Goal: Task Accomplishment & Management: Complete application form

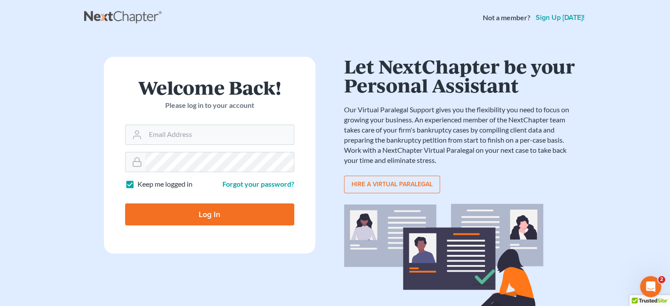
type input "steven@hollandlaw970.com"
click at [212, 216] on input "Log In" at bounding box center [209, 215] width 169 height 22
type input "Thinking..."
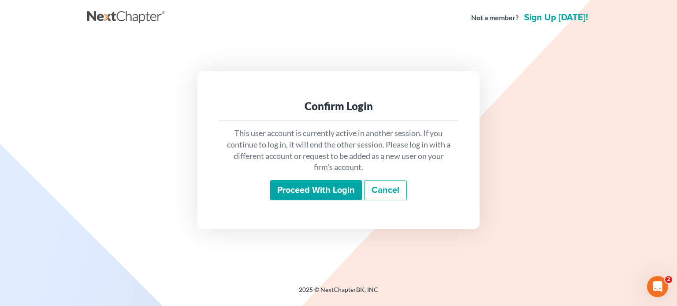
click at [299, 188] on input "Proceed with login" at bounding box center [316, 190] width 92 height 20
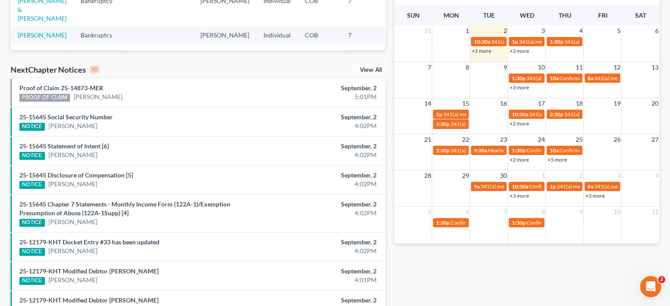
scroll to position [210, 0]
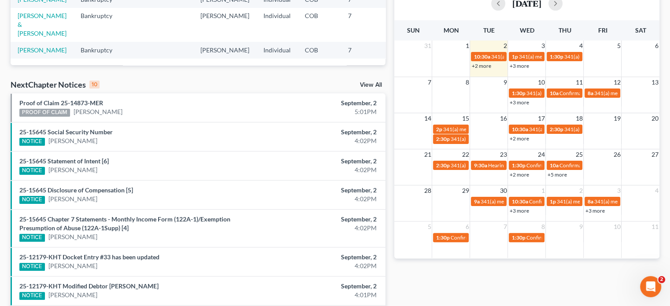
click at [367, 85] on link "View All" at bounding box center [371, 85] width 22 height 6
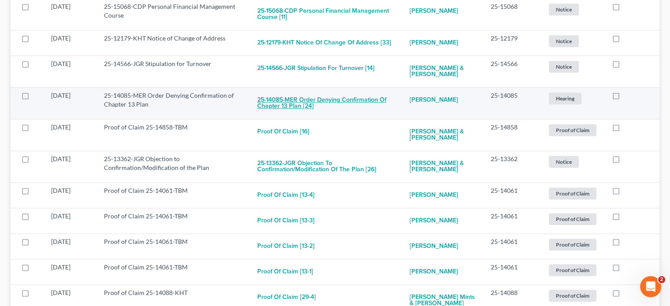
scroll to position [837, 0]
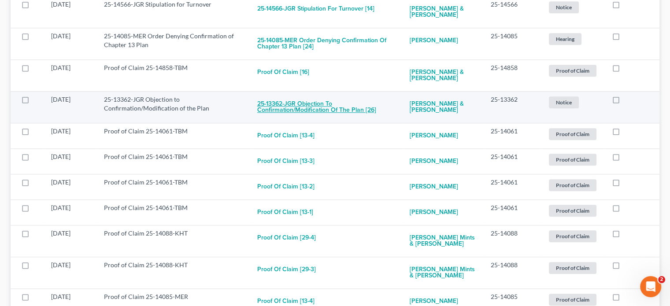
click at [330, 115] on button "25-13362-JGR Objection to Confirmation/Modification of the Plan [26]" at bounding box center [326, 107] width 138 height 24
checkbox input "true"
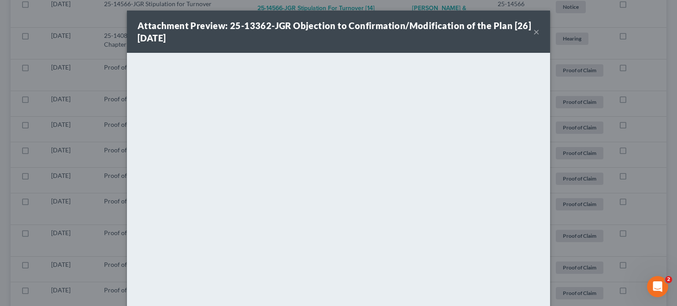
click at [533, 30] on button "×" at bounding box center [536, 31] width 6 height 11
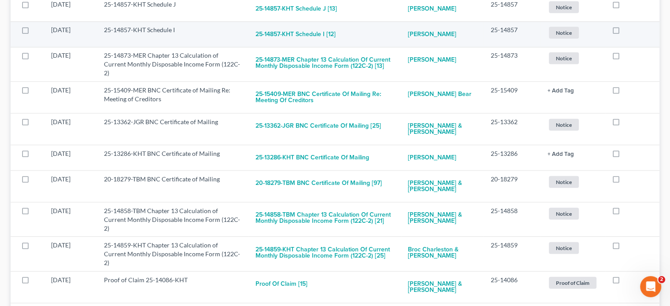
scroll to position [2379, 0]
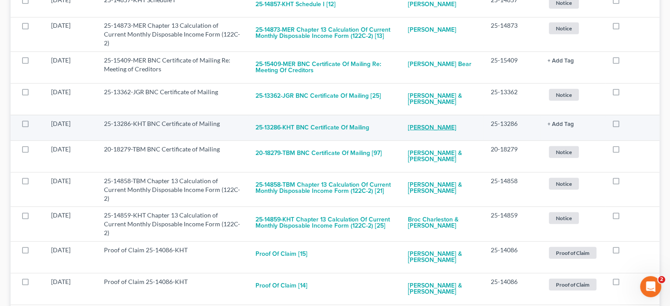
click at [438, 124] on link "[PERSON_NAME]" at bounding box center [432, 128] width 48 height 18
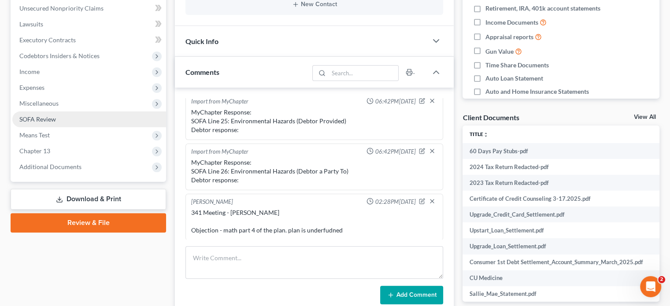
scroll to position [218, 0]
click at [41, 121] on span "SOFA Review" at bounding box center [37, 119] width 37 height 7
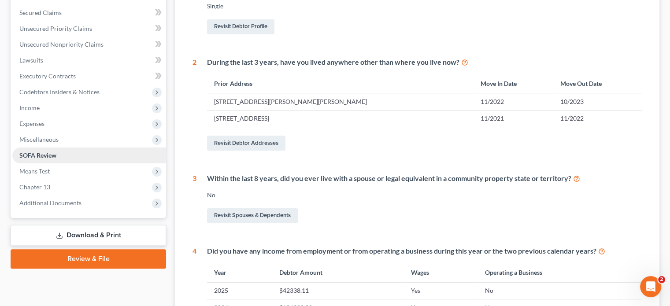
scroll to position [220, 0]
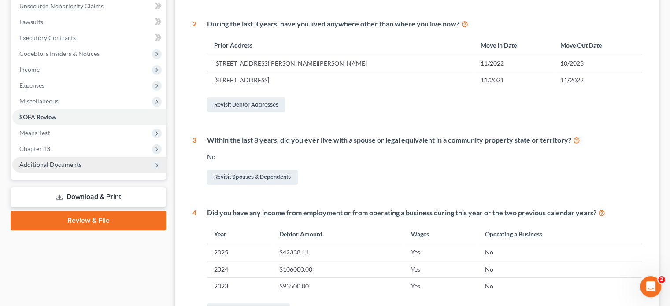
click at [47, 162] on span "Additional Documents" at bounding box center [50, 164] width 62 height 7
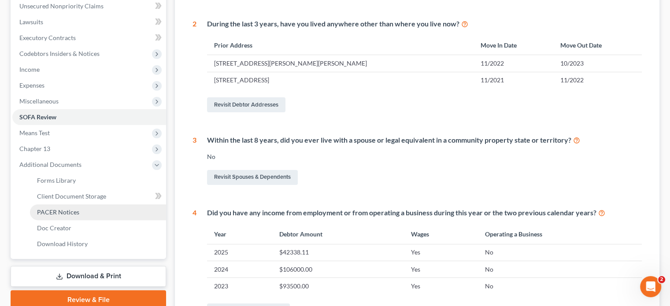
click at [78, 213] on link "PACER Notices" at bounding box center [98, 212] width 136 height 16
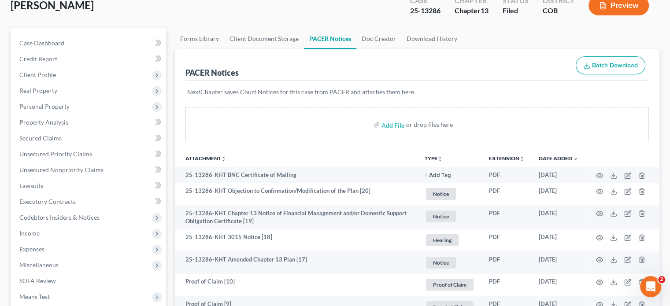
scroll to position [88, 0]
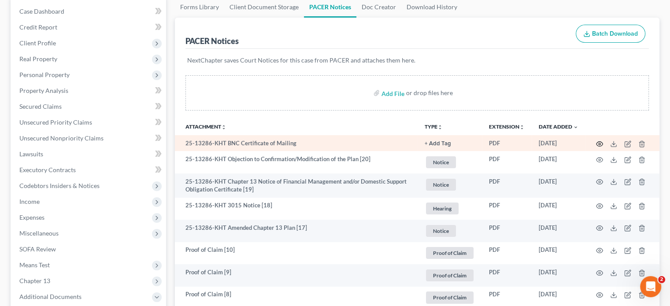
click at [596, 141] on icon "button" at bounding box center [599, 144] width 7 height 7
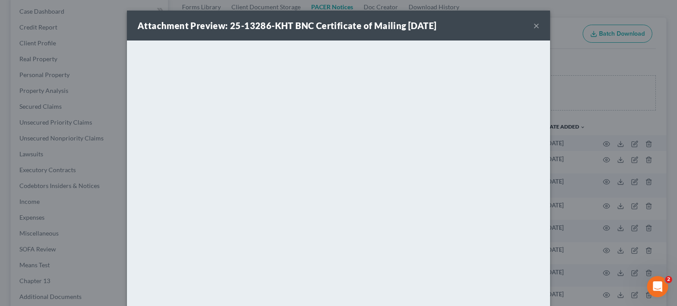
click at [533, 23] on button "×" at bounding box center [536, 25] width 6 height 11
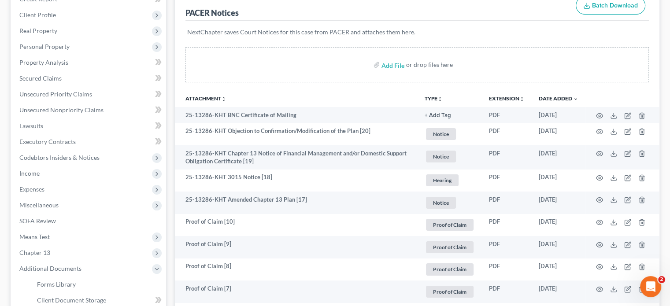
scroll to position [132, 0]
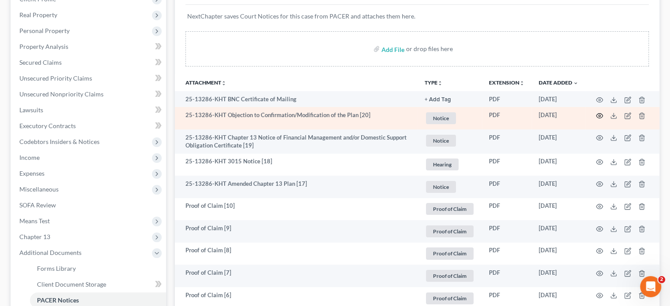
click at [600, 115] on circle "button" at bounding box center [600, 116] width 2 height 2
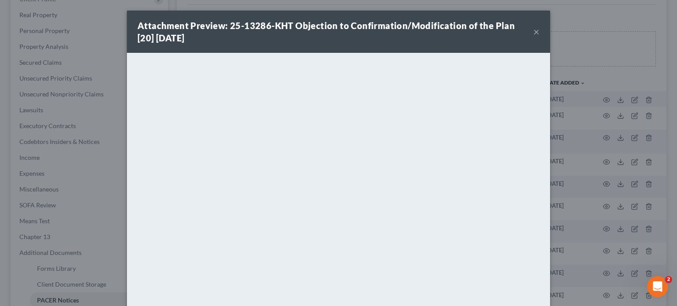
click at [534, 33] on button "×" at bounding box center [536, 31] width 6 height 11
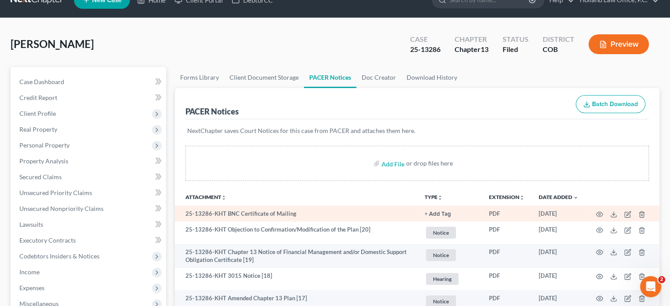
scroll to position [0, 0]
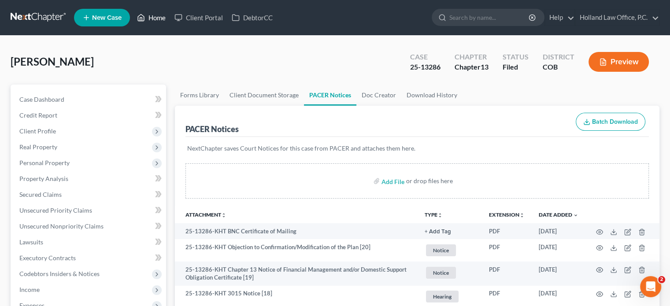
click at [165, 15] on link "Home" at bounding box center [151, 18] width 37 height 16
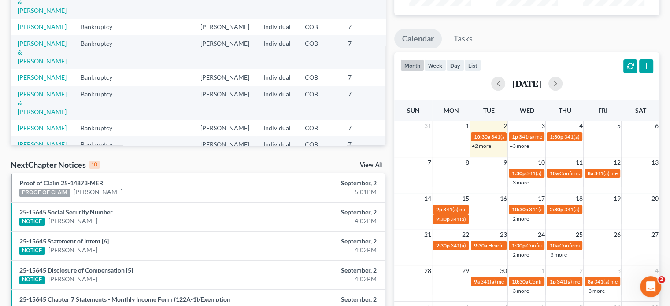
scroll to position [132, 0]
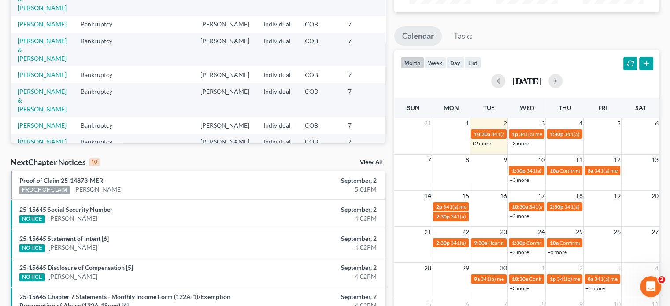
click at [519, 142] on link "+3 more" at bounding box center [518, 143] width 19 height 7
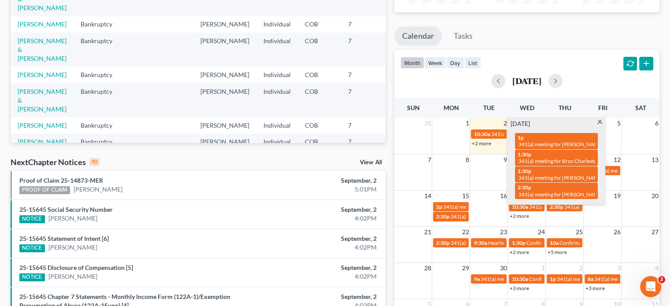
click at [599, 121] on span at bounding box center [600, 123] width 7 height 6
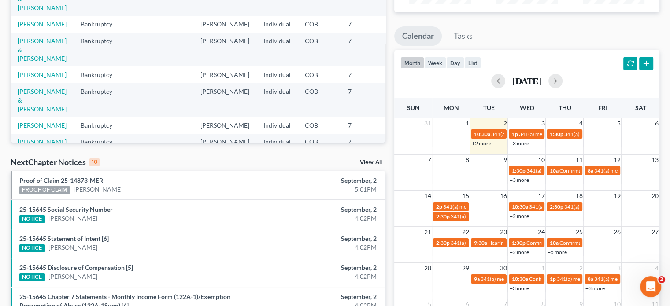
click at [516, 180] on link "+3 more" at bounding box center [518, 180] width 19 height 7
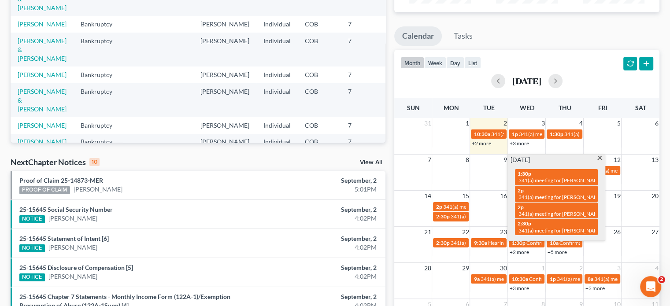
click at [601, 159] on span at bounding box center [600, 159] width 7 height 6
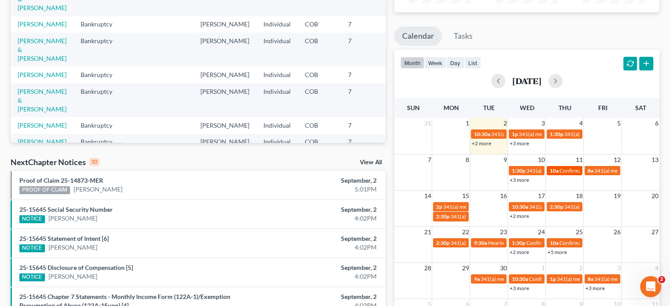
click at [565, 171] on span "Confirmation hearing for [PERSON_NAME]" at bounding box center [609, 170] width 100 height 7
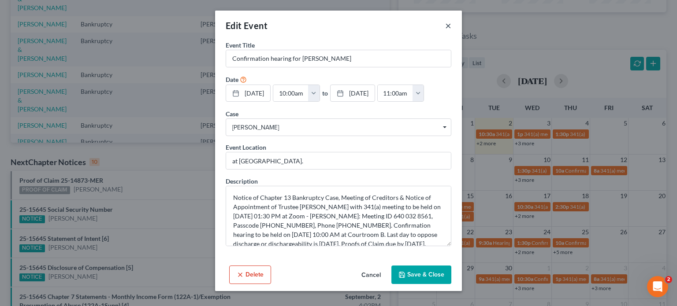
click at [449, 26] on button "×" at bounding box center [448, 25] width 6 height 11
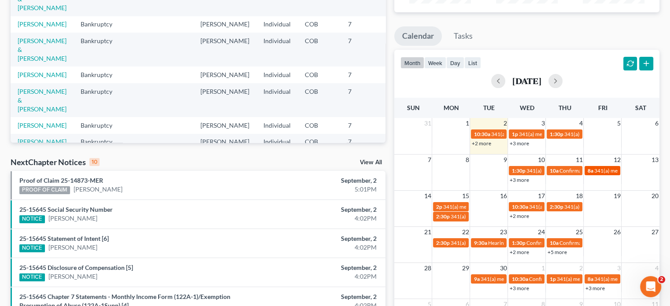
click at [601, 171] on span "341(a) meeting for [PERSON_NAME]" at bounding box center [636, 170] width 85 height 7
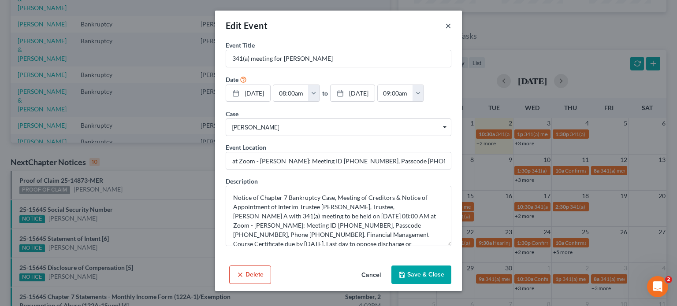
click at [450, 31] on button "×" at bounding box center [448, 25] width 6 height 11
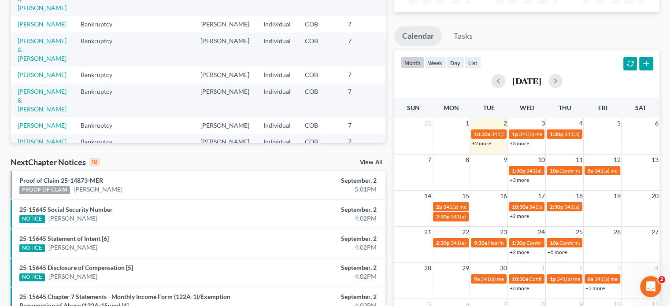
click at [519, 215] on link "+2 more" at bounding box center [518, 216] width 19 height 7
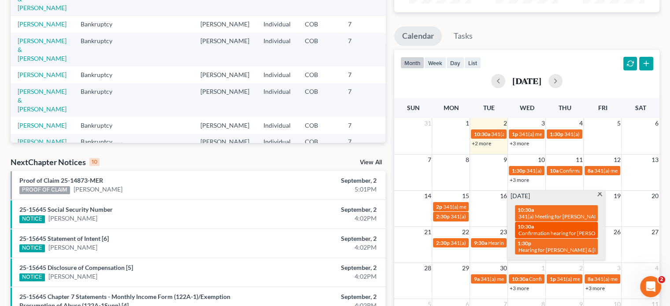
click at [549, 234] on span "Confirmation hearing for [PERSON_NAME] & [PERSON_NAME]" at bounding box center [592, 233] width 147 height 7
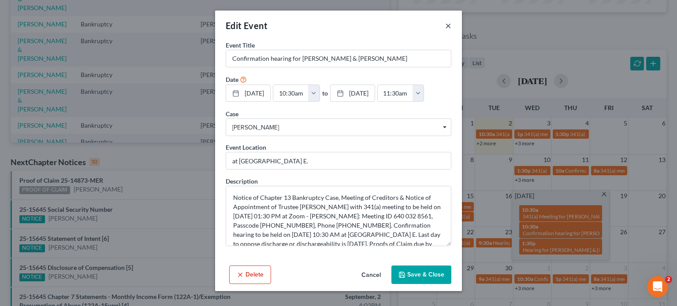
click at [446, 26] on button "×" at bounding box center [448, 25] width 6 height 11
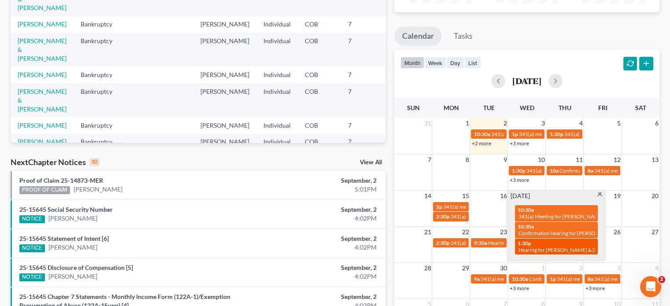
click at [558, 250] on span "Hearing for [PERSON_NAME] & [PERSON_NAME]" at bounding box center [576, 250] width 115 height 7
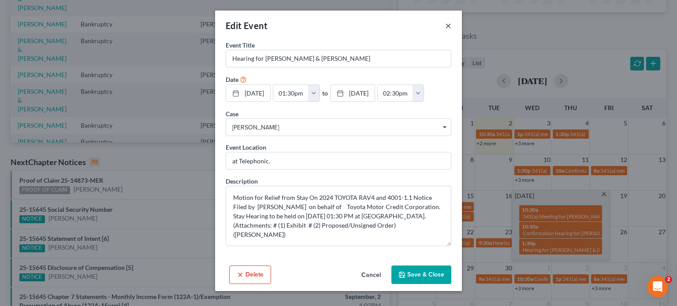
click at [448, 26] on button "×" at bounding box center [448, 25] width 6 height 11
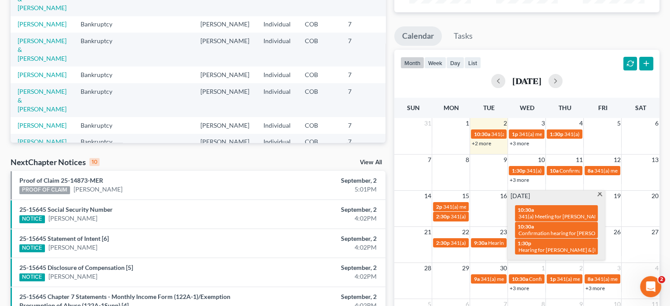
click at [613, 241] on td at bounding box center [603, 246] width 38 height 19
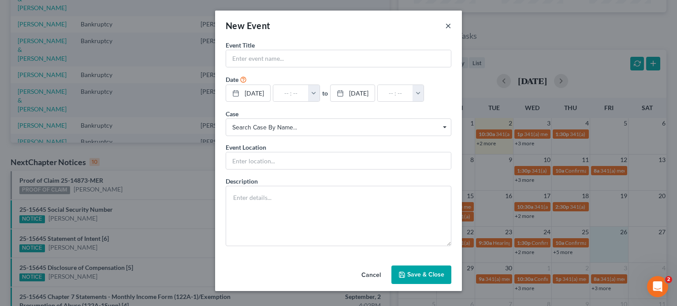
click at [446, 24] on button "×" at bounding box center [448, 25] width 6 height 11
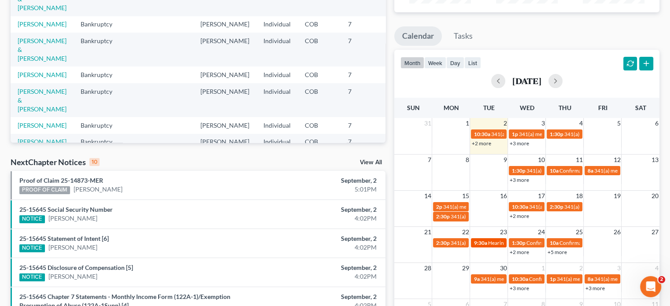
click at [491, 243] on span "Hearing for [PERSON_NAME]" at bounding box center [522, 243] width 69 height 7
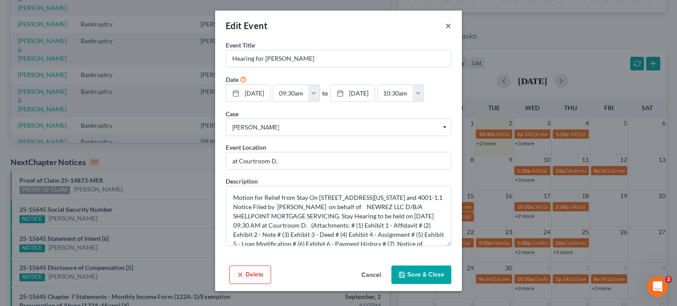
click at [449, 28] on button "×" at bounding box center [448, 25] width 6 height 11
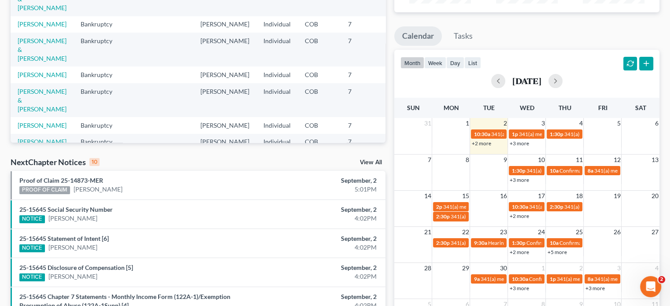
click at [525, 254] on link "+2 more" at bounding box center [518, 252] width 19 height 7
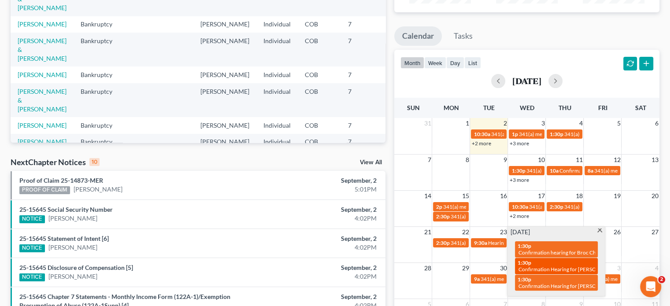
click at [569, 265] on div "1:30p Confirmation Hearing for [PERSON_NAME]" at bounding box center [557, 267] width 78 height 14
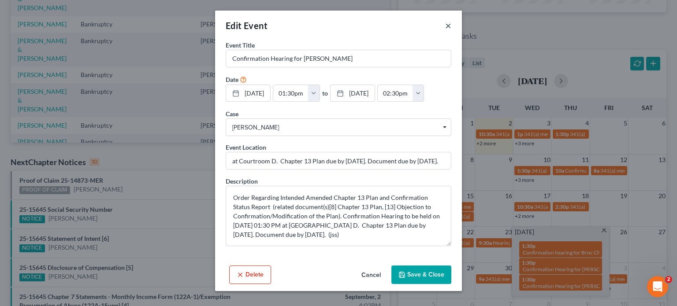
click at [449, 26] on button "×" at bounding box center [448, 25] width 6 height 11
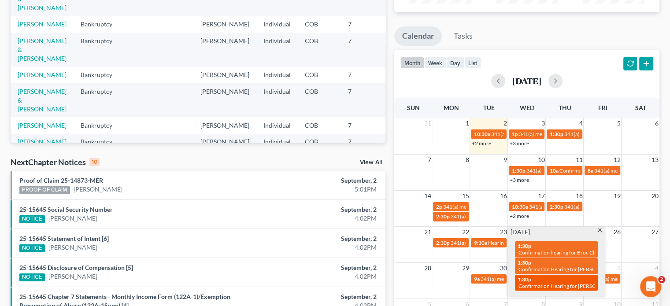
click at [588, 286] on span "Confirmation Hearing for [PERSON_NAME]" at bounding box center [569, 286] width 101 height 7
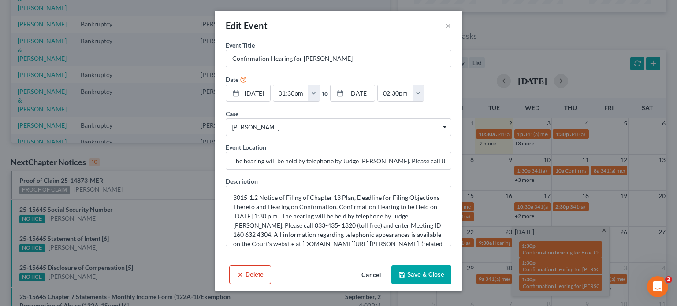
click at [267, 275] on button "Delete" at bounding box center [250, 275] width 42 height 19
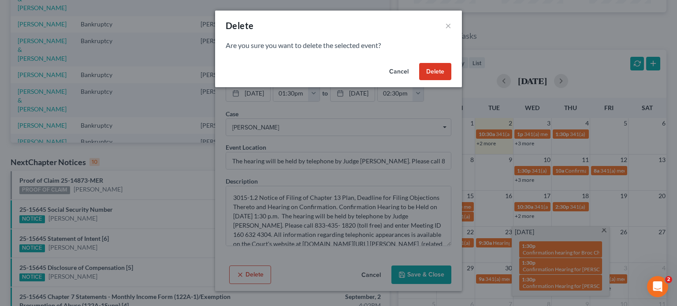
click at [434, 78] on button "Delete" at bounding box center [435, 72] width 32 height 18
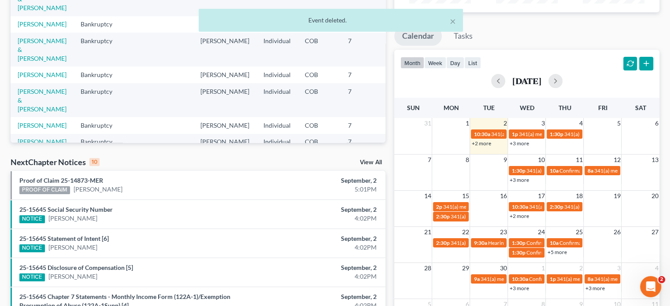
click at [559, 252] on link "+5 more" at bounding box center [556, 252] width 19 height 7
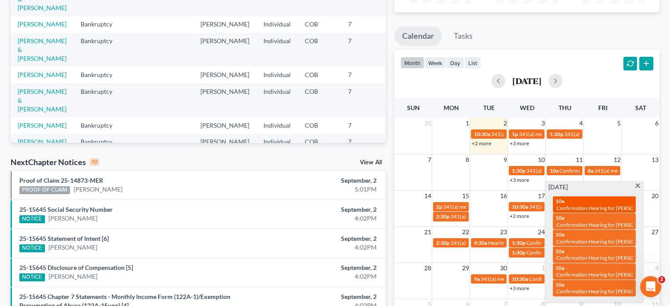
click at [567, 207] on span "Confirmation Hearing for [PERSON_NAME] & [PERSON_NAME]" at bounding box center [630, 208] width 148 height 7
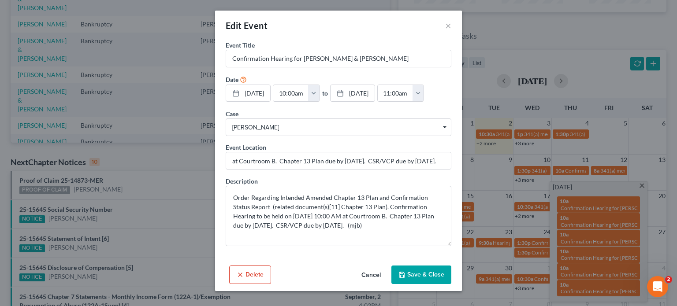
click at [257, 273] on button "Delete" at bounding box center [250, 275] width 42 height 19
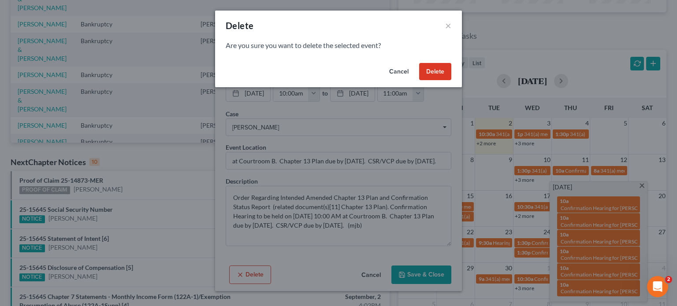
click at [433, 69] on button "Delete" at bounding box center [435, 72] width 32 height 18
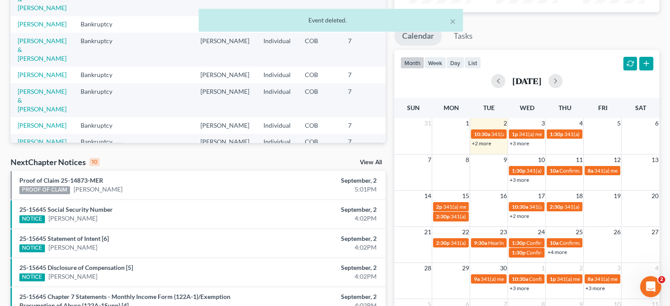
click at [557, 253] on link "+4 more" at bounding box center [556, 252] width 19 height 7
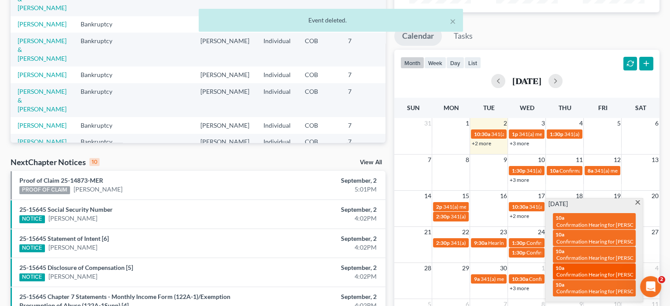
click at [594, 272] on span "Confirmation Hearing for [PERSON_NAME] & [PERSON_NAME]" at bounding box center [630, 274] width 148 height 7
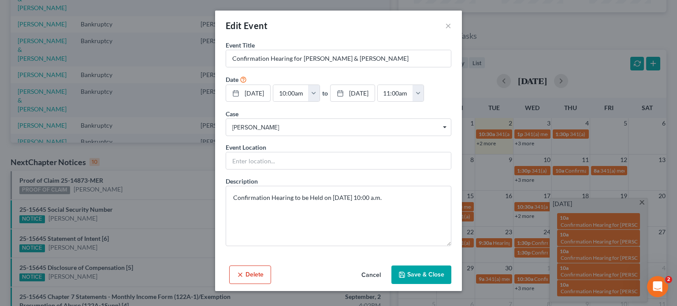
click at [250, 279] on button "Delete" at bounding box center [250, 275] width 42 height 19
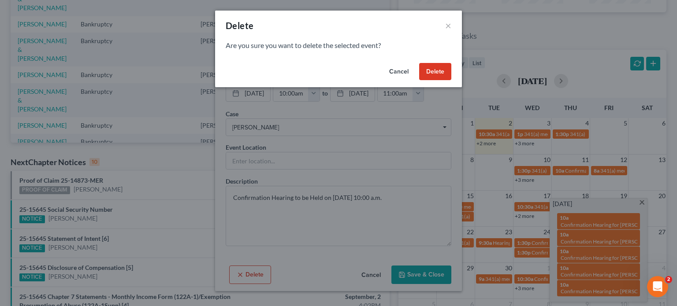
click at [442, 76] on button "Delete" at bounding box center [435, 72] width 32 height 18
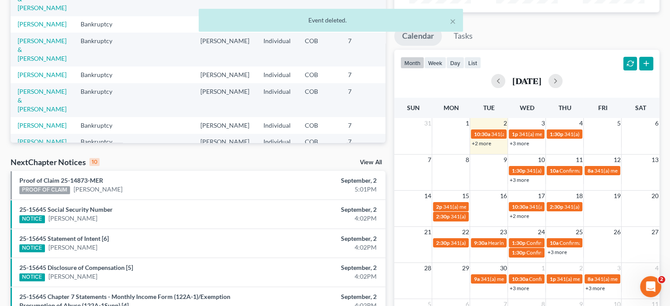
click at [557, 253] on link "+3 more" at bounding box center [556, 252] width 19 height 7
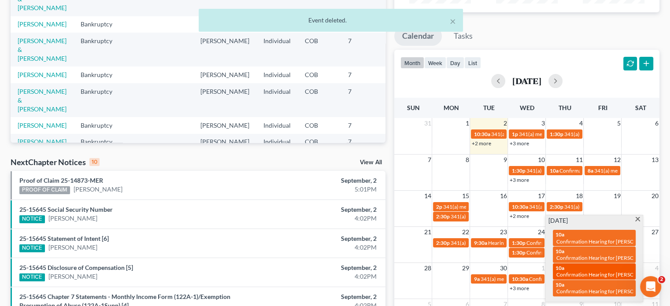
click at [574, 269] on div "10a Confirmation Hearing for [PERSON_NAME] & [PERSON_NAME]" at bounding box center [595, 272] width 78 height 14
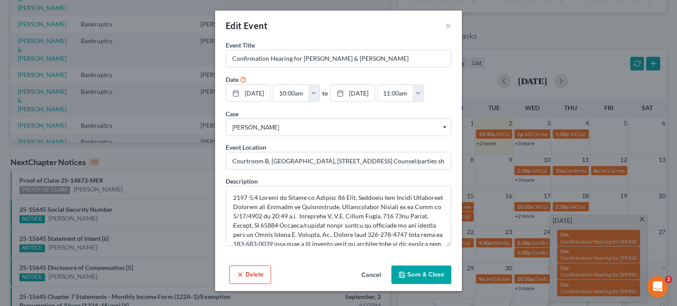
click at [254, 274] on button "Delete" at bounding box center [250, 275] width 42 height 19
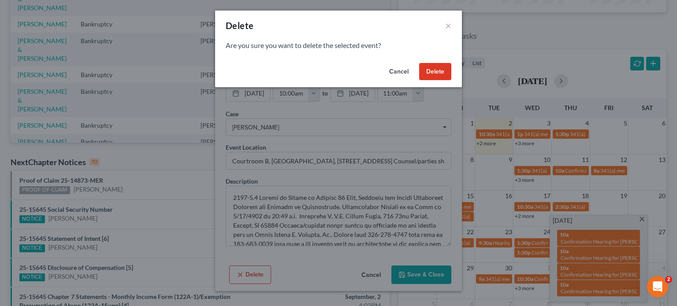
click at [433, 69] on button "Delete" at bounding box center [435, 72] width 32 height 18
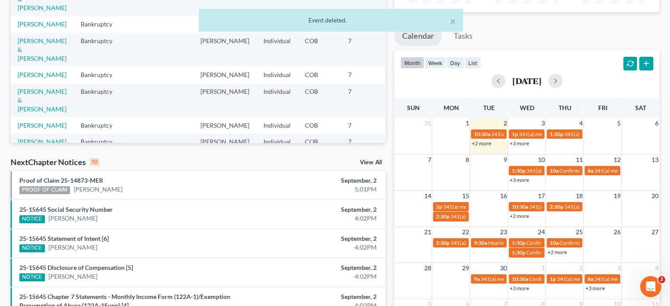
click at [559, 252] on link "+2 more" at bounding box center [556, 252] width 19 height 7
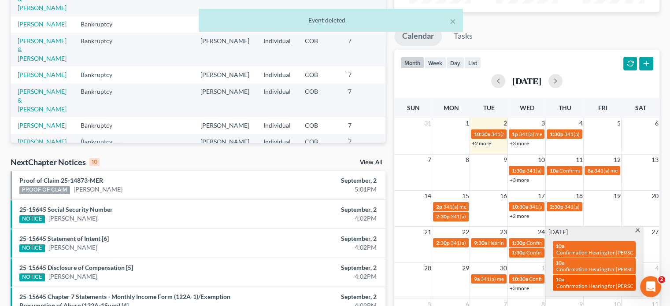
click at [581, 285] on span "Confirmation Hearing for [PERSON_NAME] & [PERSON_NAME]" at bounding box center [630, 286] width 148 height 7
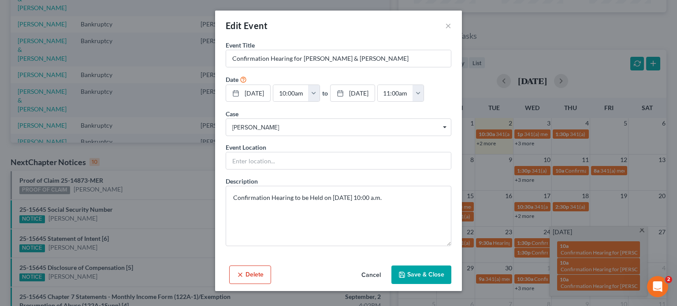
click at [266, 269] on button "Delete" at bounding box center [250, 275] width 42 height 19
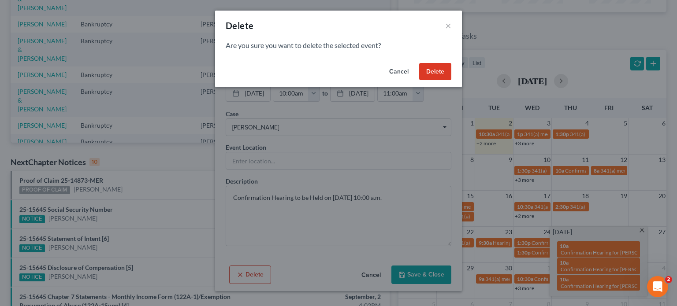
click at [436, 72] on button "Delete" at bounding box center [435, 72] width 32 height 18
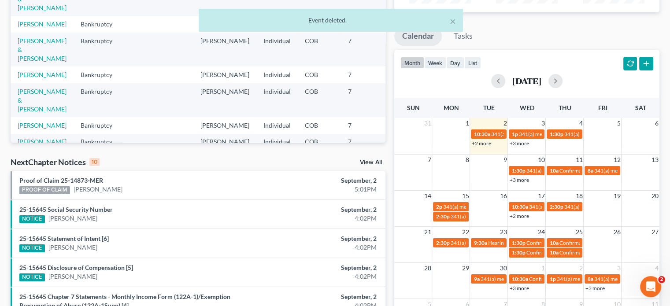
click at [516, 286] on link "+3 more" at bounding box center [518, 288] width 19 height 7
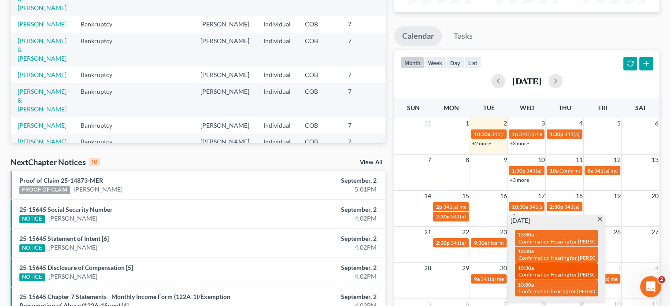
click at [532, 269] on span "10:30a" at bounding box center [526, 268] width 16 height 7
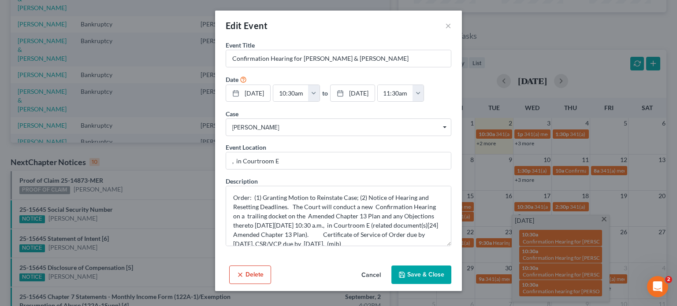
click at [243, 272] on icon "button" at bounding box center [240, 274] width 7 height 7
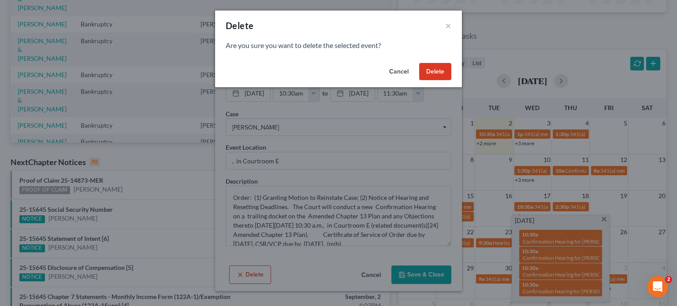
click at [439, 74] on button "Delete" at bounding box center [435, 72] width 32 height 18
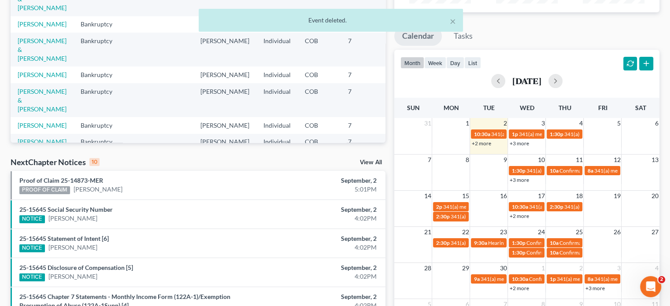
click at [522, 289] on link "+2 more" at bounding box center [518, 288] width 19 height 7
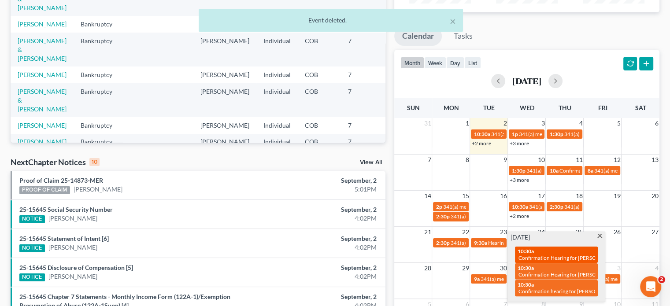
click at [537, 260] on span "Confirmation Hearing for [PERSON_NAME] & [PERSON_NAME]" at bounding box center [593, 258] width 148 height 7
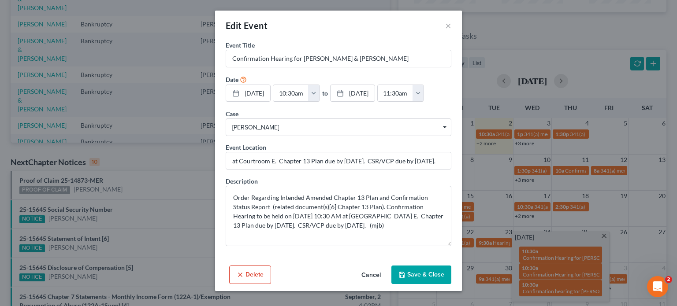
click at [261, 276] on button "Delete" at bounding box center [250, 275] width 42 height 19
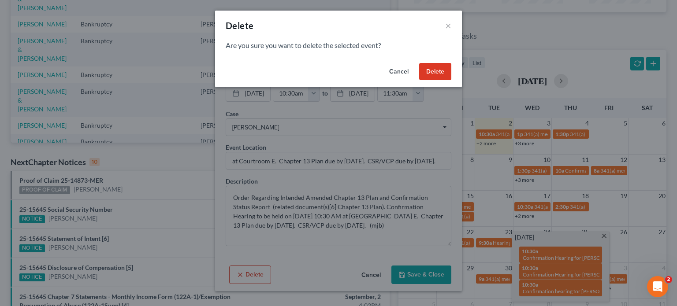
click at [445, 69] on button "Delete" at bounding box center [435, 72] width 32 height 18
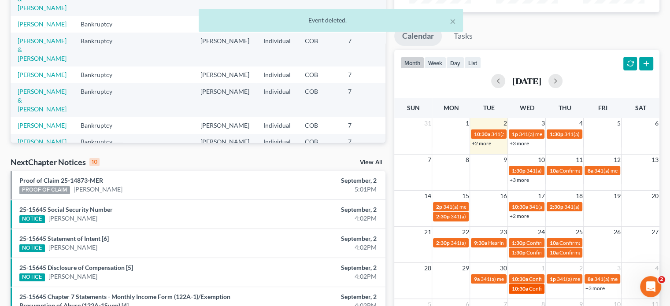
click at [537, 287] on span "Confirmation hearing for [PERSON_NAME] & [PERSON_NAME]" at bounding box center [602, 289] width 147 height 7
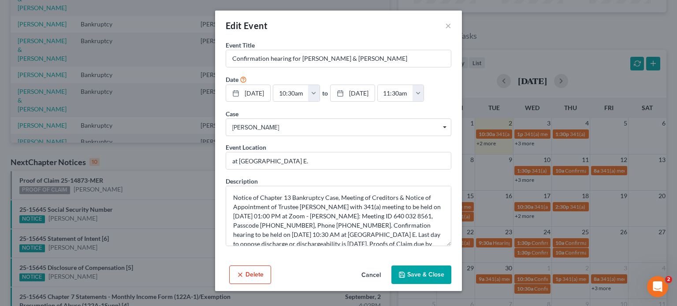
click at [456, 26] on div "Edit Event ×" at bounding box center [338, 26] width 247 height 30
click at [448, 25] on button "×" at bounding box center [448, 25] width 6 height 11
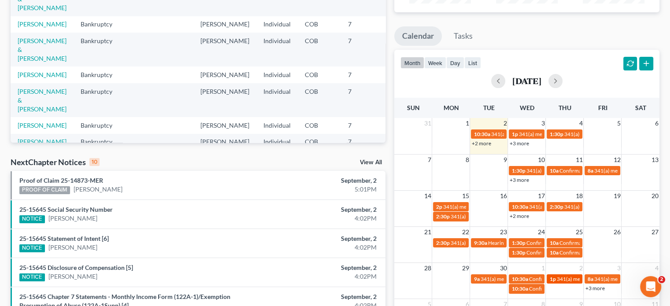
click at [568, 281] on span "341(a) meeting for [PERSON_NAME] & [PERSON_NAME]" at bounding box center [622, 279] width 132 height 7
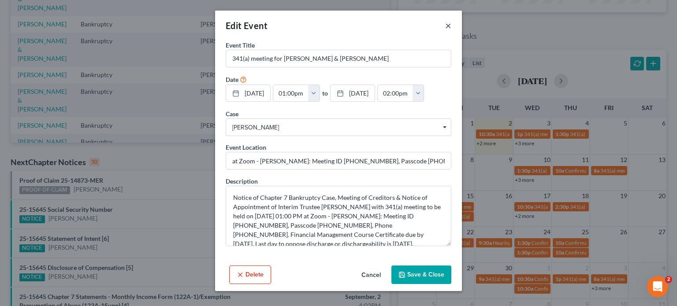
click at [448, 26] on button "×" at bounding box center [448, 25] width 6 height 11
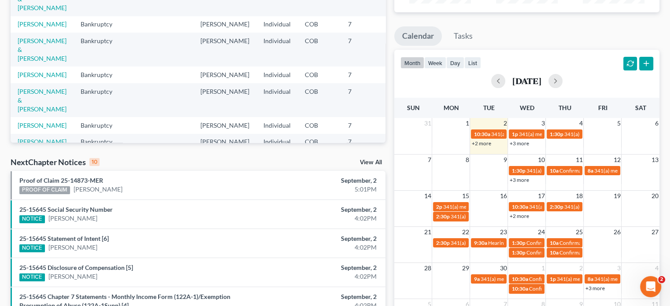
click at [602, 289] on link "+3 more" at bounding box center [594, 288] width 19 height 7
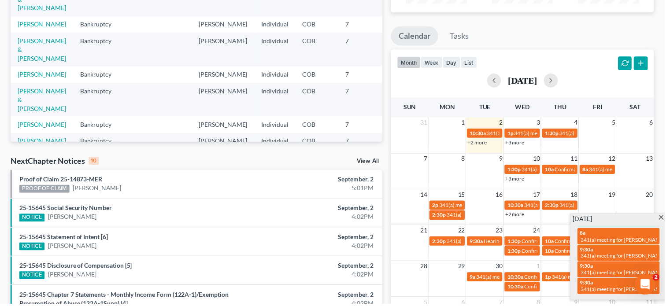
click at [635, 188] on div "7 8 9 10 11 12 13 1:30p 341(a) meeting for [PERSON_NAME] 10a Confirmation heari…" at bounding box center [526, 172] width 265 height 36
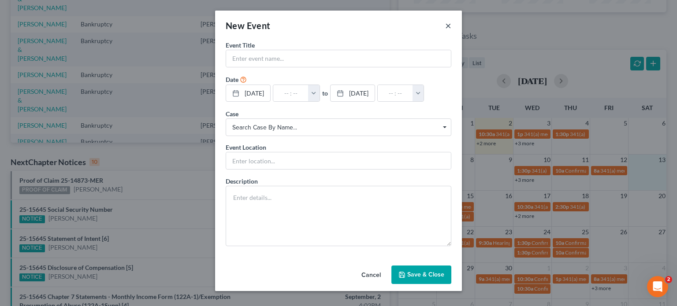
click at [446, 22] on button "×" at bounding box center [448, 25] width 6 height 11
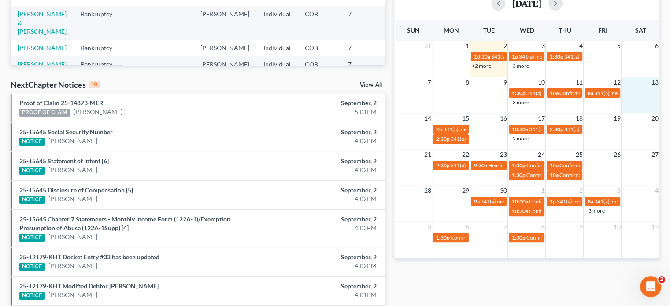
scroll to position [220, 0]
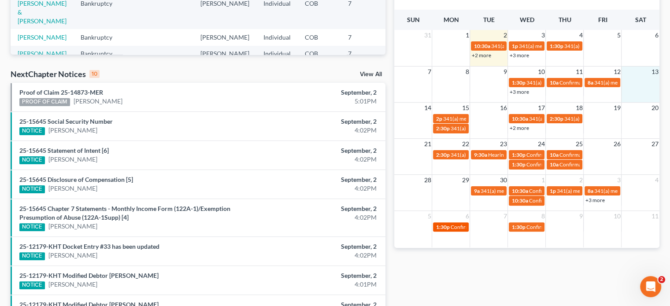
click at [462, 227] on span "Confirmation hearing for [PERSON_NAME]" at bounding box center [500, 227] width 100 height 7
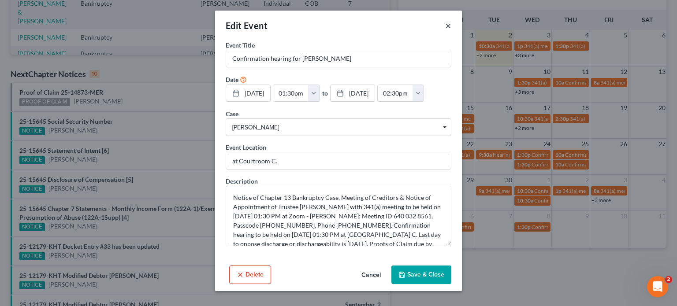
click at [448, 25] on button "×" at bounding box center [448, 25] width 6 height 11
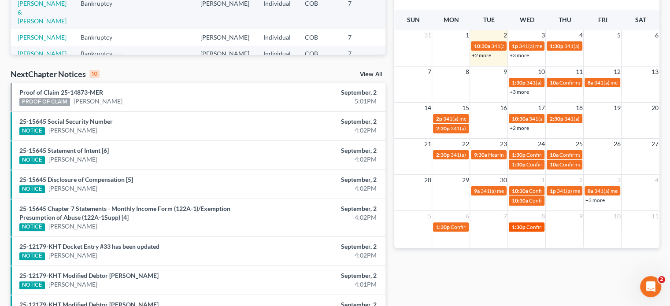
click at [527, 226] on span "Confirmation Hearing for [PERSON_NAME]" at bounding box center [576, 227] width 101 height 7
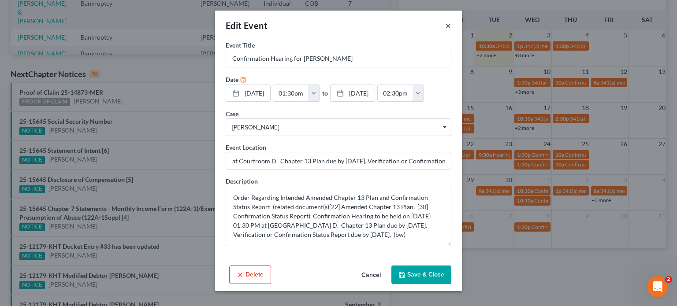
click at [449, 26] on button "×" at bounding box center [448, 25] width 6 height 11
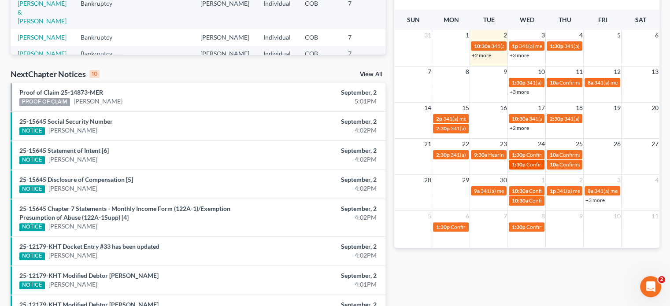
click at [532, 166] on span "Confirmation Hearing for [PERSON_NAME]" at bounding box center [576, 164] width 101 height 7
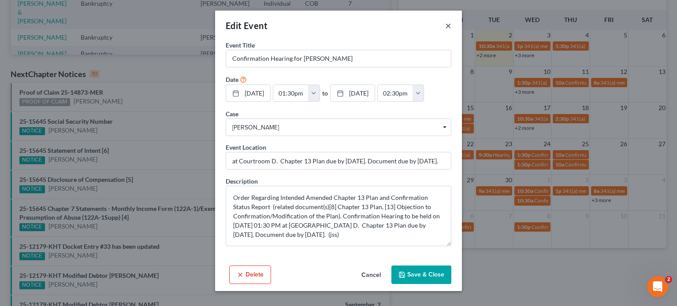
click at [448, 26] on button "×" at bounding box center [448, 25] width 6 height 11
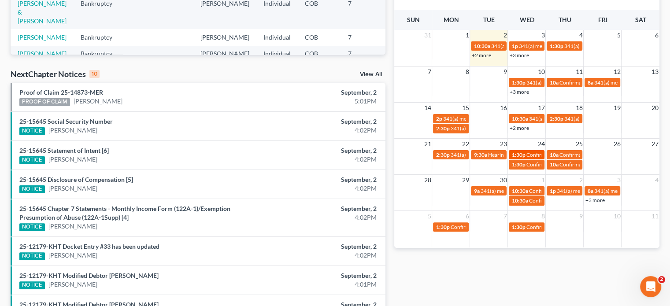
click at [517, 152] on span "1:30p" at bounding box center [519, 155] width 14 height 7
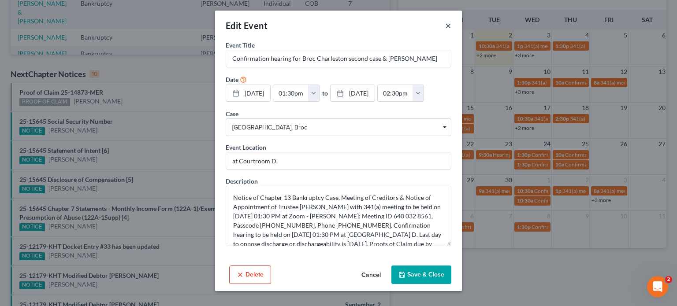
click at [446, 26] on button "×" at bounding box center [448, 25] width 6 height 11
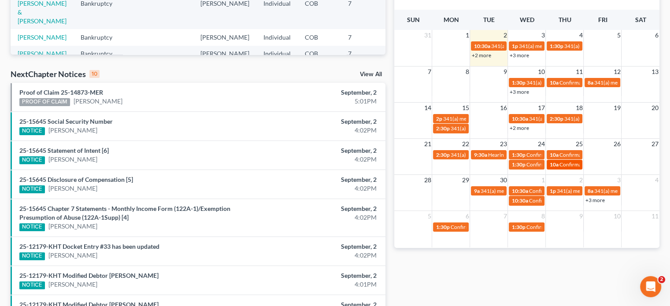
click at [556, 161] on span "10a" at bounding box center [553, 164] width 9 height 7
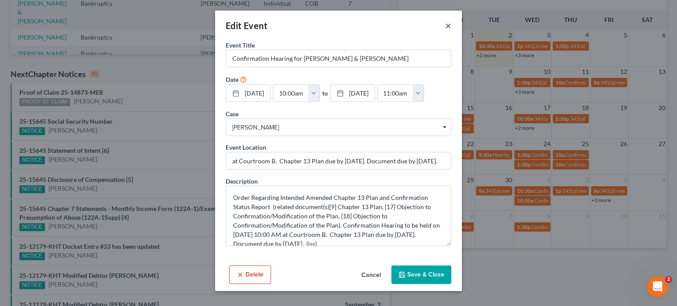
click at [450, 27] on button "×" at bounding box center [448, 25] width 6 height 11
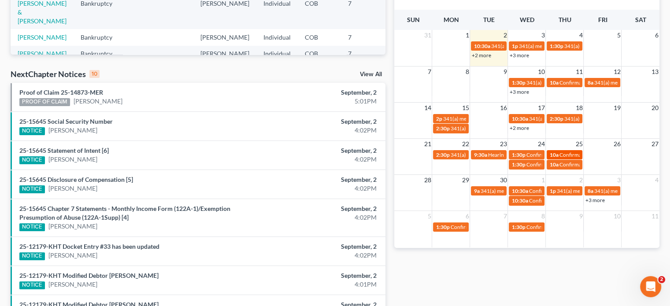
click at [556, 152] on span "10a" at bounding box center [553, 155] width 9 height 7
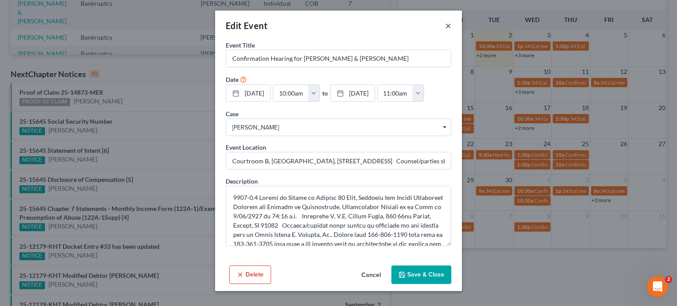
click at [448, 26] on button "×" at bounding box center [448, 25] width 6 height 11
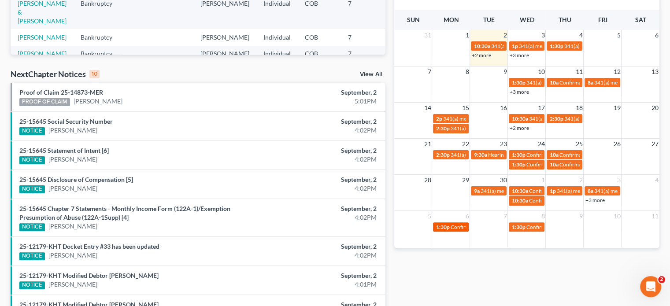
click at [448, 228] on span "1:30p" at bounding box center [443, 227] width 14 height 7
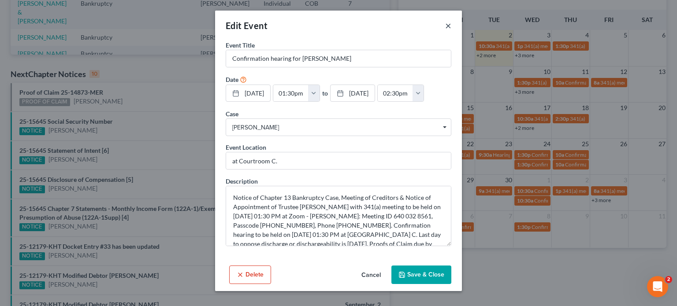
drag, startPoint x: 447, startPoint y: 23, endPoint x: 451, endPoint y: 33, distance: 10.3
click at [447, 24] on button "×" at bounding box center [448, 25] width 6 height 11
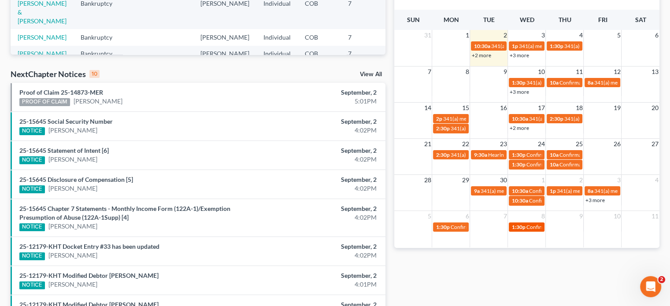
click at [527, 226] on span "Confirmation Hearing for [PERSON_NAME]" at bounding box center [576, 227] width 101 height 7
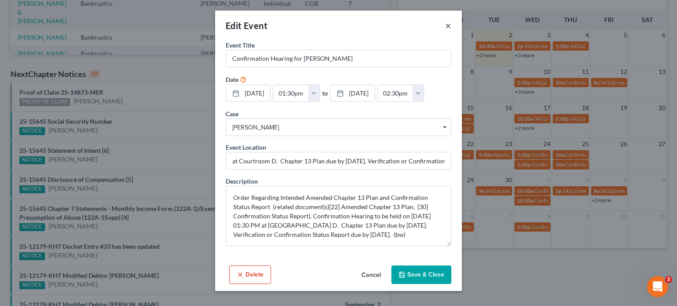
click at [449, 28] on button "×" at bounding box center [448, 25] width 6 height 11
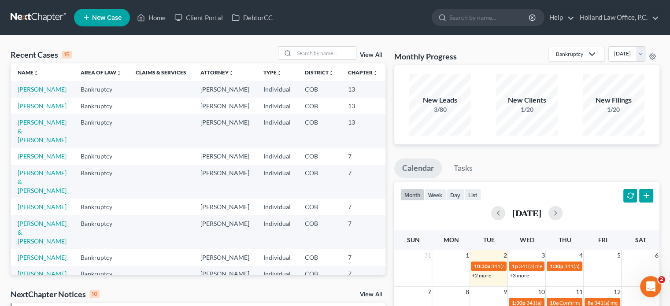
scroll to position [0, 0]
click at [303, 49] on input "search" at bounding box center [325, 53] width 62 height 13
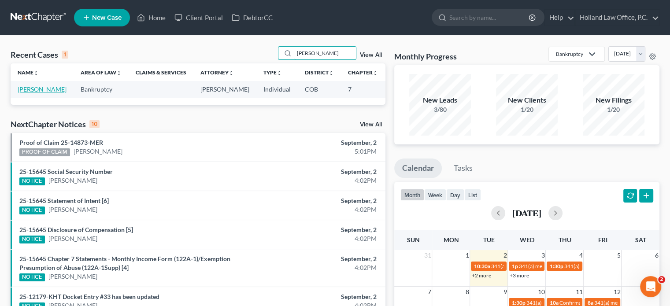
type input "[PERSON_NAME]"
click at [33, 93] on link "[PERSON_NAME]" at bounding box center [42, 88] width 49 height 7
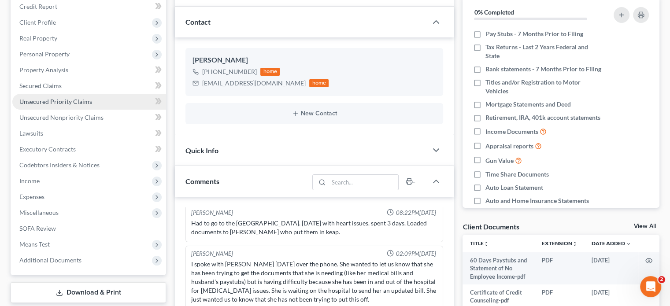
scroll to position [88, 0]
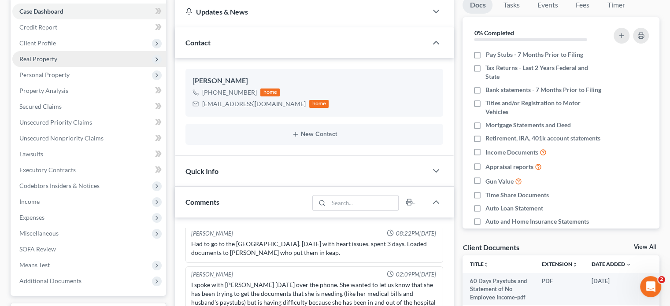
click at [54, 56] on span "Real Property" at bounding box center [38, 58] width 38 height 7
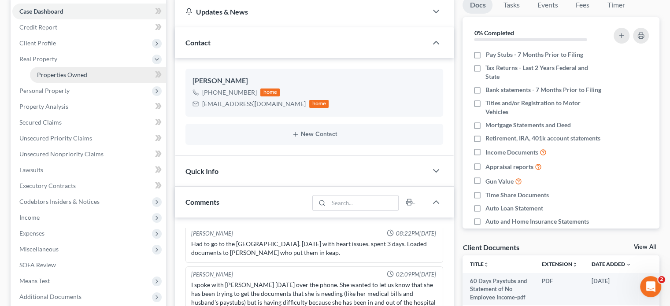
click at [59, 75] on span "Properties Owned" at bounding box center [62, 74] width 50 height 7
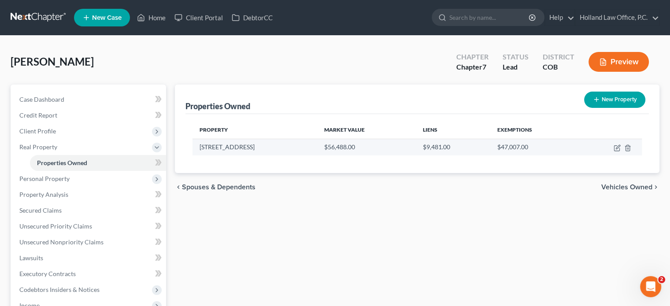
click at [267, 148] on td "[STREET_ADDRESS]" at bounding box center [255, 147] width 125 height 17
click at [616, 146] on icon "button" at bounding box center [616, 148] width 5 height 5
select select "5"
select select "0"
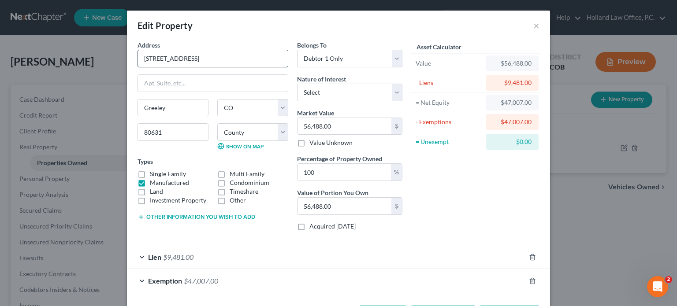
click at [215, 58] on input "[STREET_ADDRESS]" at bounding box center [213, 58] width 150 height 17
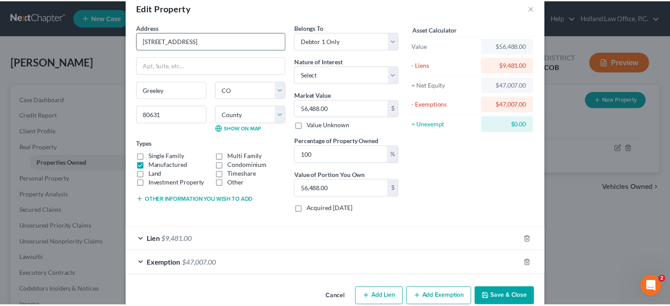
scroll to position [34, 0]
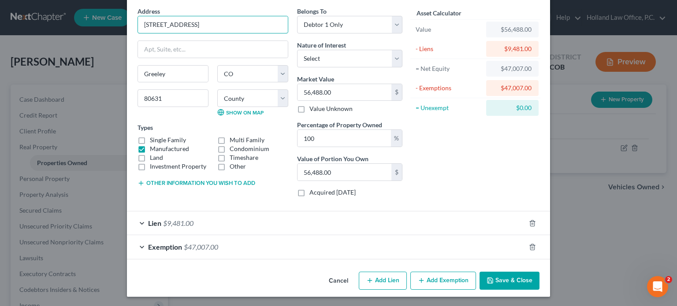
type input "[STREET_ADDRESS]"
click at [499, 278] on button "Save & Close" at bounding box center [509, 281] width 60 height 19
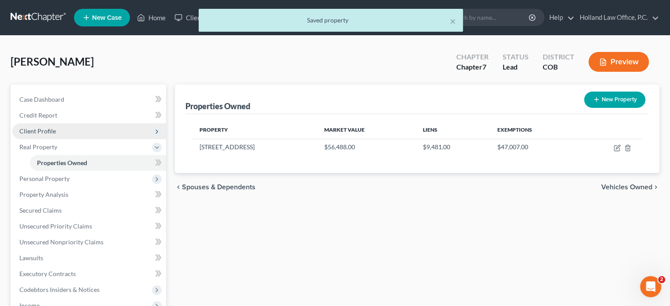
click at [31, 128] on span "Client Profile" at bounding box center [37, 130] width 37 height 7
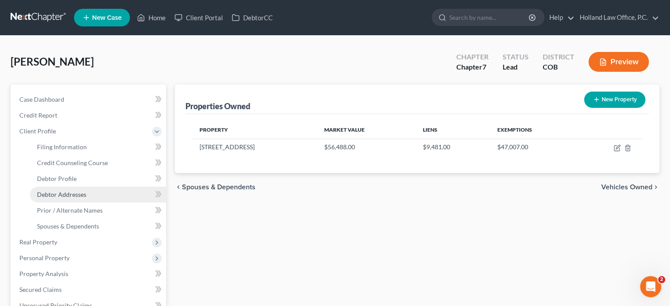
click at [52, 189] on link "Debtor Addresses" at bounding box center [98, 195] width 136 height 16
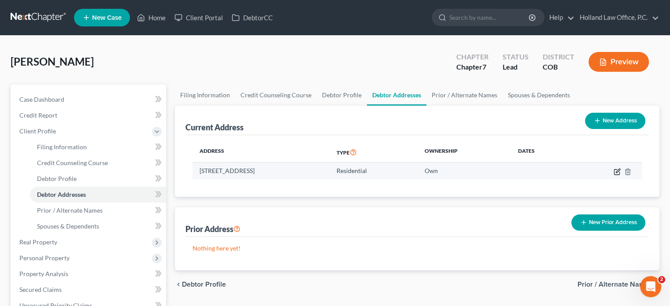
click at [617, 170] on icon "button" at bounding box center [618, 171] width 4 height 4
select select "5"
select select "62"
select select "0"
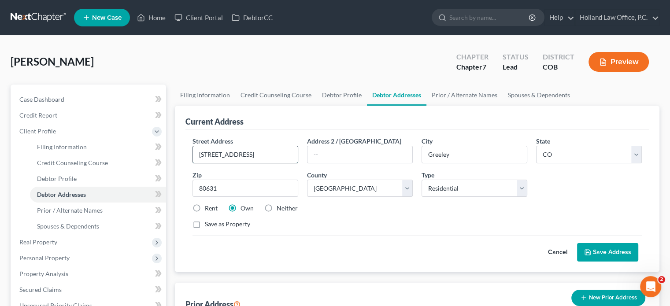
click at [273, 155] on input "[STREET_ADDRESS]" at bounding box center [245, 154] width 105 height 17
type input "[STREET_ADDRESS]"
click at [613, 254] on button "Save Address" at bounding box center [607, 252] width 61 height 19
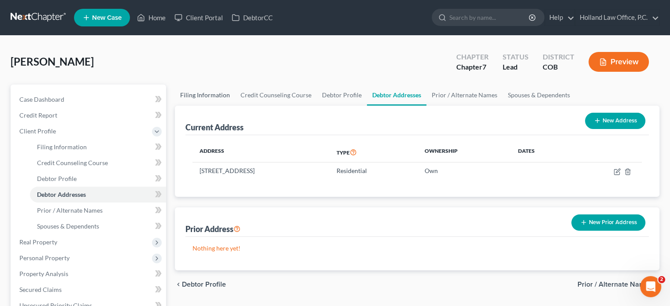
click at [220, 94] on link "Filing Information" at bounding box center [205, 95] width 60 height 21
select select "1"
select select "0"
select select "5"
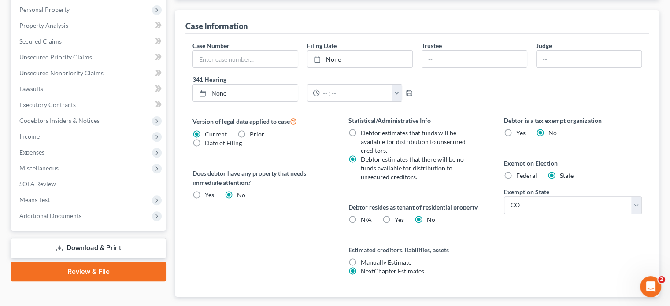
scroll to position [264, 0]
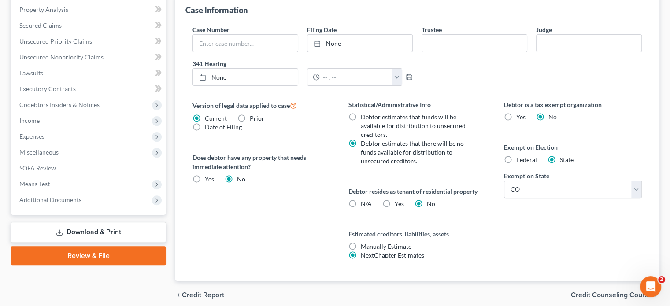
click at [395, 202] on label "Yes Yes" at bounding box center [399, 204] width 9 height 9
click at [398, 202] on input "Yes Yes" at bounding box center [401, 203] width 6 height 6
radio input "true"
radio input "false"
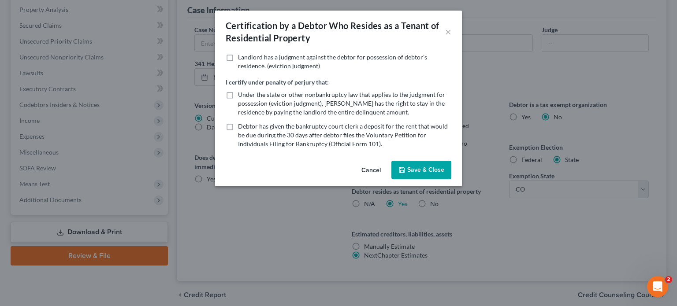
click at [403, 168] on icon "button" at bounding box center [401, 170] width 7 height 7
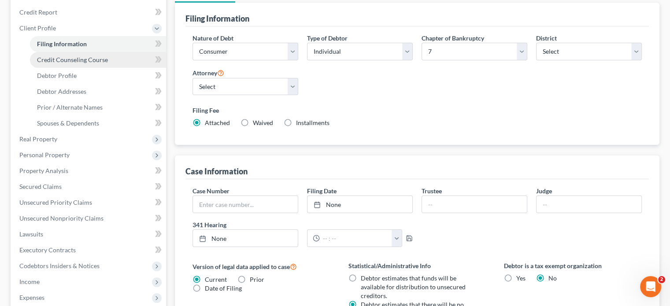
scroll to position [88, 0]
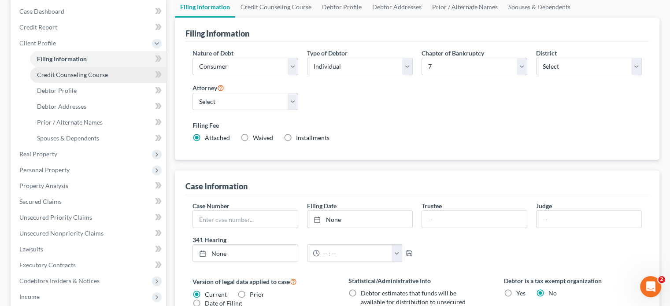
click at [66, 71] on span "Credit Counseling Course" at bounding box center [72, 74] width 71 height 7
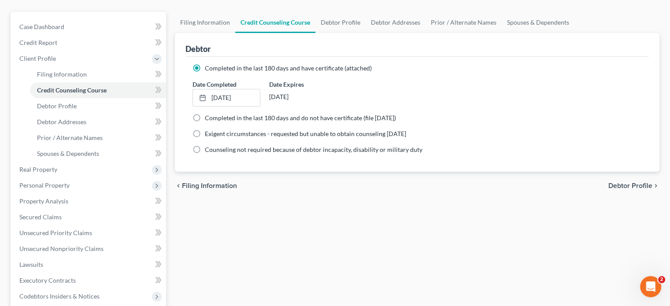
scroll to position [88, 0]
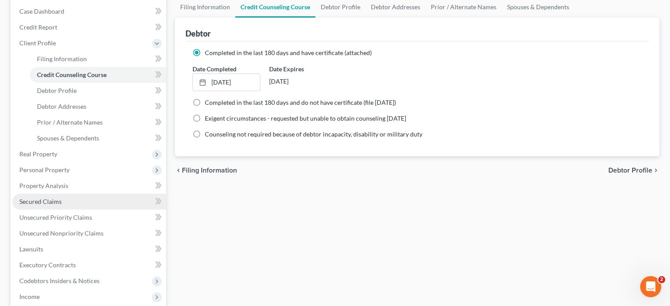
click at [52, 204] on span "Secured Claims" at bounding box center [40, 201] width 42 height 7
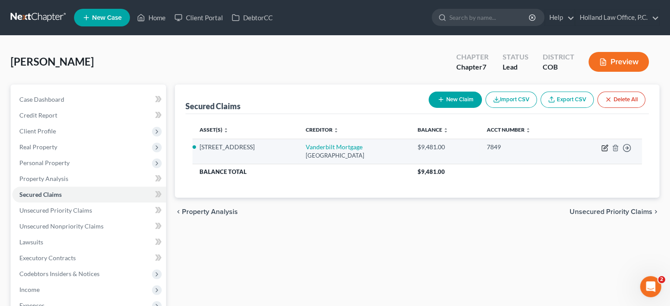
click at [607, 146] on icon "button" at bounding box center [606, 147] width 4 height 4
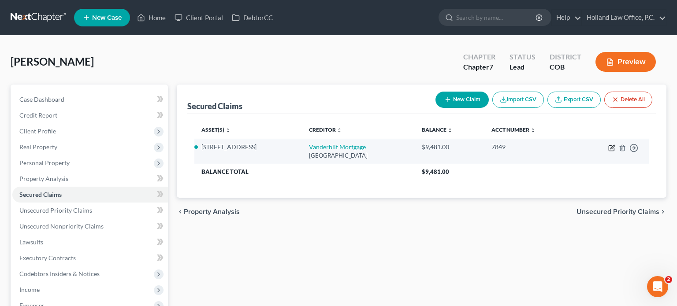
select select "44"
select select "3"
select select "4"
select select "0"
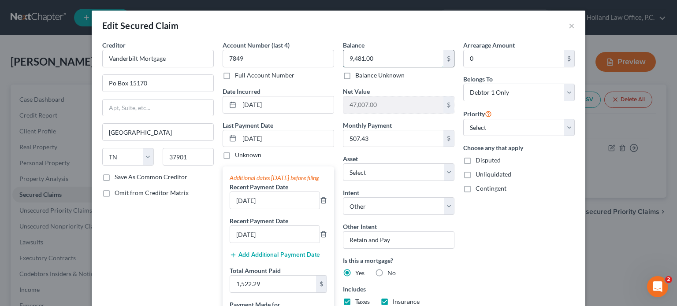
click at [398, 56] on input "9,481.00" at bounding box center [393, 58] width 100 height 17
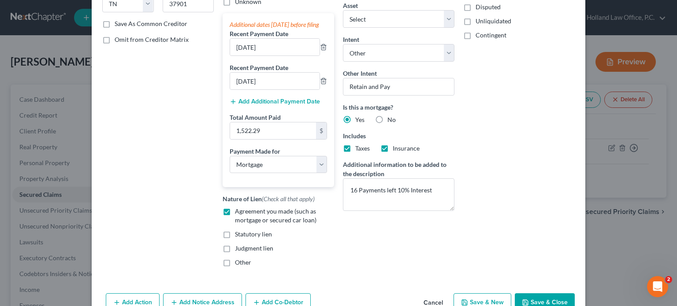
scroll to position [176, 0]
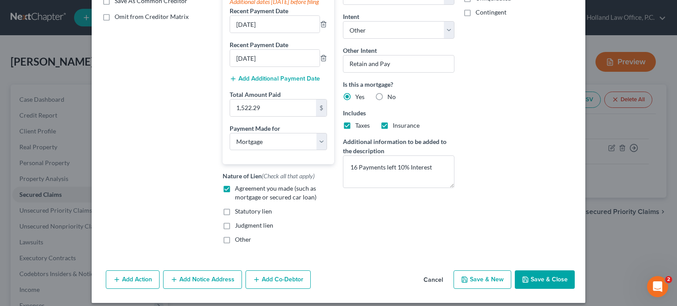
type input "7,663.84"
click at [539, 283] on button "Save & Close" at bounding box center [545, 280] width 60 height 19
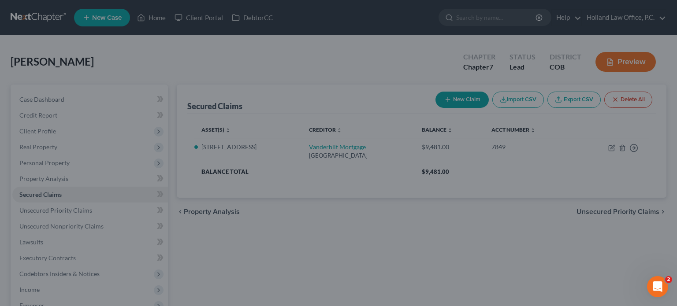
type input "48,824.16"
select select "14"
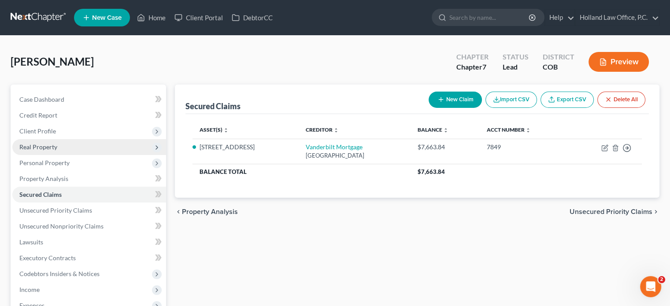
click at [39, 144] on span "Real Property" at bounding box center [38, 146] width 38 height 7
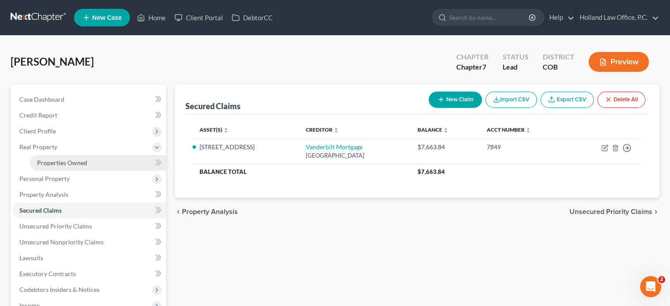
click at [60, 164] on span "Properties Owned" at bounding box center [62, 162] width 50 height 7
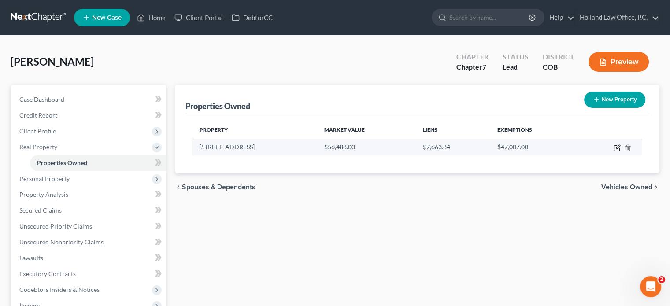
click at [619, 148] on icon "button" at bounding box center [616, 148] width 5 height 5
select select "5"
select select "62"
select select "0"
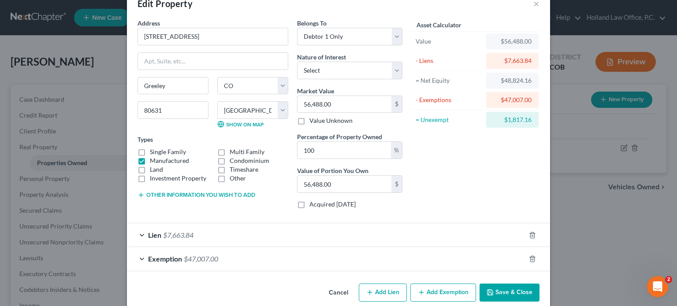
scroll to position [34, 0]
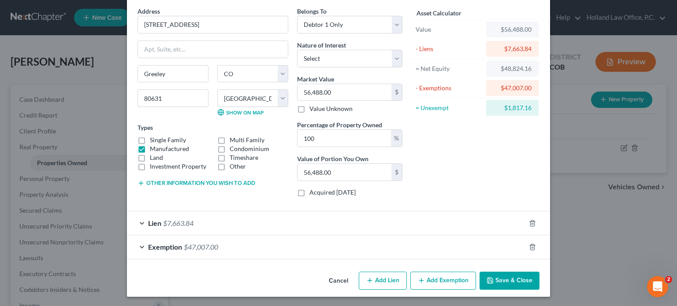
click at [187, 246] on span "$47,007.00" at bounding box center [201, 247] width 34 height 8
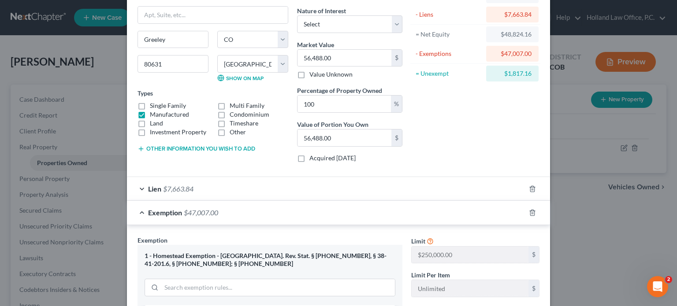
scroll to position [166, 0]
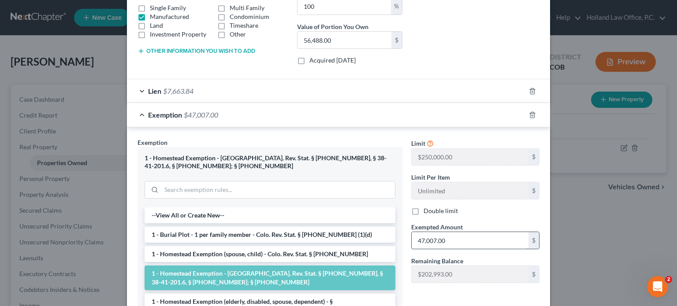
click at [459, 235] on input "47,007.00" at bounding box center [470, 240] width 117 height 17
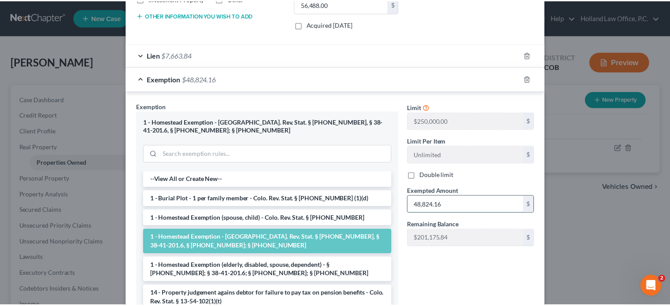
scroll to position [254, 0]
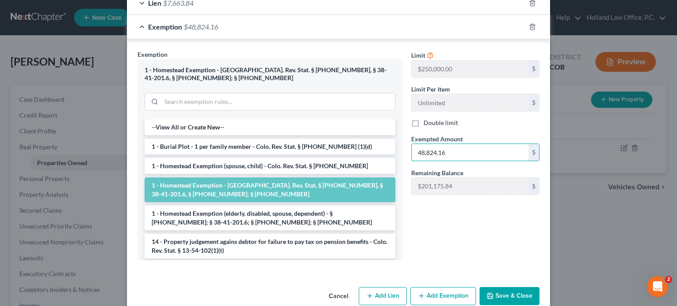
type input "48,824.16"
click at [508, 293] on button "Save & Close" at bounding box center [509, 296] width 60 height 19
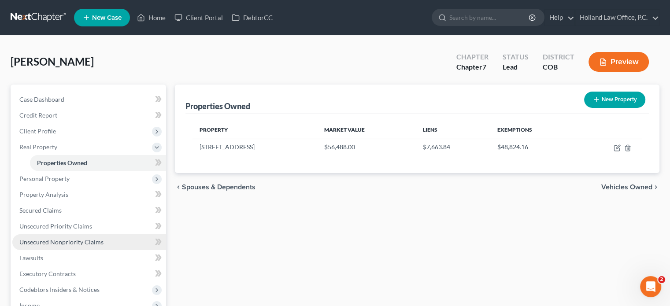
click at [79, 239] on span "Unsecured Nonpriority Claims" at bounding box center [61, 241] width 84 height 7
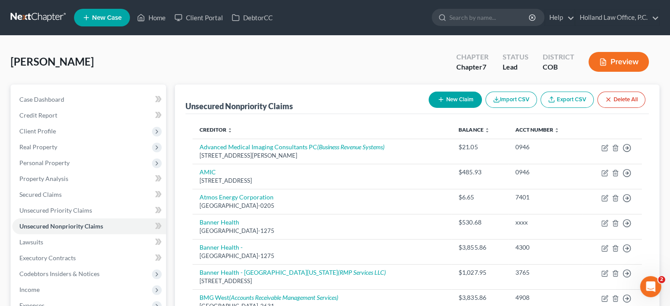
click at [460, 97] on button "New Claim" at bounding box center [455, 100] width 53 height 16
select select "0"
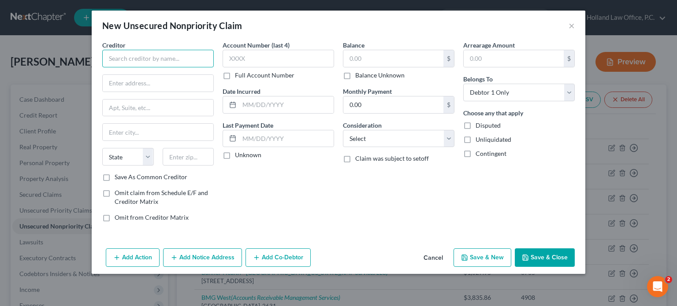
click at [166, 56] on input "text" at bounding box center [157, 59] width 111 height 18
click at [166, 56] on input "Banner Healthe" at bounding box center [157, 59] width 111 height 18
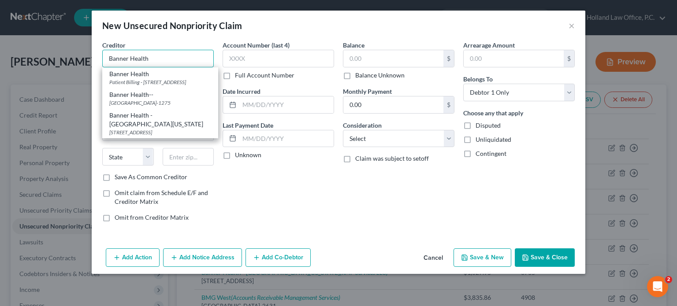
click at [164, 58] on input "Banner Health" at bounding box center [157, 59] width 111 height 18
type input "Banner Health"
click at [91, 93] on div "New Unsecured Nonpriority Claim × Creditor * Banner Health Banner Health Patien…" at bounding box center [338, 153] width 677 height 306
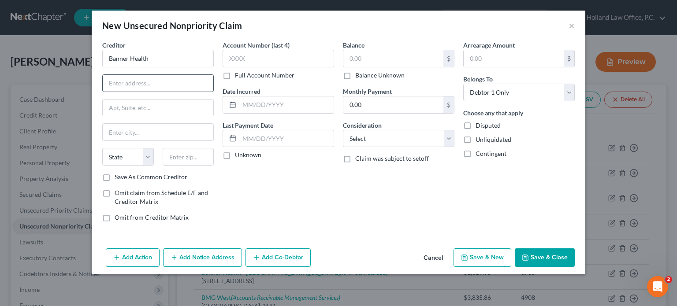
click at [109, 82] on input "text" at bounding box center [158, 83] width 111 height 17
type input "[STREET_ADDRESS]"
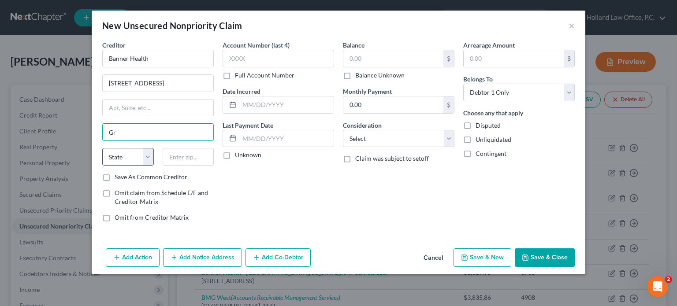
type input "Greeley"
click at [147, 158] on select "State [US_STATE] AK AR AZ CA CO CT DE DC [GEOGRAPHIC_DATA] [GEOGRAPHIC_DATA] GU…" at bounding box center [128, 157] width 52 height 18
select select "5"
click at [102, 148] on select "State [US_STATE] AK AR AZ CA CO CT DE DC [GEOGRAPHIC_DATA] [GEOGRAPHIC_DATA] GU…" at bounding box center [128, 157] width 52 height 18
click at [188, 160] on input "text" at bounding box center [189, 157] width 52 height 18
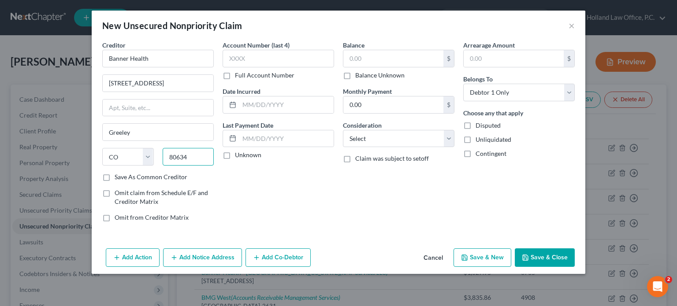
type input "80634"
click at [268, 174] on div "Account Number (last 4) Full Account Number Date Incurred Last Payment Date Unk…" at bounding box center [278, 135] width 120 height 189
click at [371, 53] on input "text" at bounding box center [393, 58] width 100 height 17
type input "300"
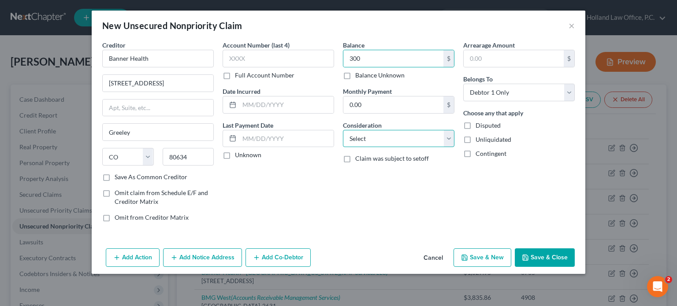
click at [453, 137] on select "Select Cable / Satellite Services Collection Agency Credit Card Debt Debt Couns…" at bounding box center [398, 139] width 111 height 18
select select "9"
click at [343, 130] on select "Select Cable / Satellite Services Collection Agency Credit Card Debt Debt Couns…" at bounding box center [398, 139] width 111 height 18
click at [552, 255] on button "Save & Close" at bounding box center [545, 257] width 60 height 19
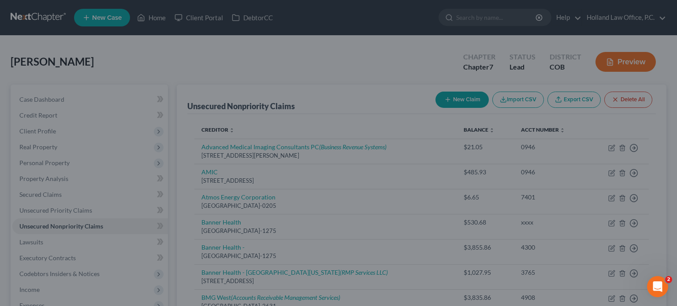
type input "300.00"
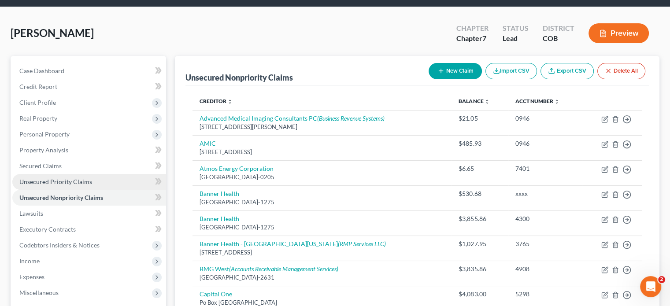
scroll to position [44, 0]
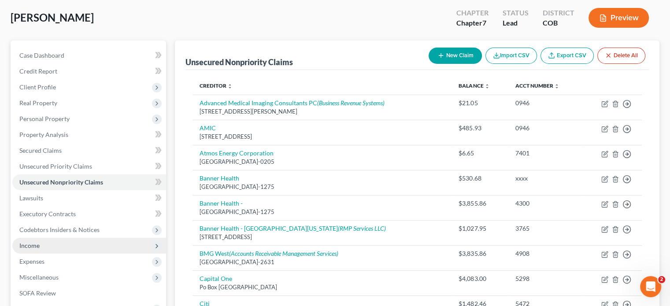
click at [43, 243] on span "Income" at bounding box center [89, 246] width 154 height 16
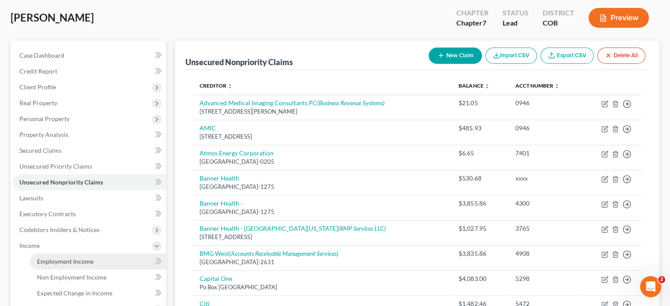
click at [57, 262] on span "Employment Income" at bounding box center [65, 261] width 56 height 7
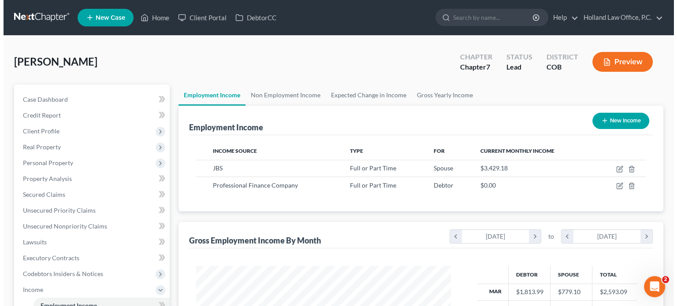
scroll to position [157, 272]
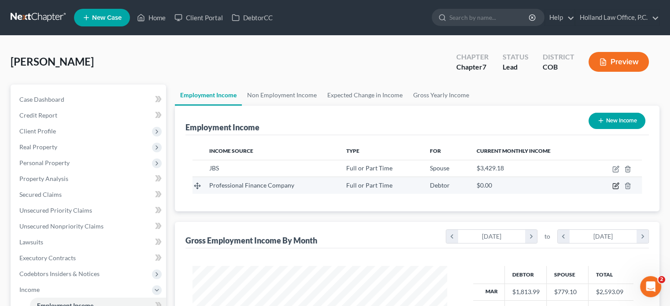
click at [616, 185] on icon "button" at bounding box center [615, 185] width 7 height 7
select select "0"
select select "5"
select select "2"
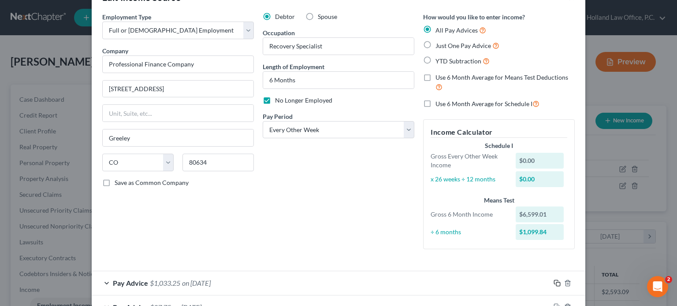
scroll to position [7, 0]
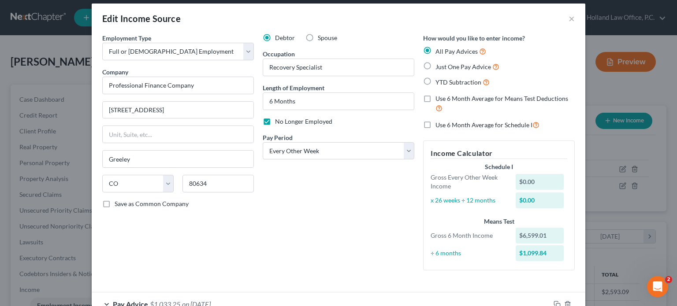
click at [435, 98] on label "Use 6 Month Average for Means Test Deductions" at bounding box center [504, 103] width 139 height 19
click at [439, 98] on input "Use 6 Month Average for Means Test Deductions" at bounding box center [442, 97] width 6 height 6
checkbox input "true"
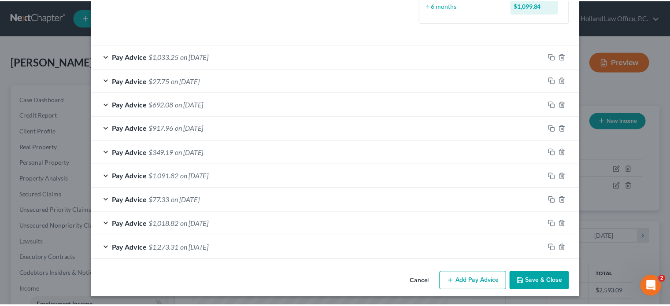
scroll to position [256, 0]
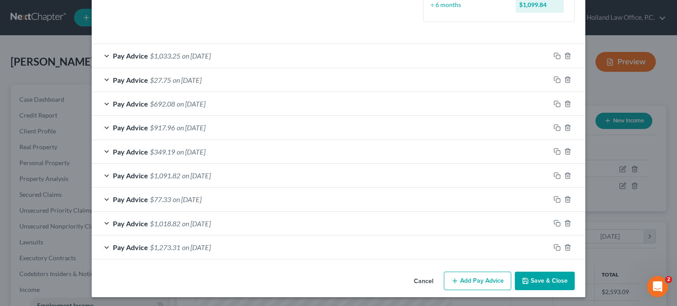
click at [560, 278] on button "Save & Close" at bounding box center [545, 281] width 60 height 19
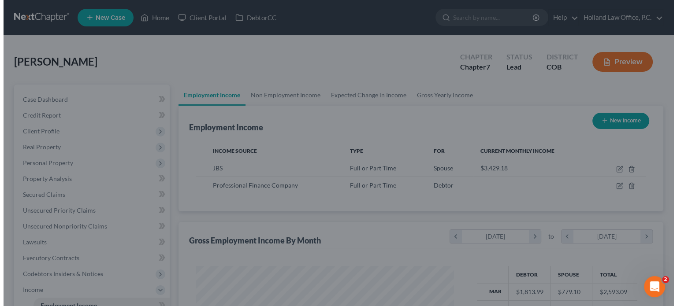
scroll to position [440432, 440317]
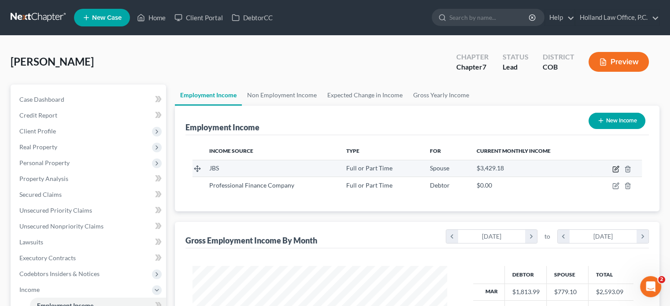
click at [618, 169] on icon "button" at bounding box center [615, 169] width 7 height 7
select select "0"
select select "5"
select select "2"
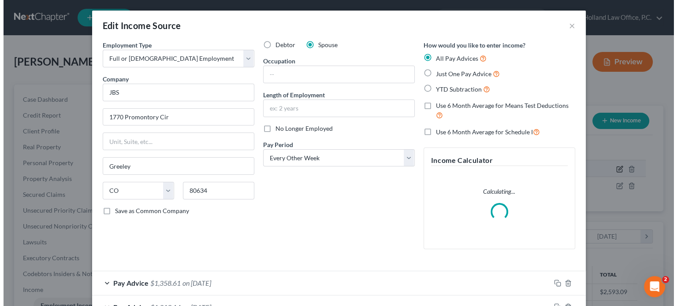
scroll to position [157, 275]
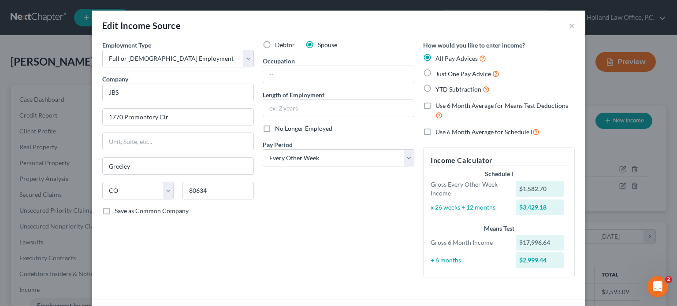
drag, startPoint x: 424, startPoint y: 104, endPoint x: 422, endPoint y: 112, distance: 8.6
click at [435, 104] on label "Use 6 Month Average for Means Test Deductions" at bounding box center [504, 110] width 139 height 19
click at [439, 104] on input "Use 6 Month Average for Means Test Deductions" at bounding box center [442, 104] width 6 height 6
checkbox input "true"
click at [435, 132] on label "Use 6 Month Average for Schedule I" at bounding box center [487, 132] width 104 height 10
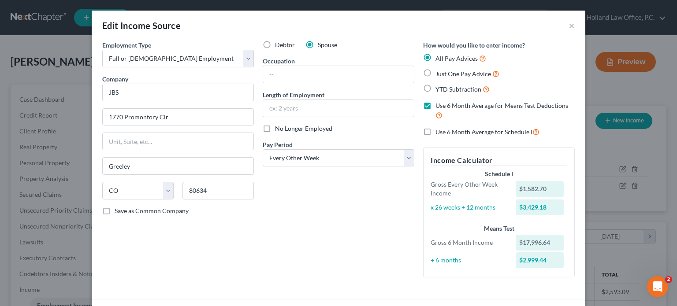
click at [439, 132] on input "Use 6 Month Average for Schedule I" at bounding box center [442, 130] width 6 height 6
checkbox input "true"
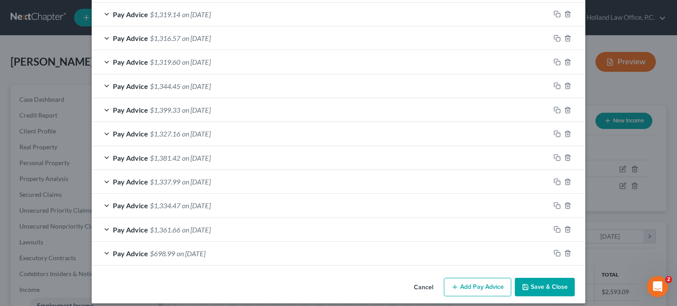
scroll to position [326, 0]
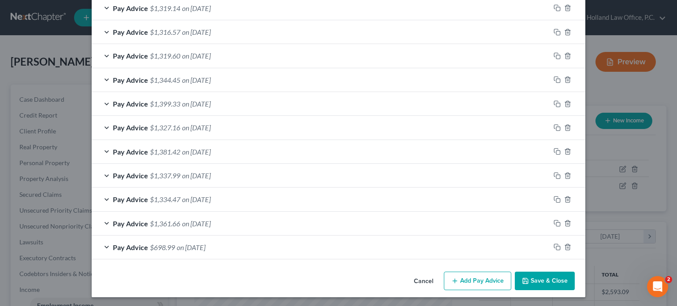
click at [205, 246] on span "on [DATE]" at bounding box center [191, 247] width 29 height 8
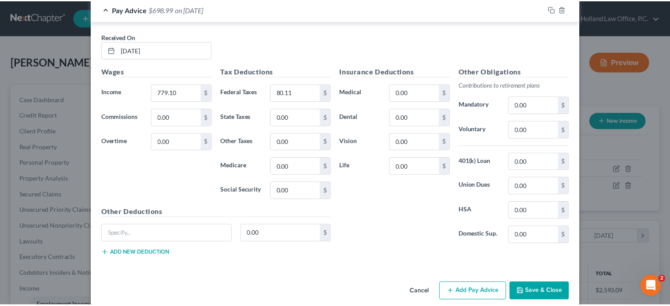
scroll to position [573, 0]
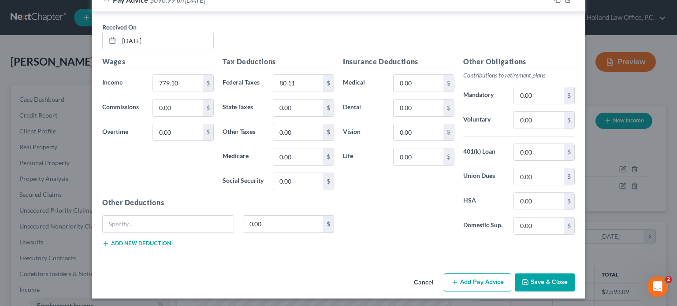
click at [421, 278] on button "Cancel" at bounding box center [423, 283] width 33 height 18
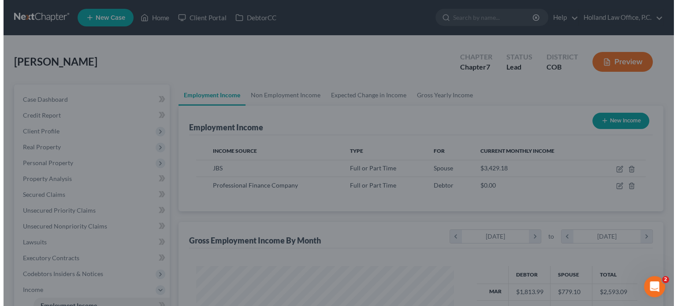
scroll to position [440432, 440317]
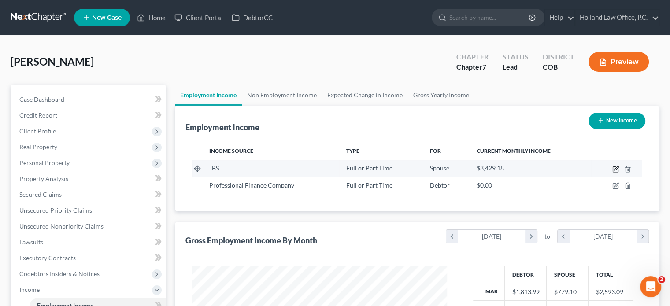
click at [615, 168] on icon "button" at bounding box center [615, 169] width 7 height 7
select select "0"
select select "5"
select select "2"
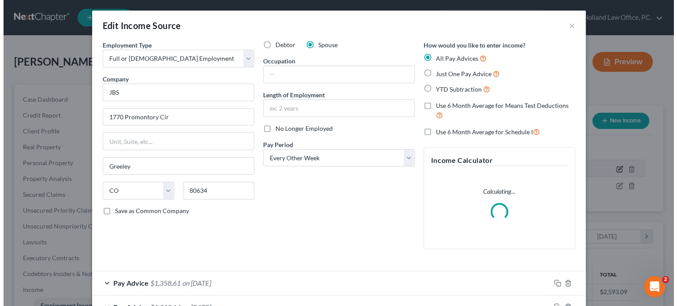
scroll to position [157, 275]
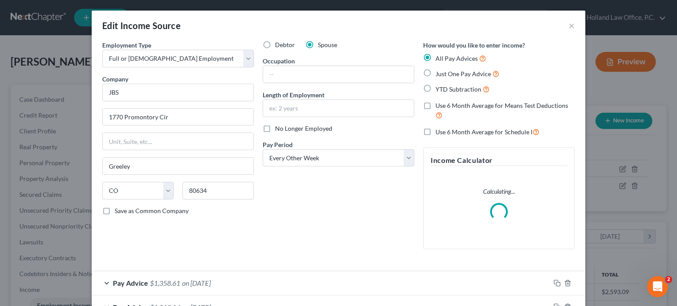
click at [435, 132] on label "Use 6 Month Average for Schedule I" at bounding box center [487, 132] width 104 height 10
click at [439, 132] on input "Use 6 Month Average for Schedule I" at bounding box center [442, 130] width 6 height 6
checkbox input "true"
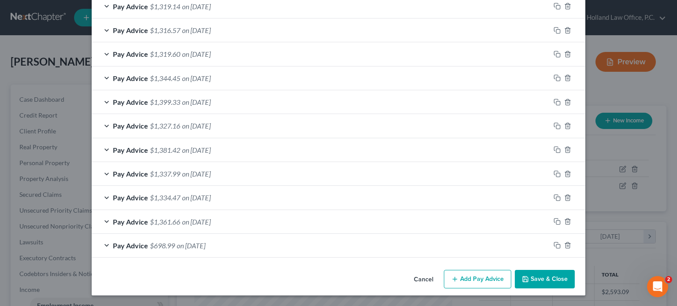
scroll to position [326, 0]
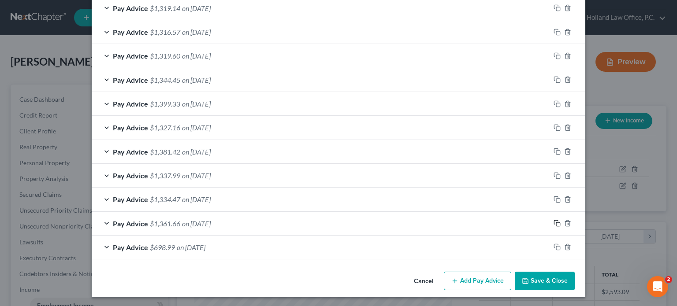
click at [553, 220] on icon "button" at bounding box center [556, 223] width 7 height 7
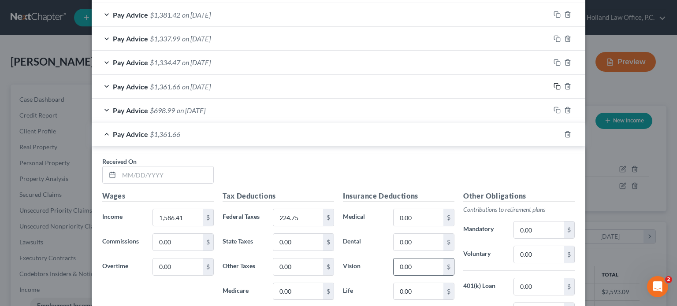
scroll to position [502, 0]
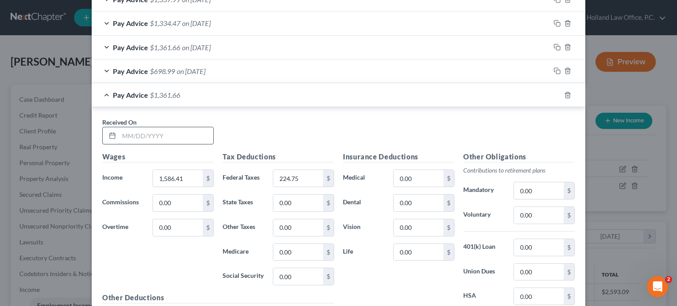
click at [133, 135] on input "text" at bounding box center [166, 135] width 94 height 17
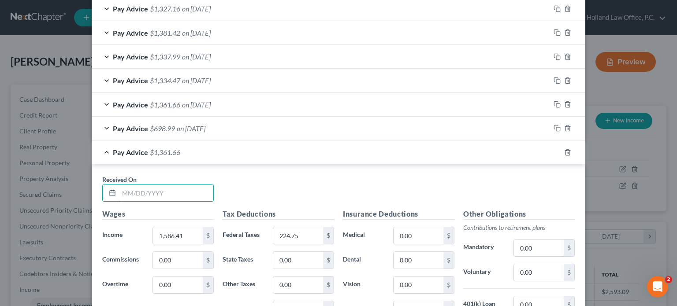
scroll to position [458, 0]
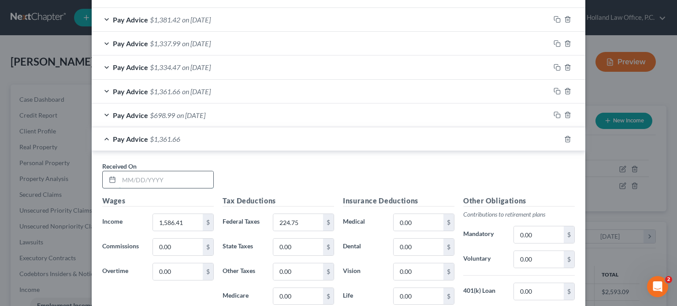
click at [122, 177] on input "text" at bounding box center [166, 179] width 94 height 17
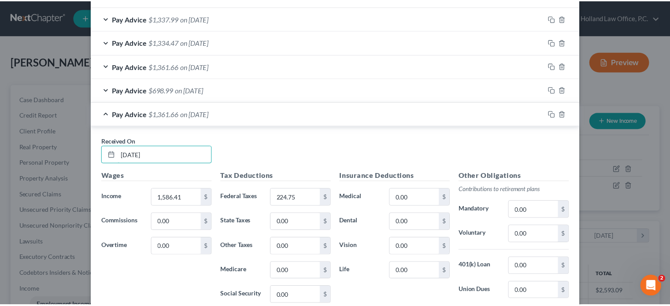
scroll to position [597, 0]
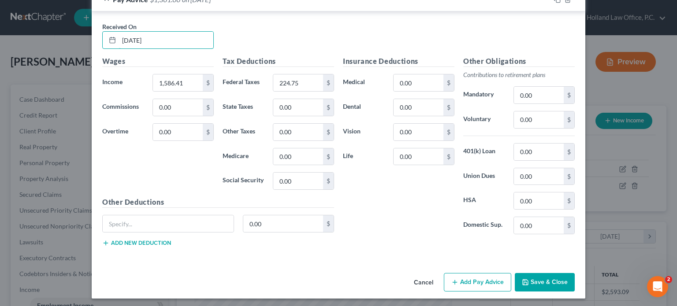
type input "[DATE]"
click at [532, 281] on button "Save & Close" at bounding box center [545, 282] width 60 height 19
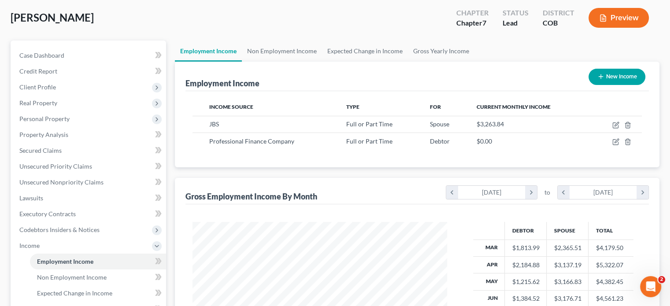
scroll to position [44, 0]
click at [280, 52] on link "Non Employment Income" at bounding box center [282, 51] width 80 height 21
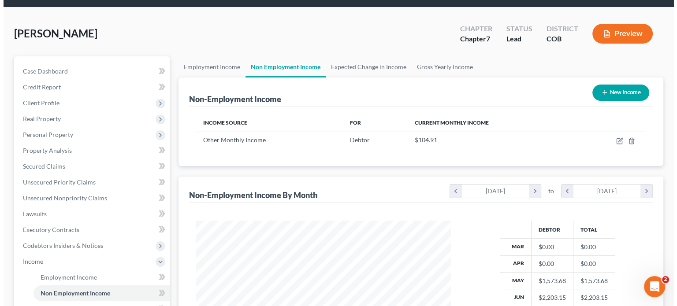
scroll to position [44, 0]
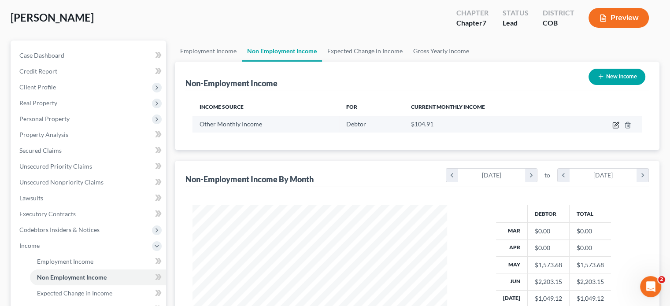
click at [616, 123] on icon "button" at bounding box center [617, 124] width 4 height 4
select select "13"
select select "0"
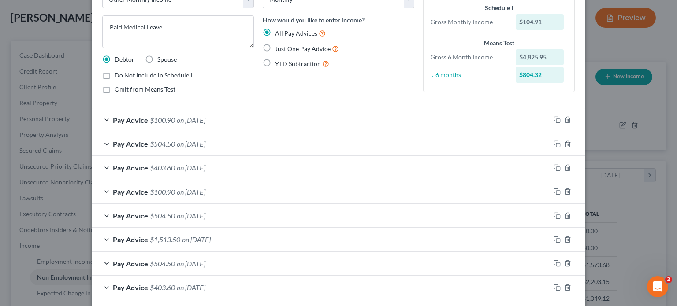
scroll to position [15, 0]
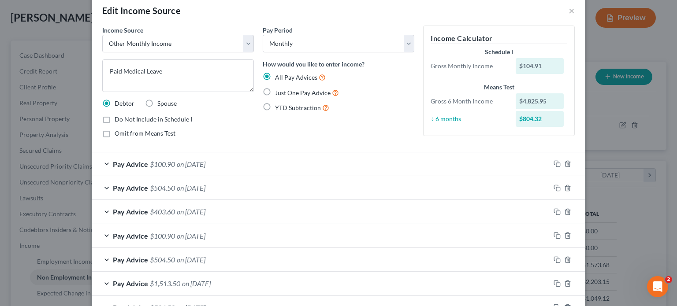
click at [115, 119] on label "Do Not Include in Schedule I" at bounding box center [154, 119] width 78 height 9
click at [118, 119] on input "Do Not Include in Schedule I" at bounding box center [121, 118] width 6 height 6
checkbox input "true"
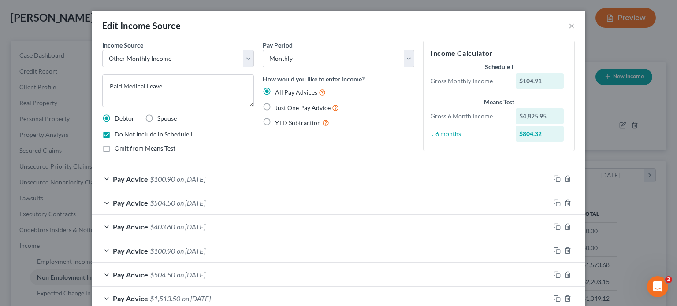
scroll to position [44, 0]
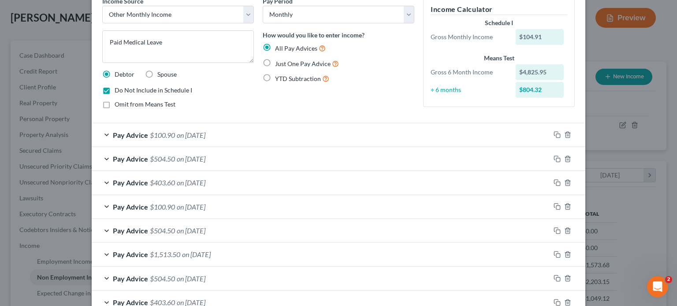
click at [205, 136] on span "on [DATE]" at bounding box center [191, 135] width 29 height 8
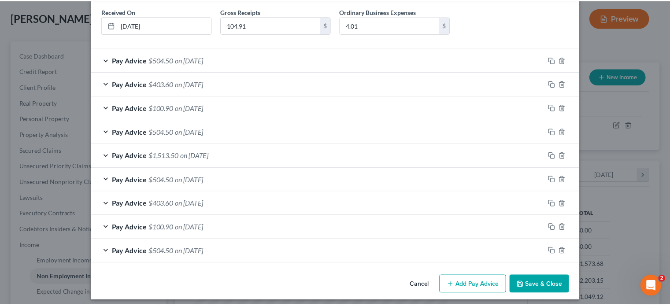
scroll to position [199, 0]
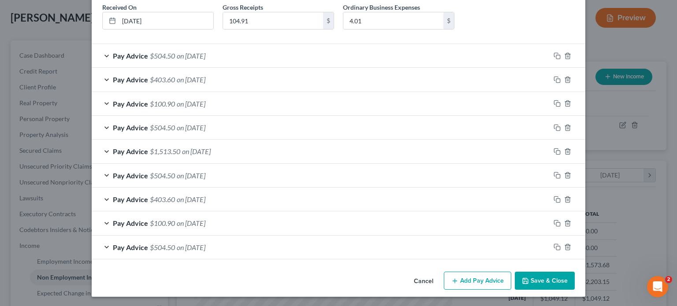
click at [539, 282] on button "Save & Close" at bounding box center [545, 281] width 60 height 19
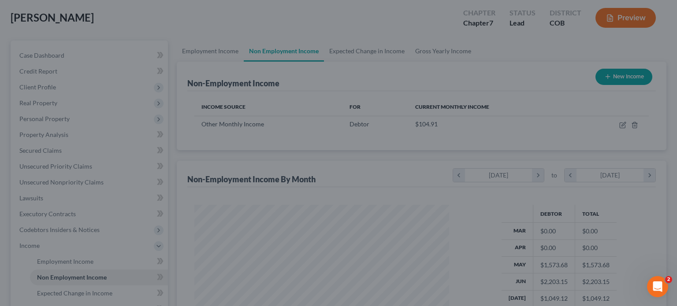
scroll to position [440432, 440317]
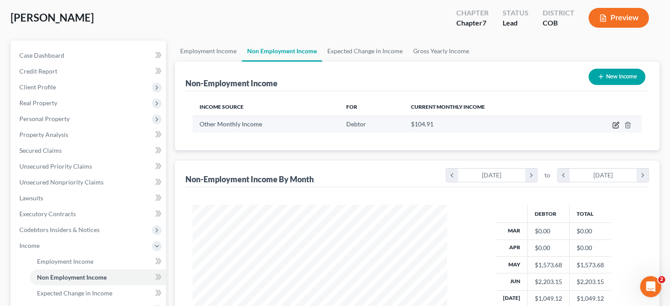
click at [615, 122] on icon "button" at bounding box center [615, 125] width 7 height 7
select select "13"
select select "0"
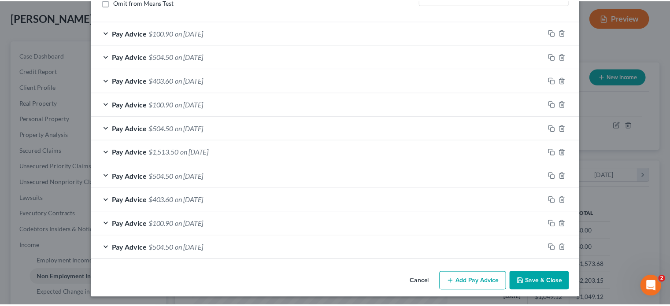
scroll to position [147, 0]
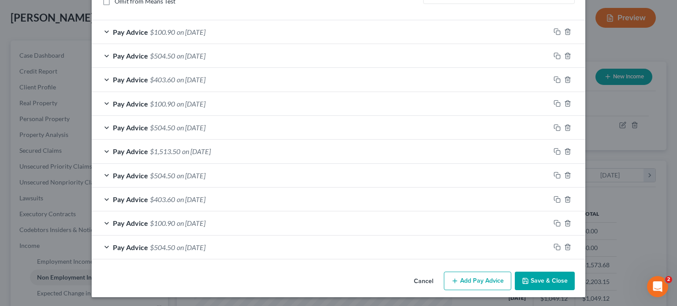
click at [531, 277] on button "Save & Close" at bounding box center [545, 281] width 60 height 19
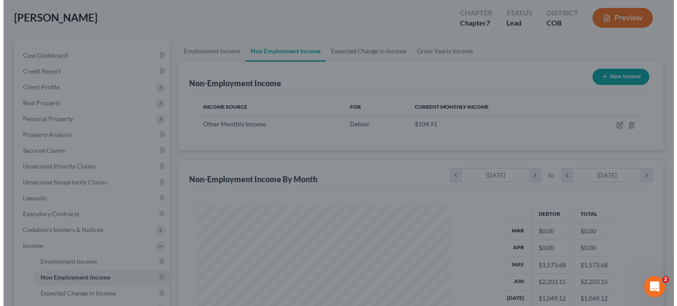
scroll to position [440432, 440317]
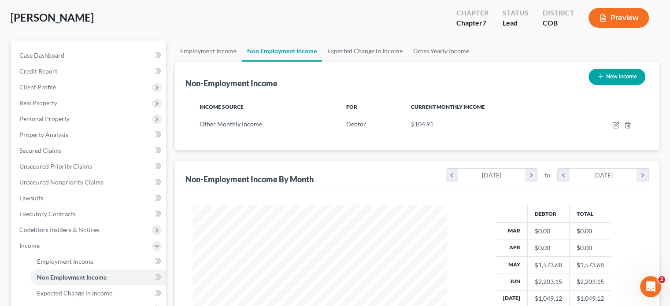
click at [625, 15] on button "Preview" at bounding box center [619, 18] width 60 height 20
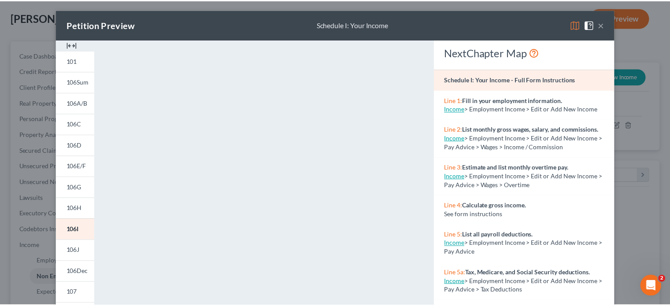
scroll to position [0, 0]
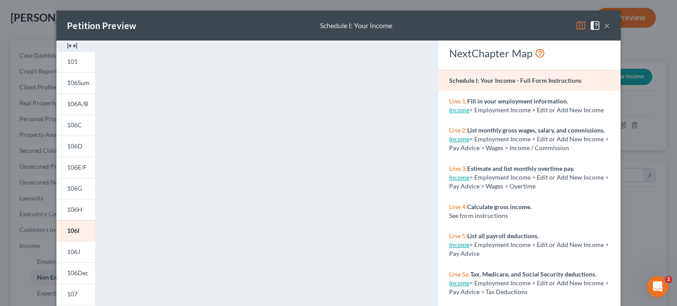
click at [604, 24] on button "×" at bounding box center [607, 25] width 6 height 11
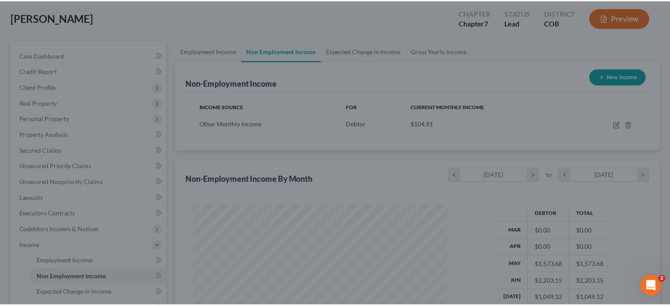
scroll to position [157, 272]
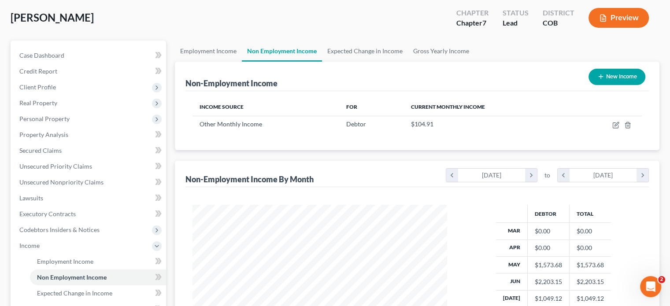
click at [621, 76] on button "New Income" at bounding box center [617, 77] width 57 height 16
select select "0"
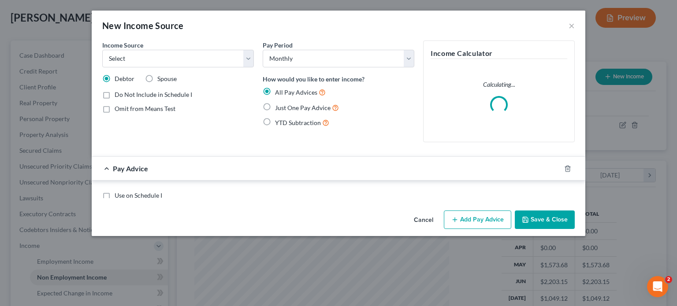
scroll to position [157, 275]
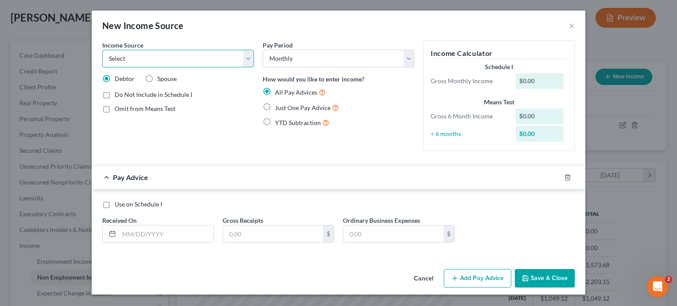
click at [249, 61] on select "Select Unemployment Disability (from employer) Pension Retirement Social Securi…" at bounding box center [178, 59] width 152 height 18
select select "5"
click at [102, 50] on select "Select Unemployment Disability (from employer) Pension Retirement Social Securi…" at bounding box center [178, 59] width 152 height 18
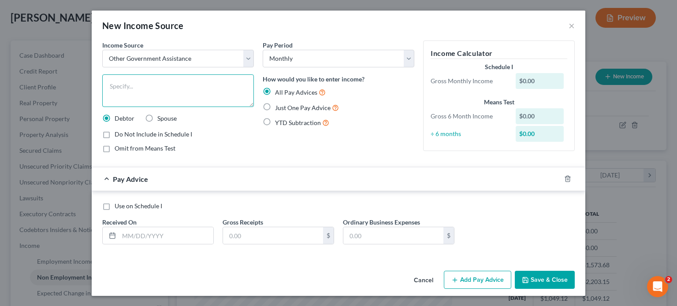
click at [189, 92] on textarea at bounding box center [178, 90] width 152 height 33
type textarea "SNAP"
click at [115, 208] on label "Use on Schedule I" at bounding box center [139, 206] width 48 height 9
click at [118, 208] on input "Use on Schedule I" at bounding box center [121, 205] width 6 height 6
checkbox input "true"
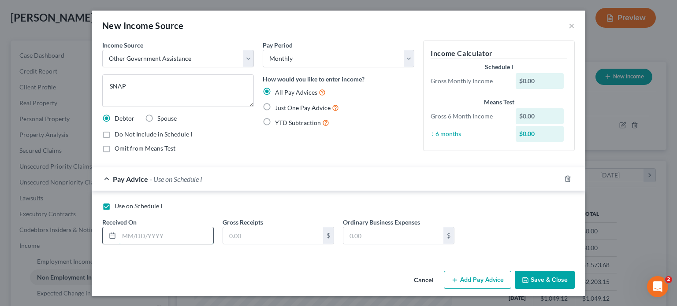
click at [122, 234] on input "text" at bounding box center [166, 235] width 94 height 17
type input "[DATE]"
click at [461, 278] on button "Add Pay Advice" at bounding box center [477, 280] width 67 height 19
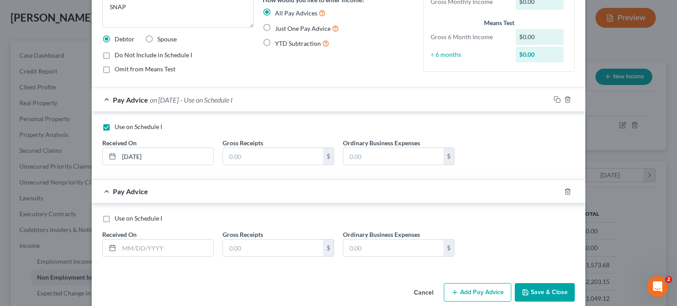
scroll to position [91, 0]
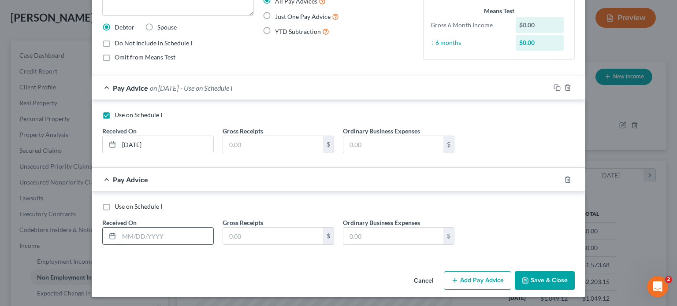
click at [119, 235] on input "text" at bounding box center [166, 236] width 94 height 17
type input "[DATE]"
click at [234, 231] on input "text" at bounding box center [273, 236] width 100 height 17
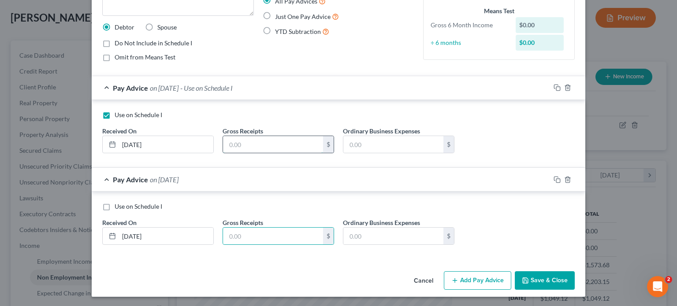
click at [223, 138] on input "text" at bounding box center [273, 144] width 100 height 17
type input "292"
click at [226, 237] on input "text" at bounding box center [273, 236] width 100 height 17
type input "197"
click at [545, 279] on button "Save & Close" at bounding box center [545, 280] width 60 height 19
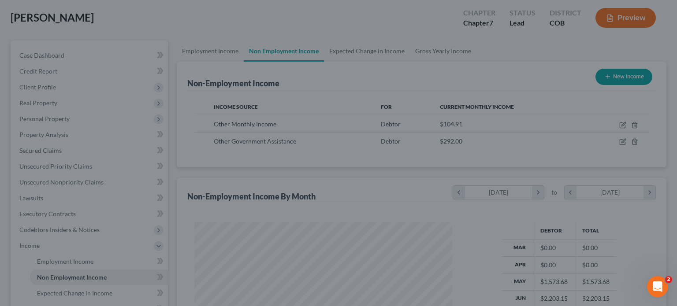
scroll to position [440432, 440317]
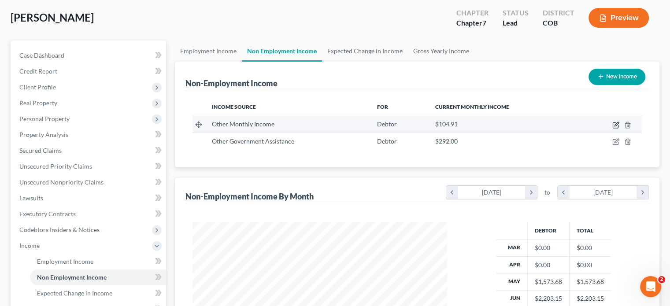
click at [615, 124] on icon "button" at bounding box center [617, 124] width 4 height 4
select select "13"
select select "0"
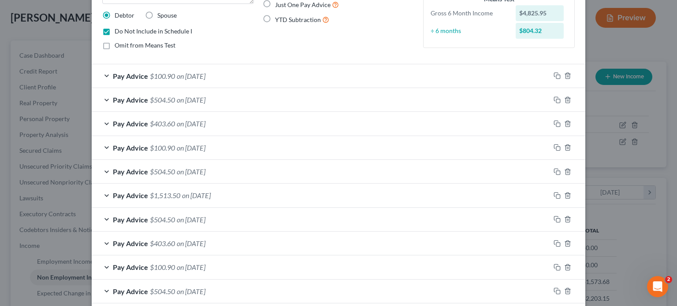
scroll to position [147, 0]
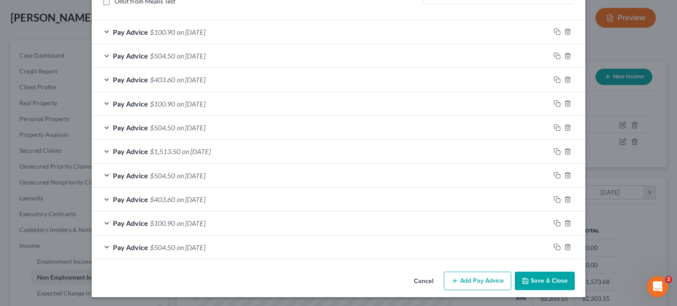
click at [178, 223] on span "on [DATE]" at bounding box center [191, 223] width 29 height 8
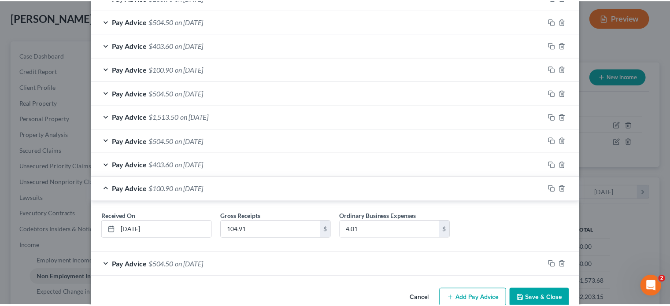
scroll to position [199, 0]
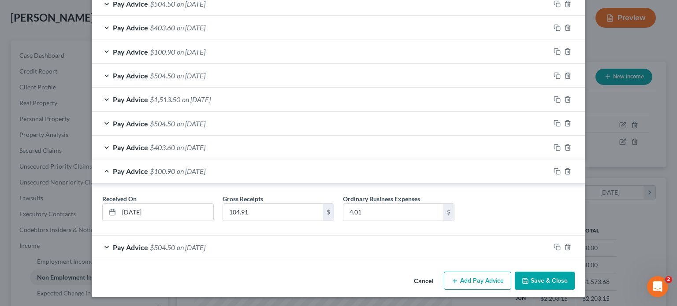
click at [533, 280] on button "Save & Close" at bounding box center [545, 281] width 60 height 19
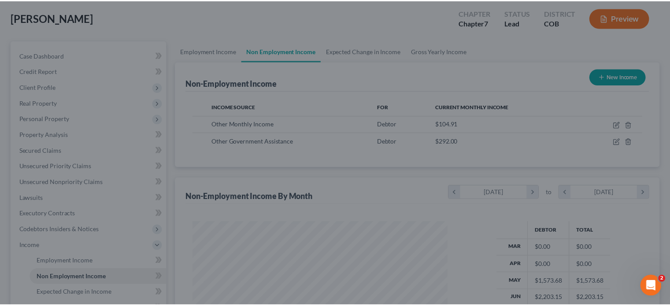
scroll to position [440432, 440317]
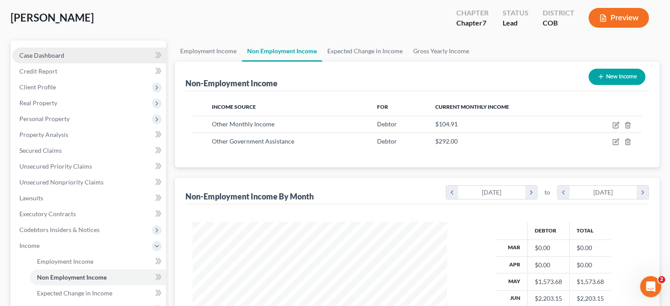
click at [36, 56] on span "Case Dashboard" at bounding box center [41, 55] width 45 height 7
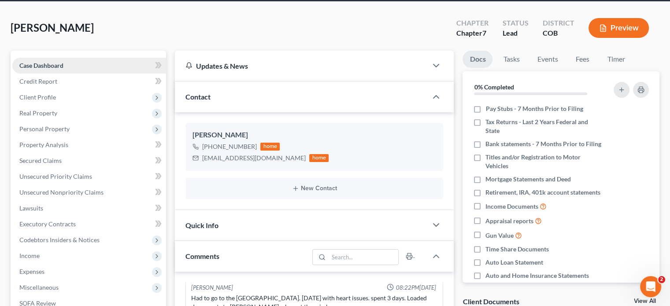
scroll to position [44, 0]
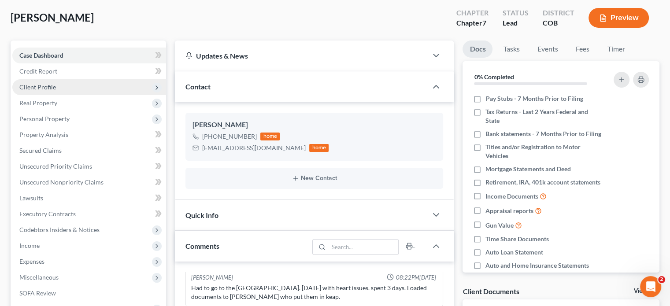
click at [37, 93] on span "Client Profile" at bounding box center [89, 87] width 154 height 16
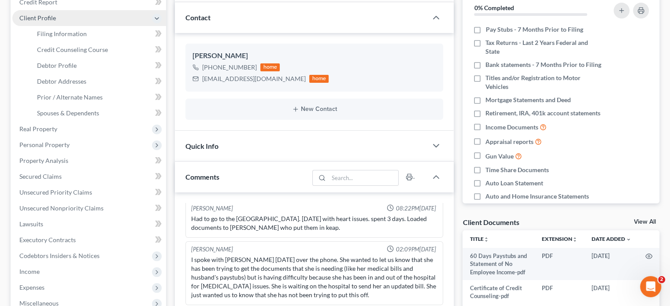
scroll to position [132, 0]
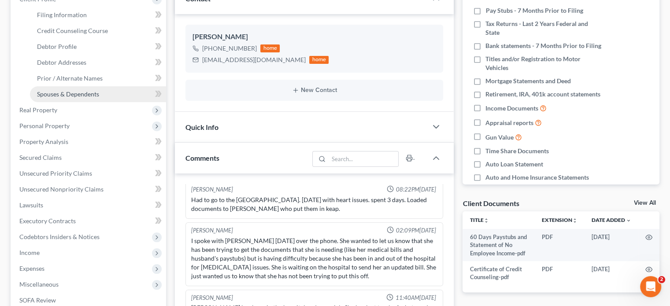
click at [59, 93] on span "Spouses & Dependents" at bounding box center [68, 93] width 62 height 7
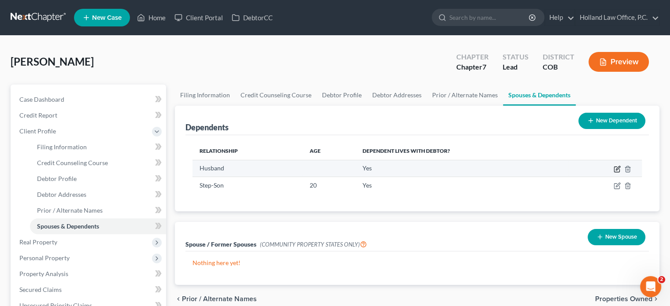
click at [619, 171] on icon "button" at bounding box center [616, 169] width 5 height 5
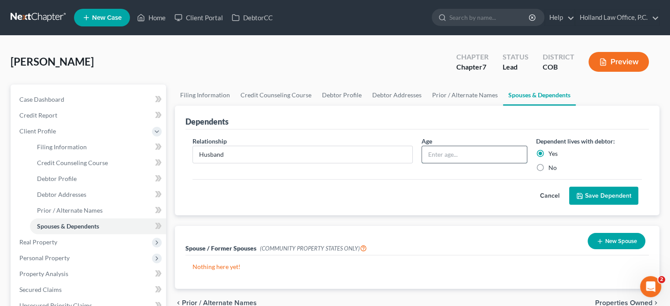
click at [449, 149] on input "text" at bounding box center [474, 154] width 105 height 17
type input "44"
click at [593, 200] on button "Save Dependent" at bounding box center [603, 196] width 69 height 19
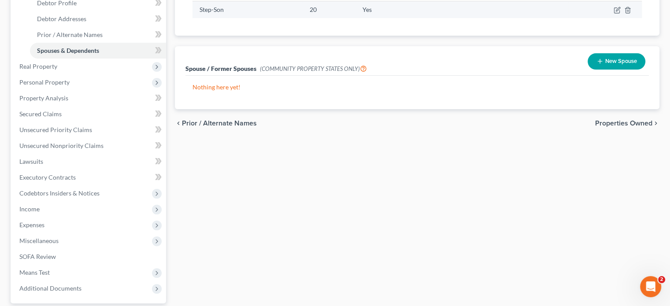
scroll to position [176, 0]
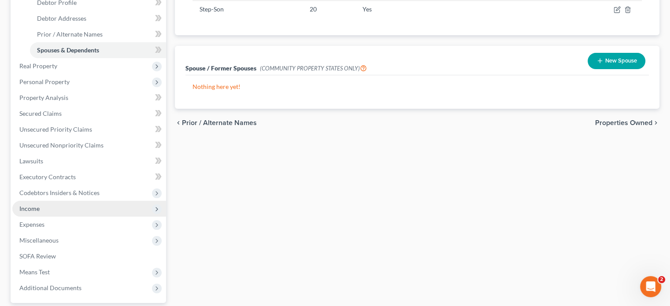
click at [31, 209] on span "Income" at bounding box center [29, 208] width 20 height 7
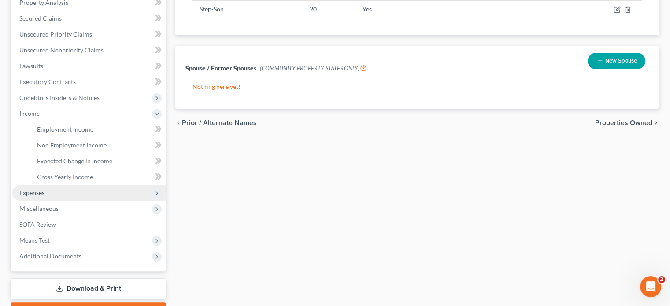
click at [46, 194] on span "Expenses" at bounding box center [89, 193] width 154 height 16
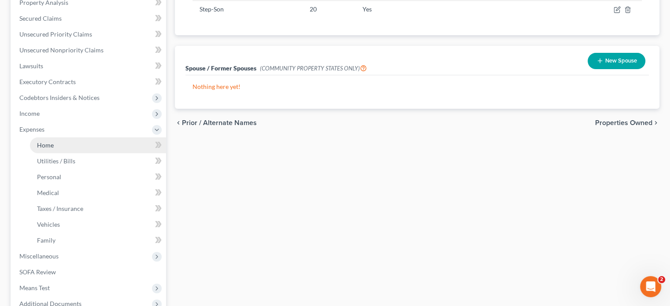
click at [53, 141] on span "Home" at bounding box center [45, 144] width 17 height 7
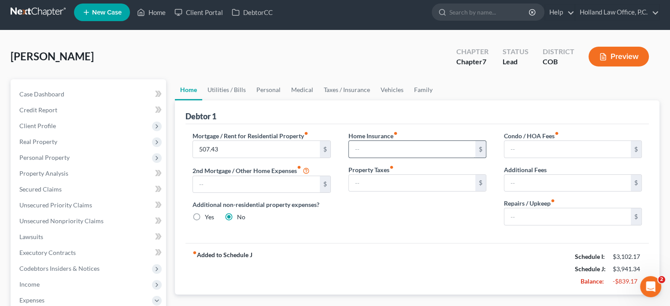
scroll to position [44, 0]
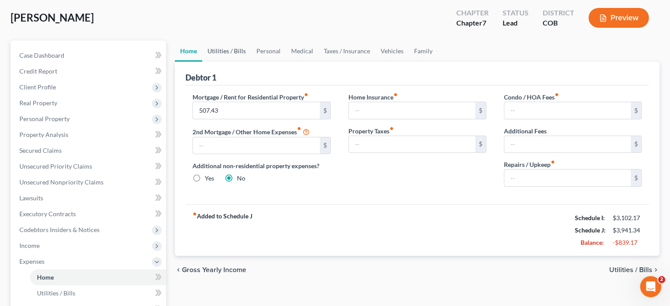
click at [238, 53] on link "Utilities / Bills" at bounding box center [226, 51] width 49 height 21
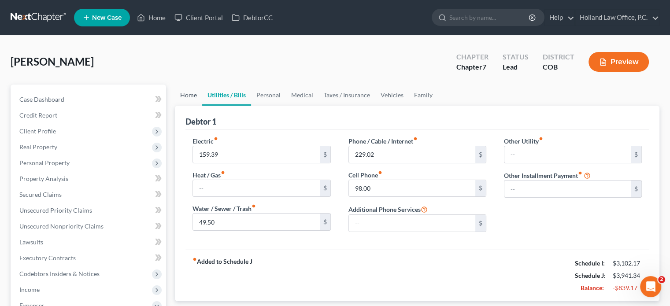
click at [194, 96] on link "Home" at bounding box center [188, 95] width 27 height 21
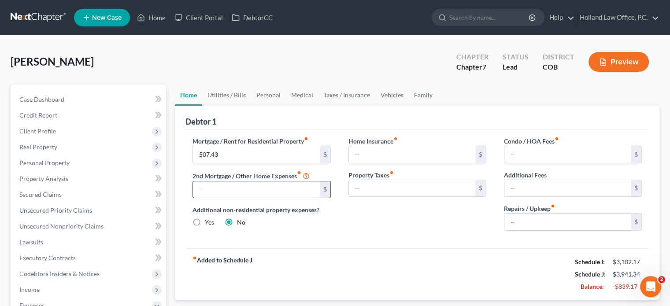
click at [252, 189] on input "text" at bounding box center [256, 190] width 126 height 17
type input "459.59"
click at [519, 225] on input "text" at bounding box center [567, 222] width 126 height 17
type input "100"
click at [236, 92] on link "Utilities / Bills" at bounding box center [226, 95] width 49 height 21
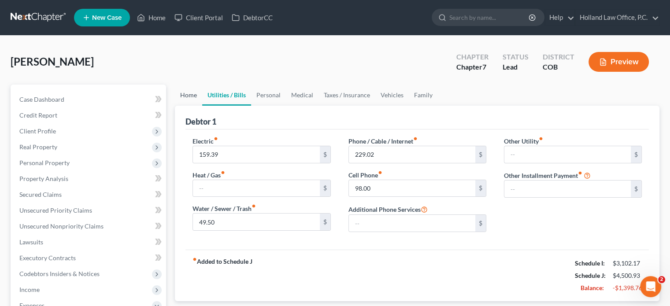
click at [187, 94] on link "Home" at bounding box center [188, 95] width 27 height 21
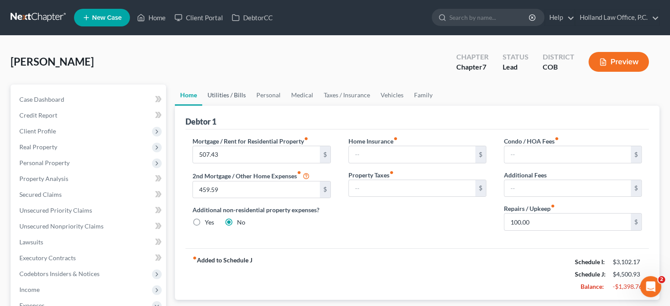
click at [221, 90] on link "Utilities / Bills" at bounding box center [226, 95] width 49 height 21
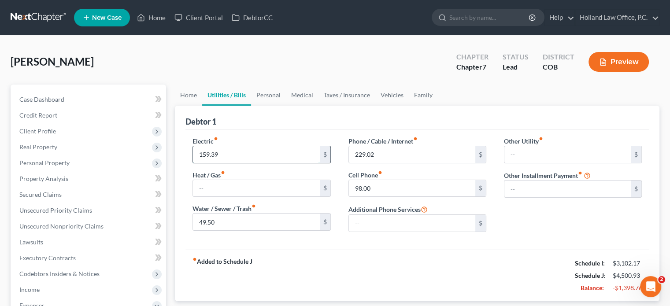
click at [227, 150] on input "159.39" at bounding box center [256, 154] width 126 height 17
type input "330"
click at [225, 223] on input "49.50" at bounding box center [256, 222] width 126 height 17
click at [382, 183] on input "98.00" at bounding box center [412, 188] width 126 height 17
click at [270, 92] on link "Personal" at bounding box center [268, 95] width 35 height 21
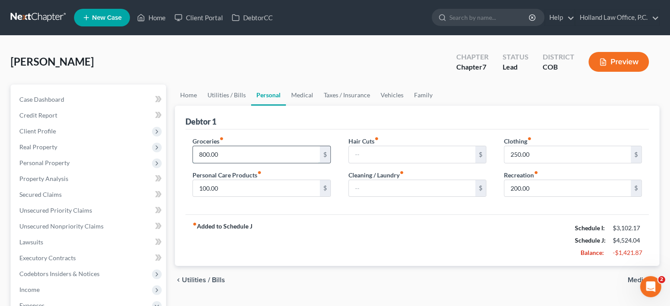
click at [204, 155] on input "800.00" at bounding box center [256, 154] width 126 height 17
type input "700.00"
click at [539, 188] on input "200.00" at bounding box center [567, 188] width 126 height 17
click at [536, 155] on input "250.00" at bounding box center [567, 154] width 126 height 17
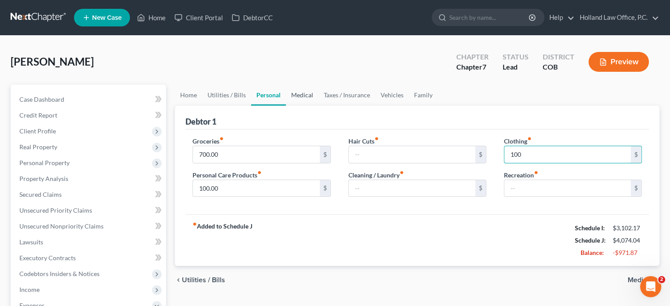
type input "100"
click at [297, 95] on link "Medical" at bounding box center [302, 95] width 33 height 21
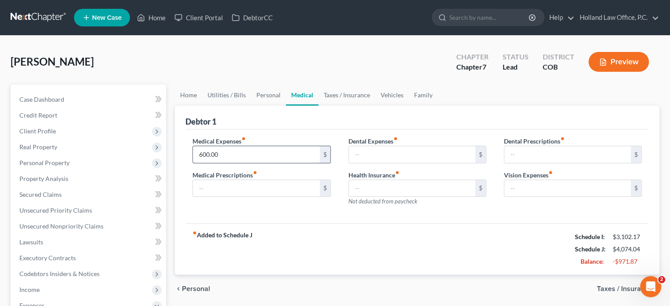
click at [241, 158] on input "600.00" at bounding box center [256, 154] width 126 height 17
click at [339, 97] on link "Taxes / Insurance" at bounding box center [347, 95] width 57 height 21
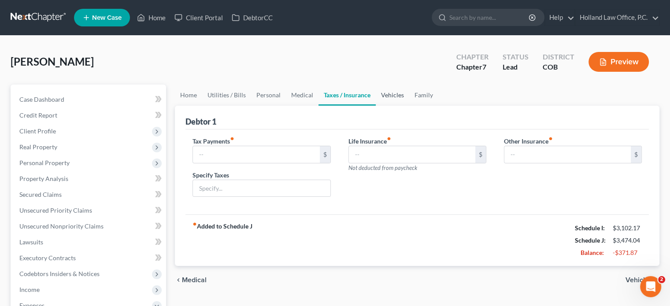
click at [386, 95] on link "Vehicles" at bounding box center [392, 95] width 33 height 21
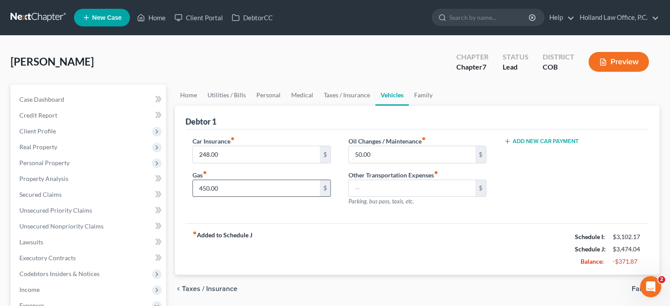
click at [256, 185] on input "450.00" at bounding box center [256, 188] width 126 height 17
type input "200"
click at [386, 147] on input "50.00" at bounding box center [412, 154] width 126 height 17
click at [421, 95] on link "Family" at bounding box center [423, 95] width 29 height 21
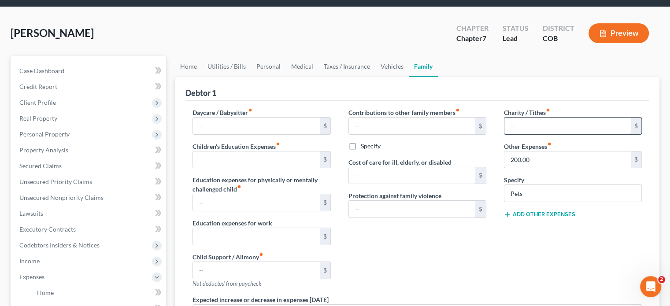
scroll to position [44, 0]
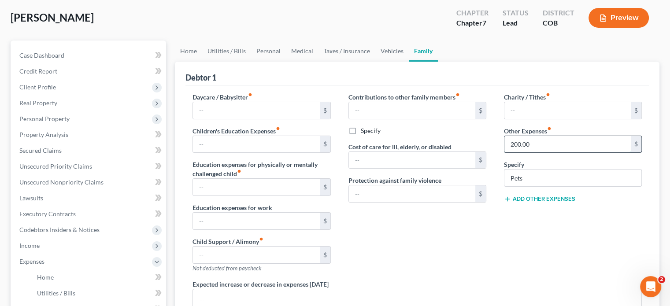
click at [536, 141] on input "200.00" at bounding box center [567, 144] width 126 height 17
type input "100"
click at [263, 49] on link "Personal" at bounding box center [268, 51] width 35 height 21
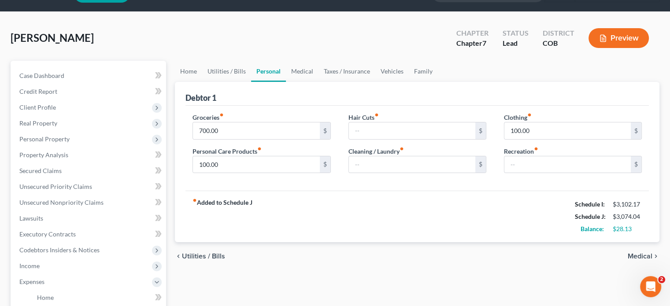
scroll to position [44, 0]
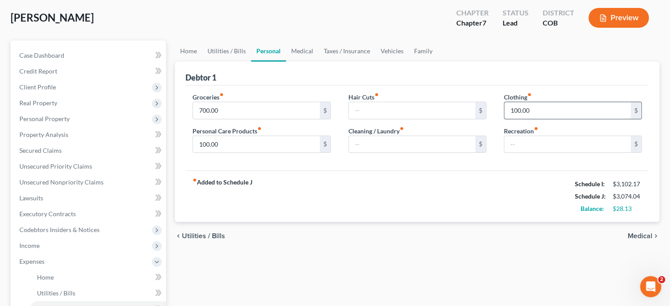
click at [516, 112] on input "100.00" at bounding box center [567, 110] width 126 height 17
click at [518, 108] on input "100.00" at bounding box center [567, 110] width 126 height 17
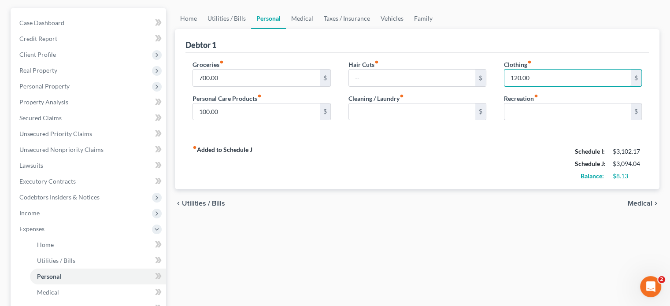
scroll to position [176, 0]
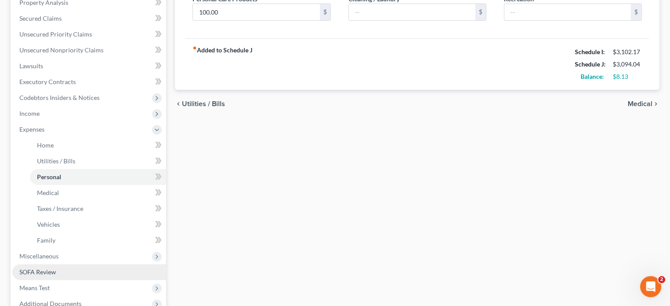
type input "120.00"
click at [46, 274] on span "SOFA Review" at bounding box center [37, 271] width 37 height 7
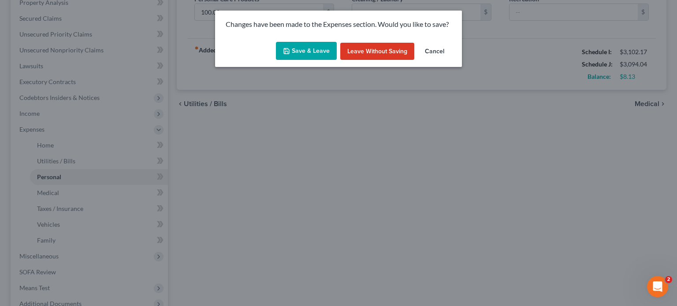
click at [308, 47] on button "Save & Leave" at bounding box center [306, 51] width 61 height 19
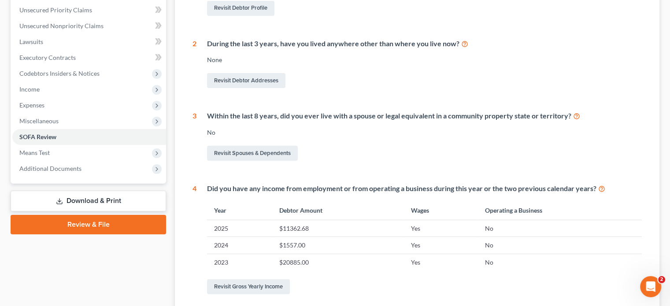
scroll to position [220, 0]
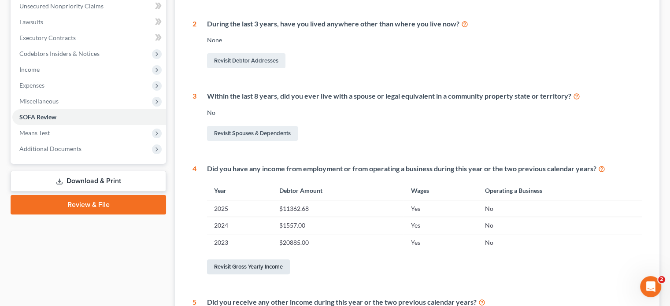
click at [278, 267] on link "Revisit Gross Yearly Income" at bounding box center [248, 267] width 83 height 15
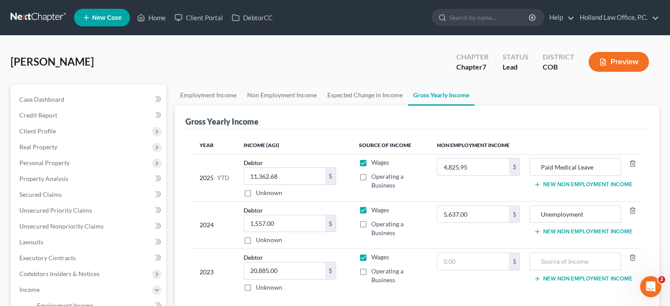
click at [569, 185] on button "New Non Employment Income" at bounding box center [583, 184] width 98 height 7
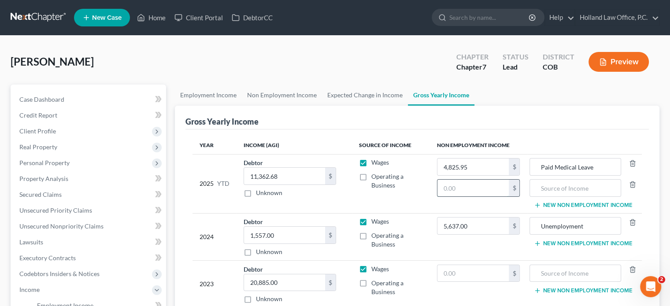
click at [463, 186] on input "text" at bounding box center [474, 188] width 72 height 17
click at [450, 189] on input "text" at bounding box center [474, 188] width 72 height 17
type input "197"
click at [564, 184] on input "text" at bounding box center [575, 188] width 82 height 17
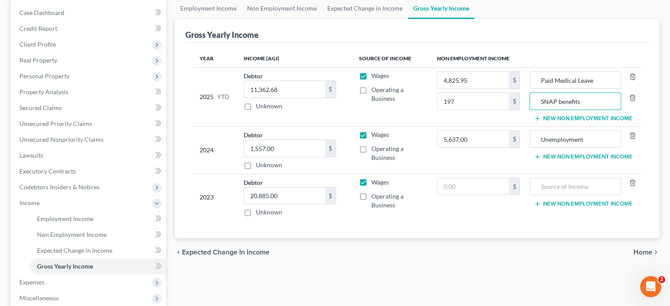
scroll to position [88, 0]
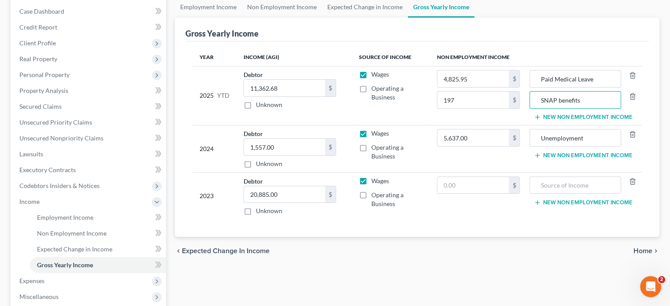
type input "SNAP benefits"
click at [648, 248] on span "Home" at bounding box center [643, 251] width 19 height 7
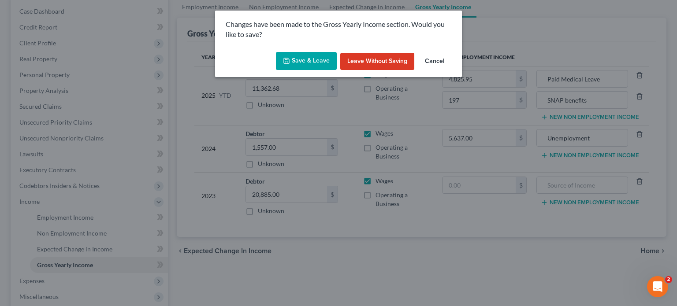
click at [308, 59] on button "Save & Leave" at bounding box center [306, 61] width 61 height 19
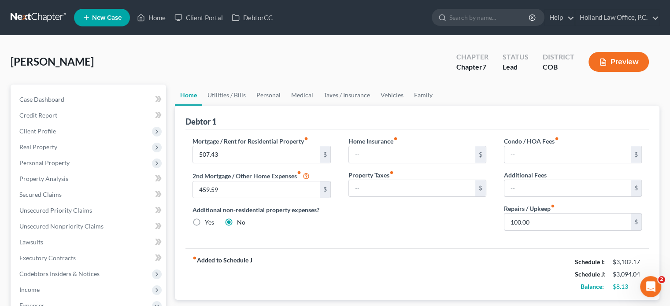
click at [606, 62] on icon "button" at bounding box center [603, 62] width 8 height 8
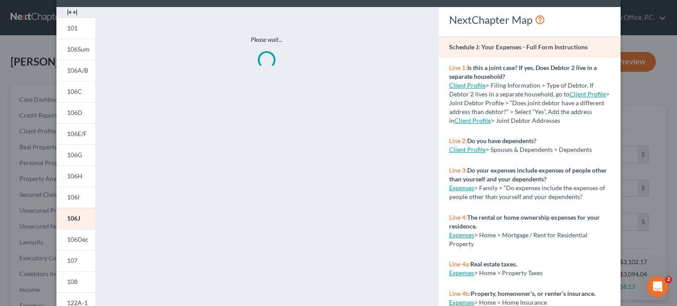
scroll to position [176, 0]
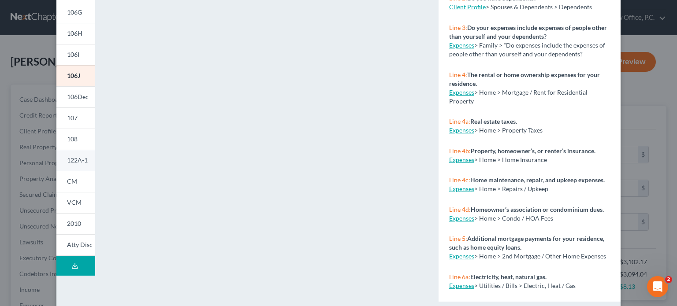
click at [76, 165] on link "122A-1" at bounding box center [75, 160] width 39 height 21
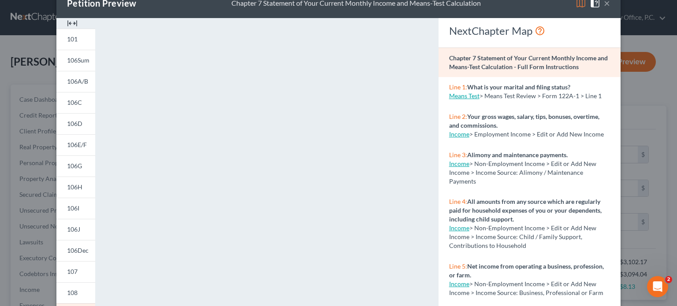
scroll to position [0, 0]
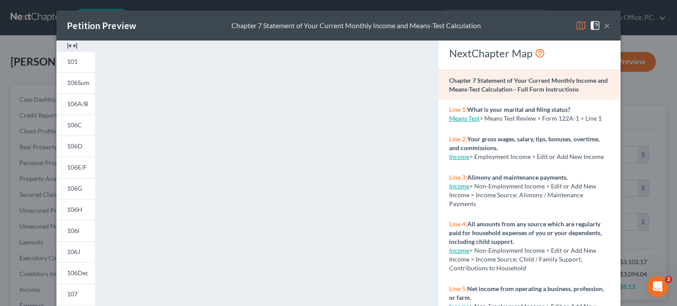
click at [604, 27] on button "×" at bounding box center [607, 25] width 6 height 11
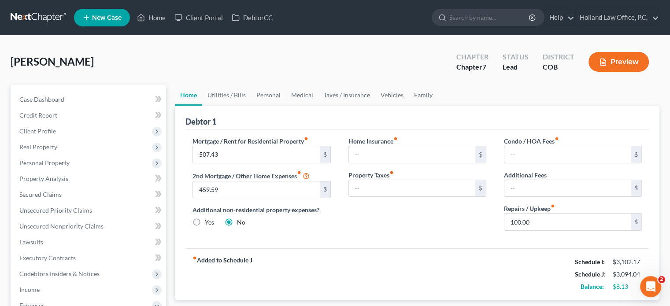
click at [617, 65] on button "Preview" at bounding box center [619, 62] width 60 height 20
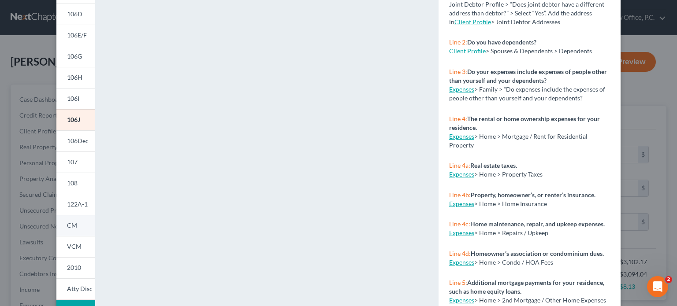
scroll to position [176, 0]
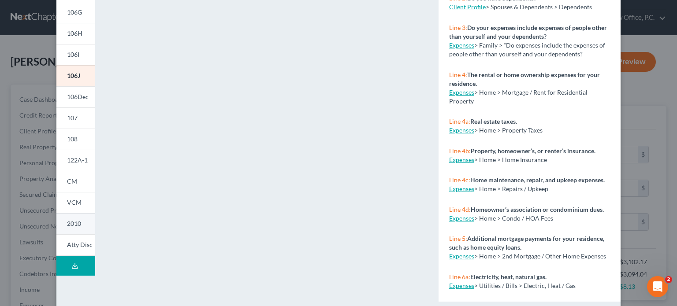
click at [67, 222] on span "2010" at bounding box center [74, 223] width 14 height 7
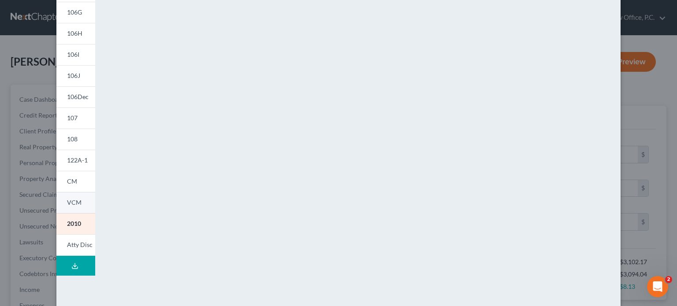
click at [75, 202] on span "VCM" at bounding box center [74, 202] width 15 height 7
click at [77, 138] on link "108" at bounding box center [75, 139] width 39 height 21
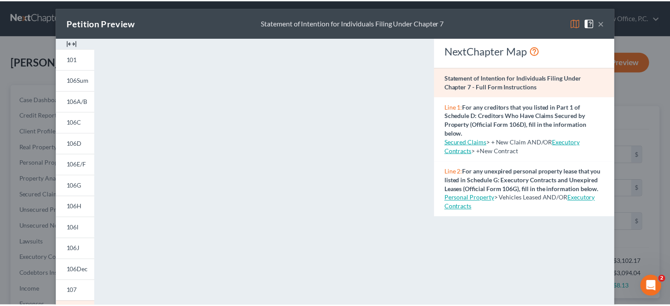
scroll to position [0, 0]
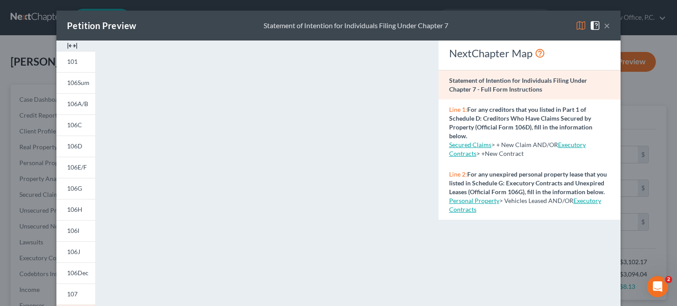
click at [605, 26] on button "×" at bounding box center [607, 25] width 6 height 11
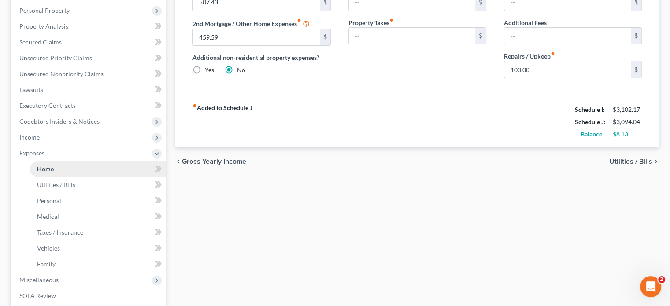
scroll to position [132, 0]
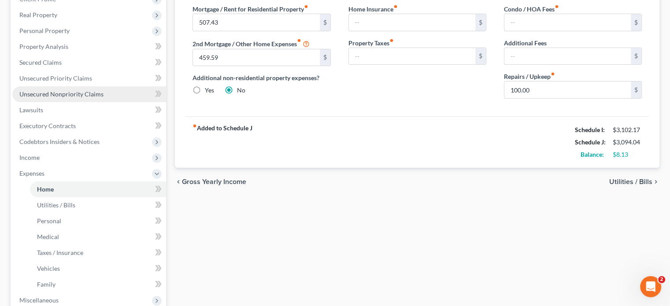
click at [56, 95] on span "Unsecured Nonpriority Claims" at bounding box center [61, 93] width 84 height 7
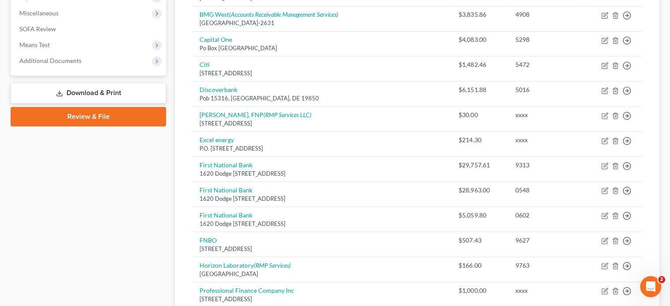
scroll to position [352, 0]
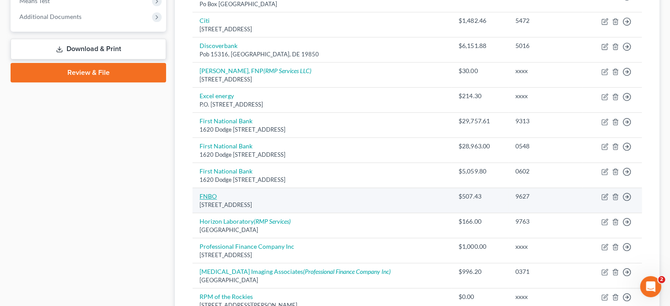
click at [211, 194] on link "FNBO" at bounding box center [208, 196] width 17 height 7
select select "15"
select select "0"
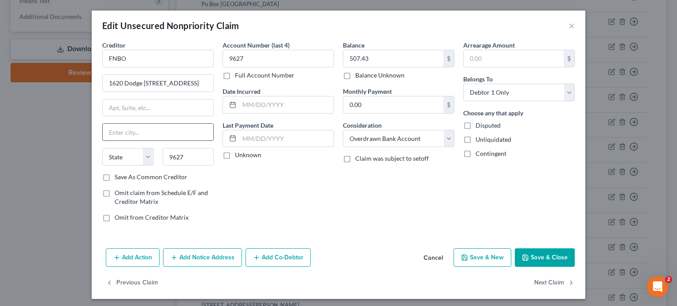
click at [145, 127] on input "text" at bounding box center [158, 132] width 111 height 17
type input "[GEOGRAPHIC_DATA]"
click at [147, 155] on select "State [US_STATE] AK AR AZ CA CO CT DE DC [GEOGRAPHIC_DATA] [GEOGRAPHIC_DATA] GU…" at bounding box center [128, 157] width 52 height 18
select select "30"
click at [102, 148] on select "State [US_STATE] AK AR AZ CA CO CT DE DC [GEOGRAPHIC_DATA] [GEOGRAPHIC_DATA] GU…" at bounding box center [128, 157] width 52 height 18
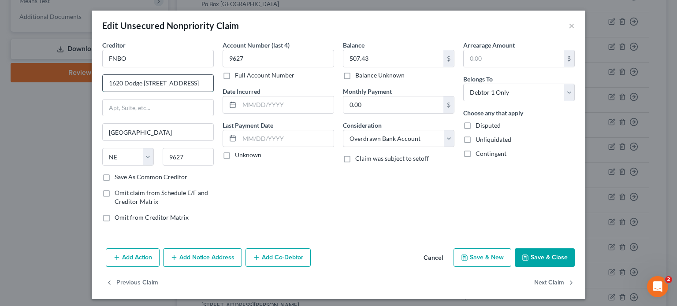
click at [185, 83] on input "1620 Dodge [STREET_ADDRESS]" at bounding box center [158, 83] width 111 height 17
type input "1620 Dodge St Mailstop 4440"
click at [183, 157] on input "9627" at bounding box center [189, 157] width 52 height 18
type input "9"
type input "68197"
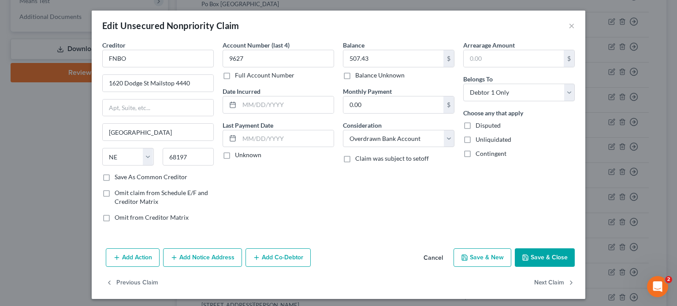
click at [534, 257] on button "Save & Close" at bounding box center [545, 257] width 60 height 19
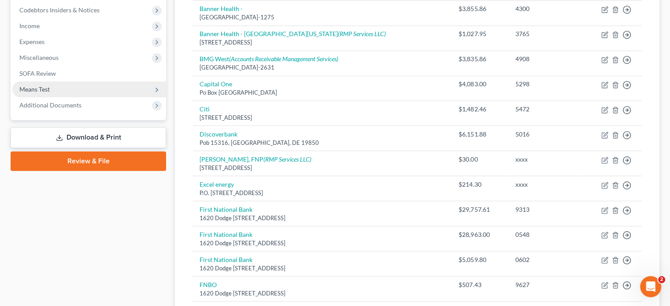
scroll to position [263, 0]
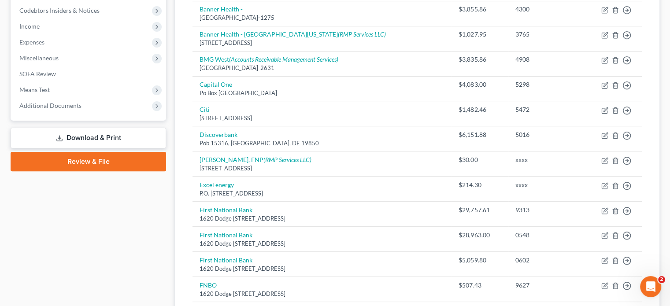
click at [93, 160] on link "Review & File" at bounding box center [89, 161] width 156 height 19
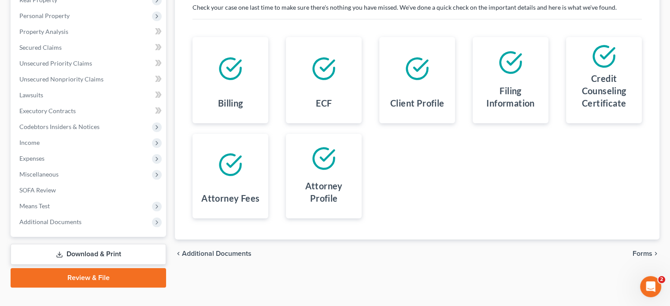
scroll to position [161, 0]
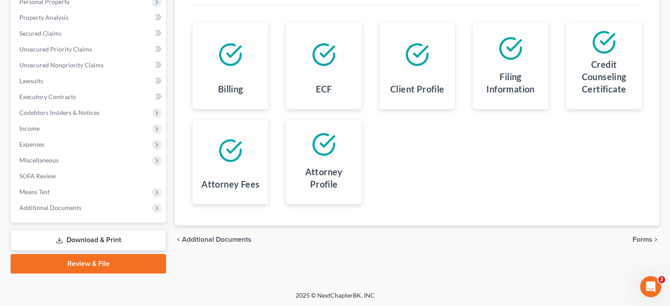
click at [93, 261] on link "Review & File" at bounding box center [89, 263] width 156 height 19
click at [649, 237] on span "Forms" at bounding box center [643, 239] width 20 height 7
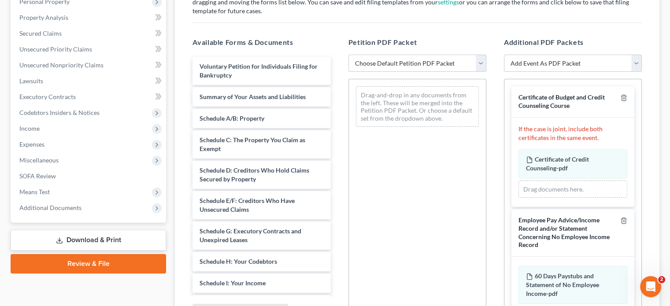
click at [483, 61] on select "Choose Default Petition PDF Packet Emergency Filing (Voluntary Petition and Cre…" at bounding box center [418, 64] width 138 height 18
select select "2"
click at [349, 55] on select "Choose Default Petition PDF Packet Emergency Filing (Voluntary Petition and Cre…" at bounding box center [418, 64] width 138 height 18
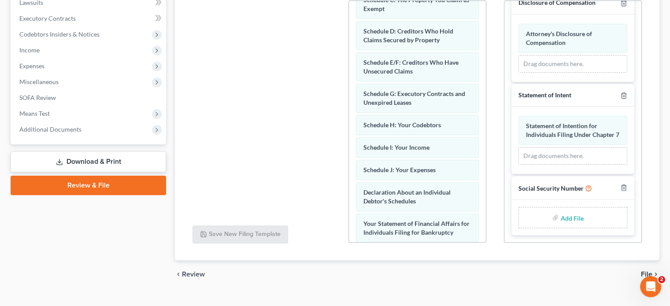
scroll to position [255, 0]
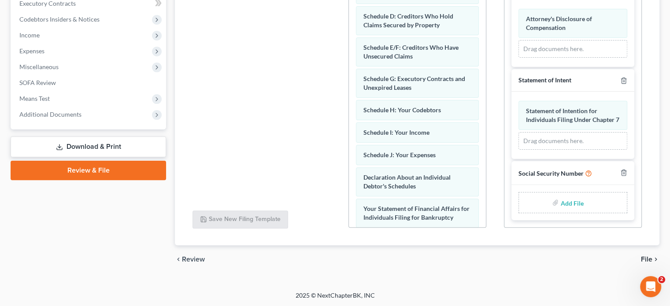
click at [567, 204] on input "file" at bounding box center [570, 203] width 21 height 16
type input "C:\fakepath\ch ssn.pdf"
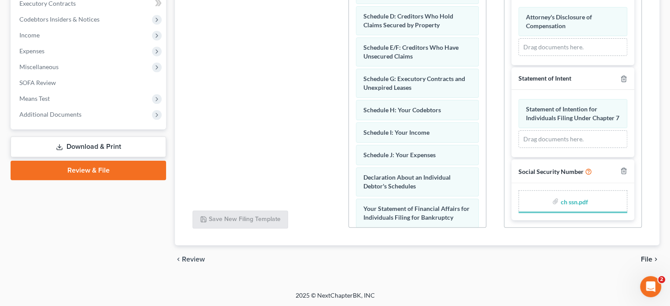
scroll to position [384, 0]
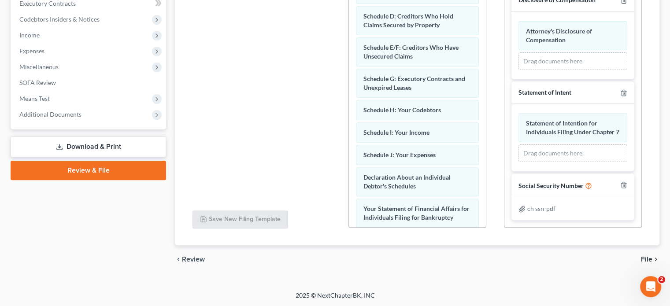
click at [651, 260] on span "File" at bounding box center [646, 259] width 11 height 7
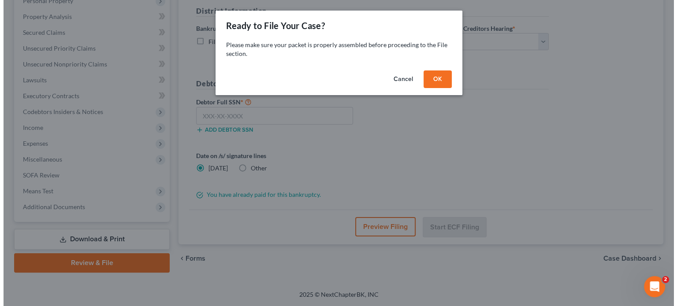
scroll to position [161, 0]
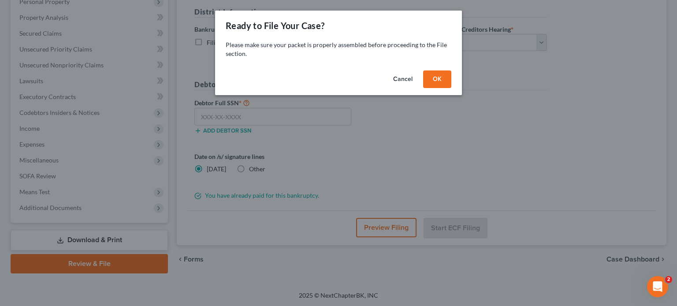
click at [440, 78] on button "OK" at bounding box center [437, 79] width 28 height 18
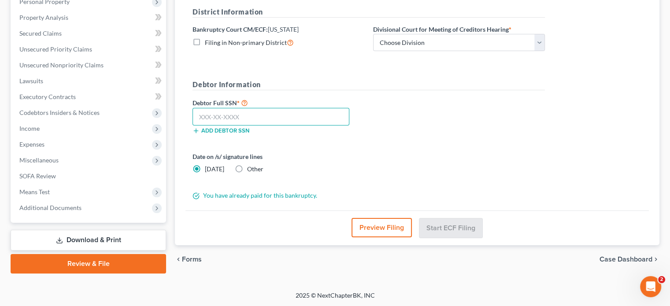
click at [201, 118] on input "text" at bounding box center [271, 117] width 157 height 18
type input "520-04-2873"
click at [544, 41] on select "Choose Division [GEOGRAPHIC_DATA]" at bounding box center [459, 43] width 172 height 18
select select "0"
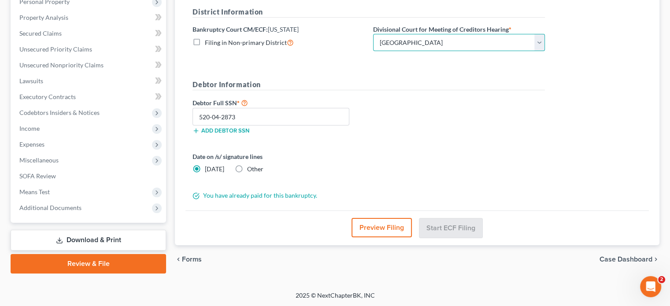
click at [373, 34] on select "Choose Division [GEOGRAPHIC_DATA]" at bounding box center [459, 43] width 172 height 18
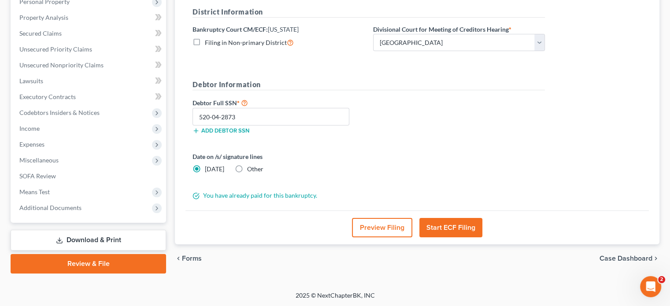
click at [455, 223] on button "Start ECF Filing" at bounding box center [450, 227] width 63 height 19
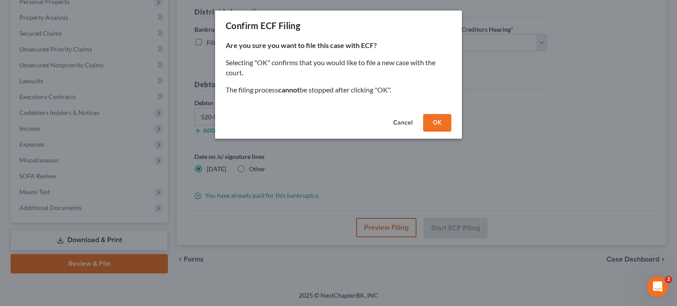
click at [446, 125] on button "OK" at bounding box center [437, 123] width 28 height 18
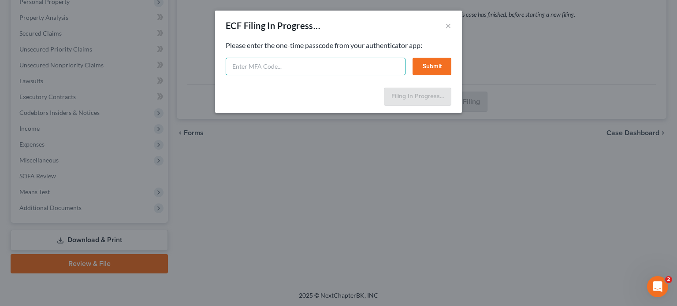
click at [243, 65] on input "text" at bounding box center [316, 67] width 180 height 18
type input "611828"
click at [438, 67] on button "Submit" at bounding box center [431, 67] width 39 height 18
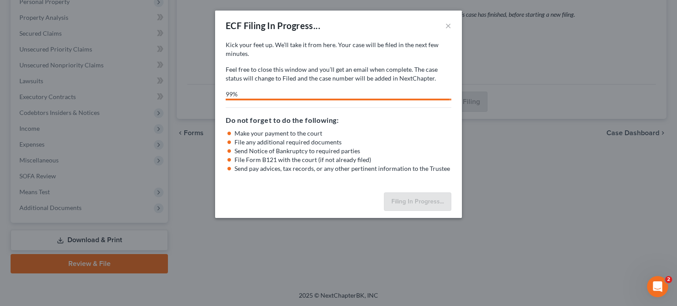
select select "0"
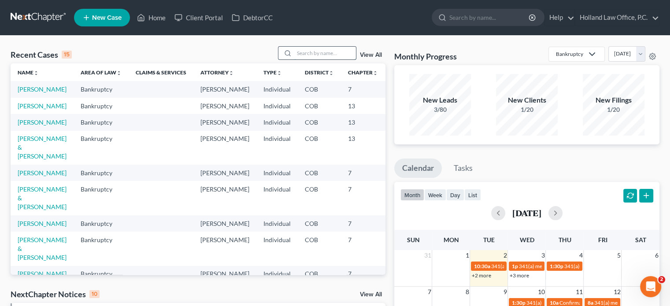
click at [331, 49] on input "search" at bounding box center [325, 53] width 62 height 13
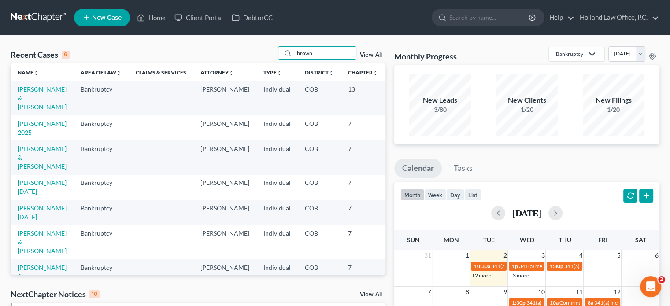
type input "brown"
click at [23, 96] on link "Brown, Drew & Rebecca" at bounding box center [42, 97] width 49 height 25
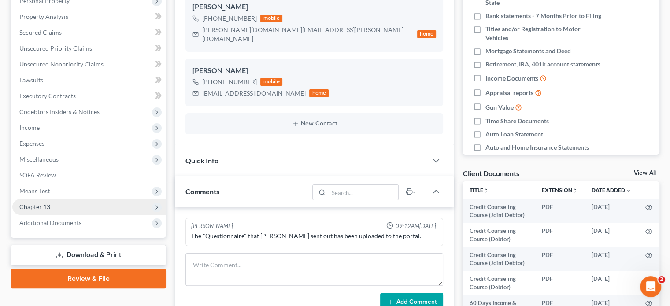
scroll to position [176, 0]
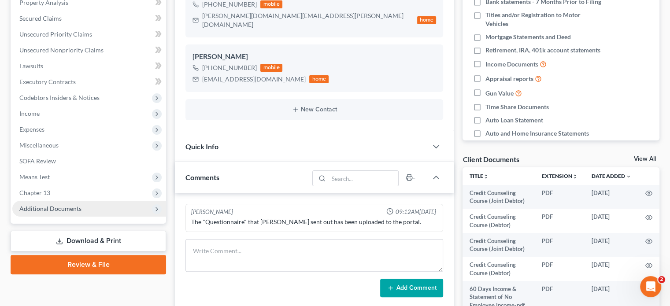
click at [56, 207] on span "Additional Documents" at bounding box center [50, 208] width 62 height 7
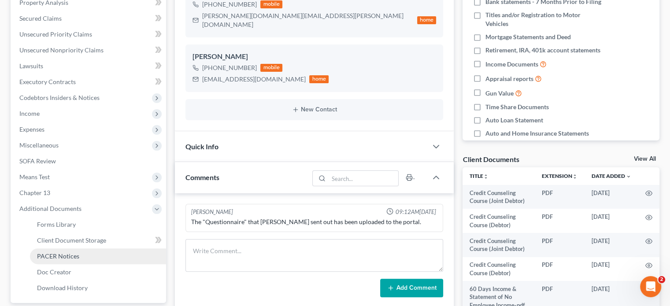
click at [54, 253] on span "PACER Notices" at bounding box center [58, 255] width 42 height 7
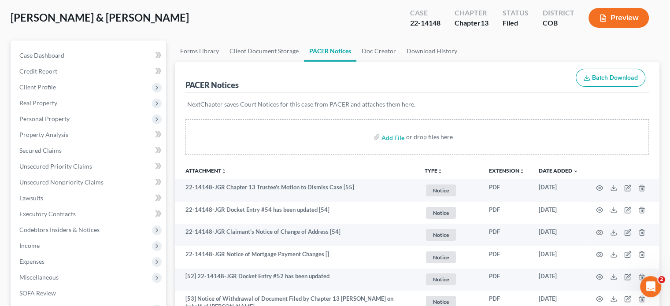
scroll to position [88, 0]
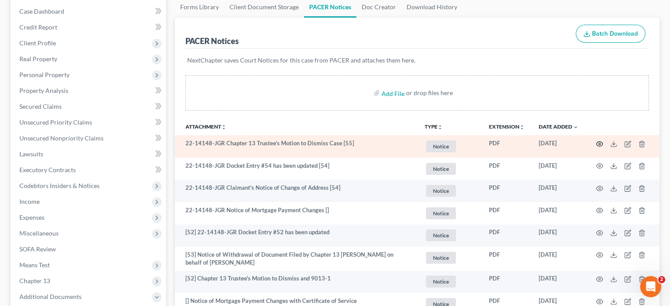
click at [601, 141] on icon "button" at bounding box center [599, 144] width 7 height 7
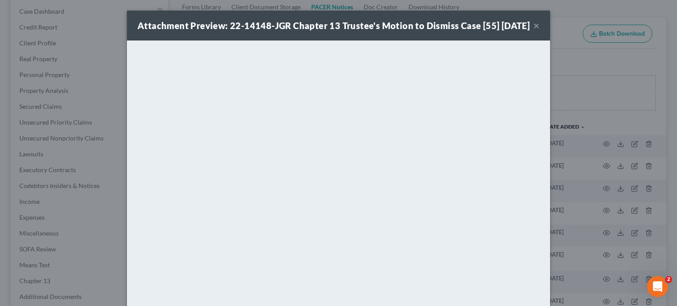
click at [533, 30] on button "×" at bounding box center [536, 25] width 6 height 11
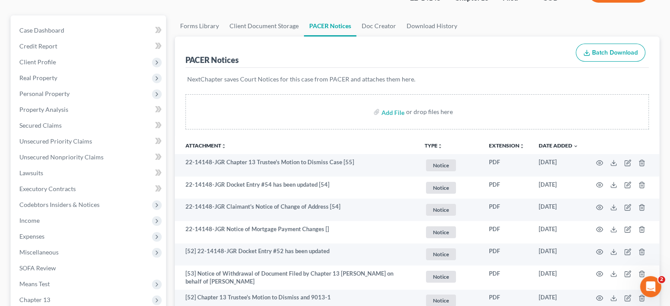
scroll to position [0, 0]
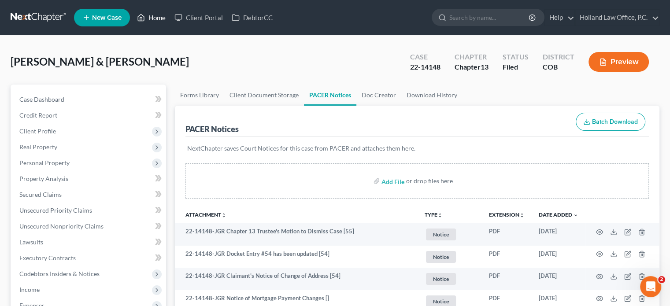
click at [159, 15] on link "Home" at bounding box center [151, 18] width 37 height 16
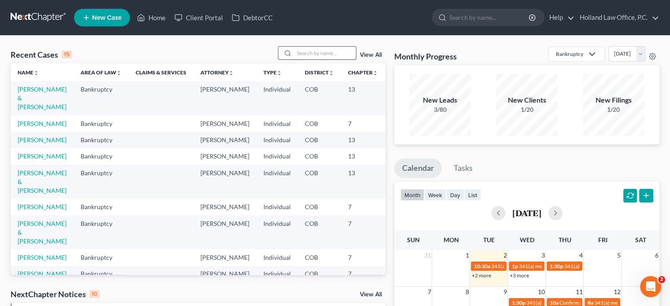
click at [304, 52] on input "search" at bounding box center [325, 53] width 62 height 13
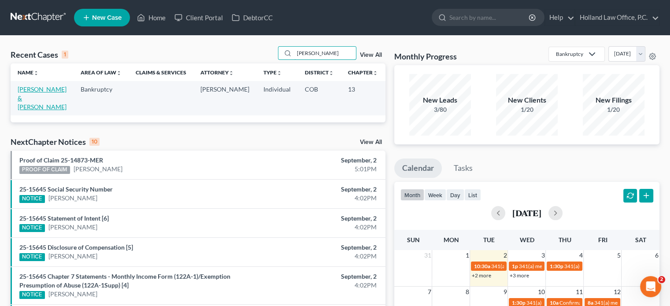
type input "rolando"
click at [30, 96] on link "Rolando, David & Nikki" at bounding box center [42, 97] width 49 height 25
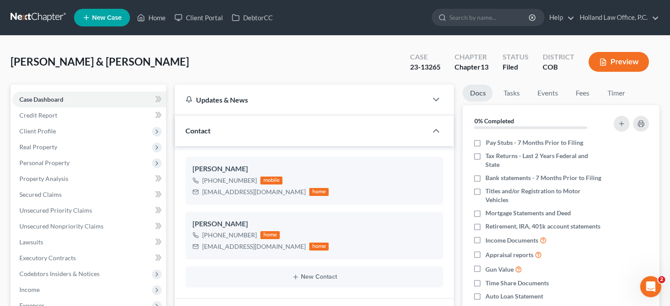
scroll to position [176, 0]
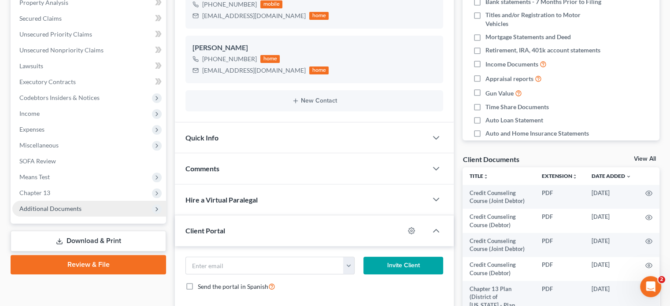
click at [58, 211] on span "Additional Documents" at bounding box center [50, 208] width 62 height 7
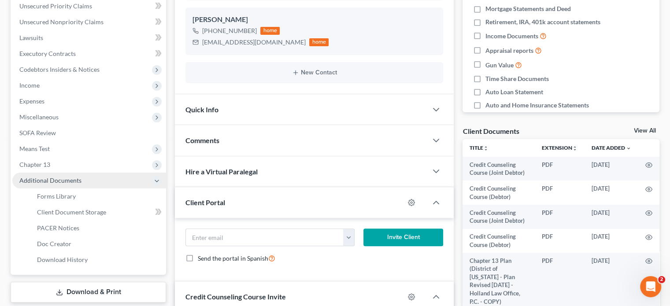
scroll to position [220, 0]
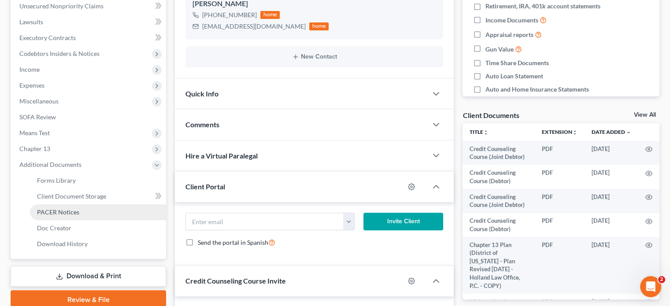
click at [61, 211] on span "PACER Notices" at bounding box center [58, 211] width 42 height 7
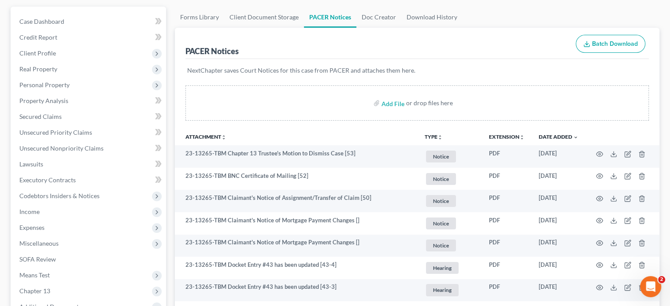
scroll to position [88, 0]
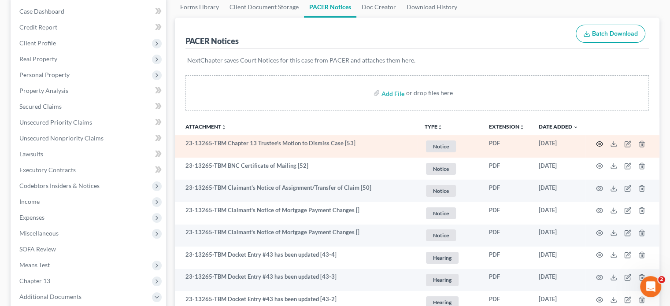
click at [601, 141] on icon "button" at bounding box center [599, 144] width 7 height 7
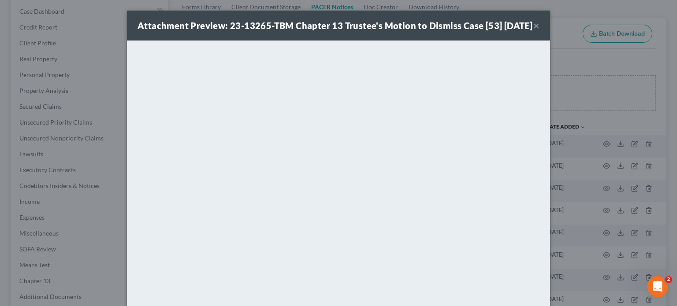
click at [533, 31] on button "×" at bounding box center [536, 25] width 6 height 11
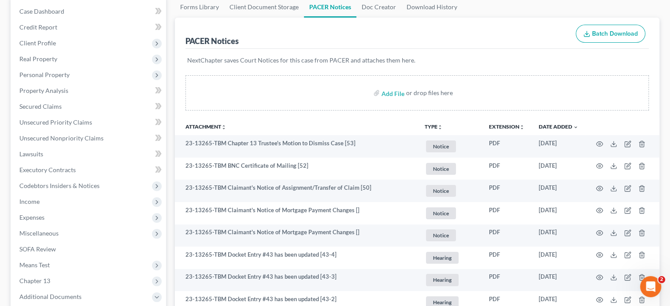
scroll to position [0, 0]
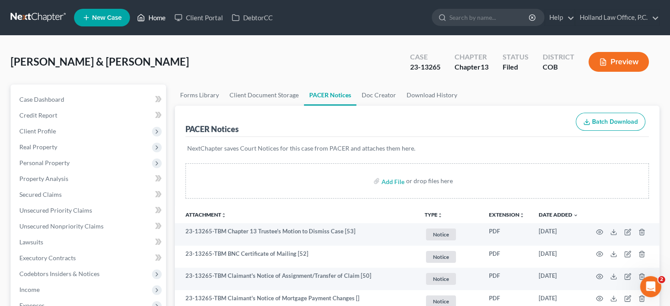
click at [159, 18] on link "Home" at bounding box center [151, 18] width 37 height 16
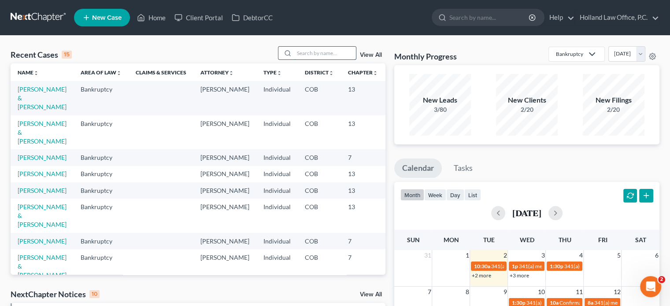
click at [317, 51] on input "search" at bounding box center [325, 53] width 62 height 13
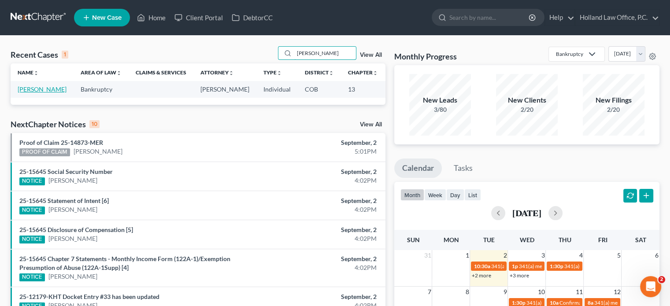
type input "fowler"
click at [27, 92] on link "Fowler, Jeffery" at bounding box center [42, 88] width 49 height 7
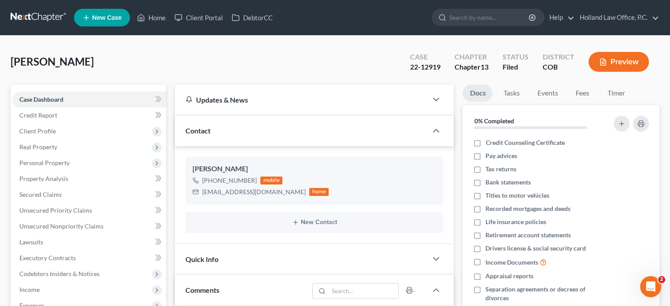
scroll to position [220, 0]
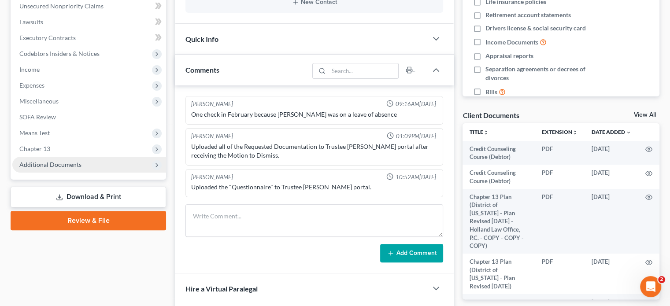
click at [65, 167] on span "Additional Documents" at bounding box center [50, 164] width 62 height 7
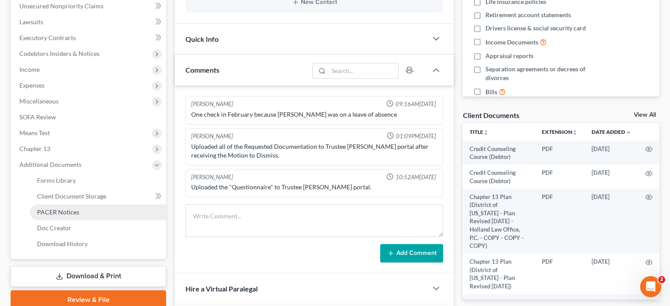
click at [74, 210] on span "PACER Notices" at bounding box center [58, 211] width 42 height 7
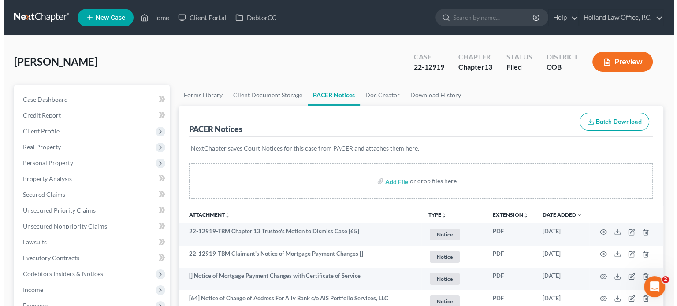
scroll to position [88, 0]
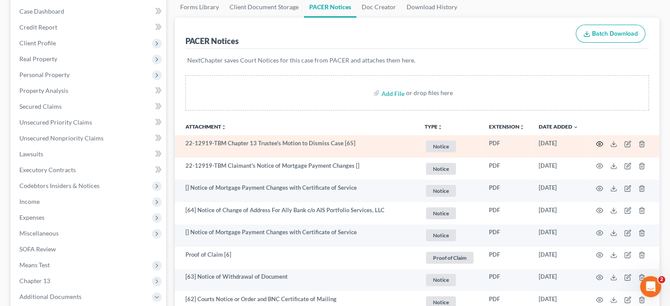
click at [600, 141] on icon "button" at bounding box center [600, 143] width 7 height 5
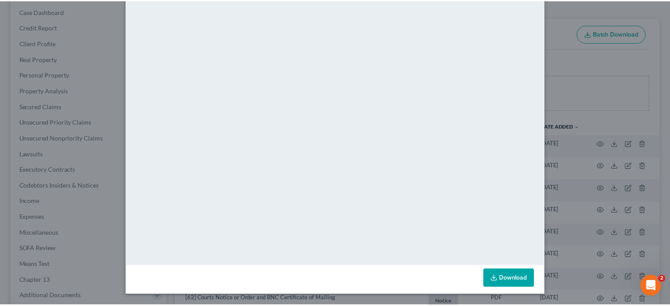
scroll to position [0, 0]
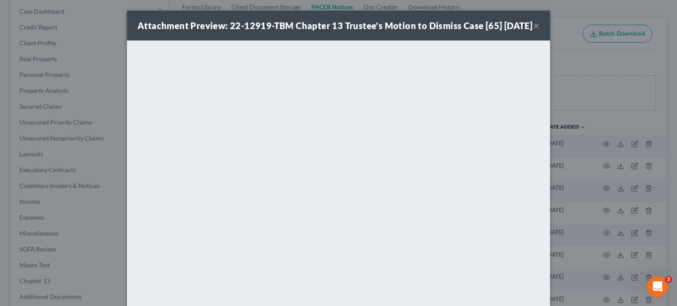
click at [533, 31] on button "×" at bounding box center [536, 25] width 6 height 11
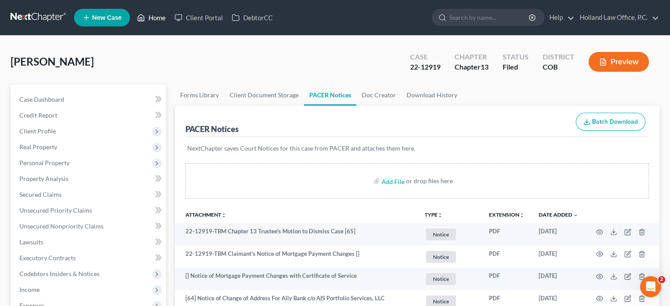
click at [156, 15] on link "Home" at bounding box center [151, 18] width 37 height 16
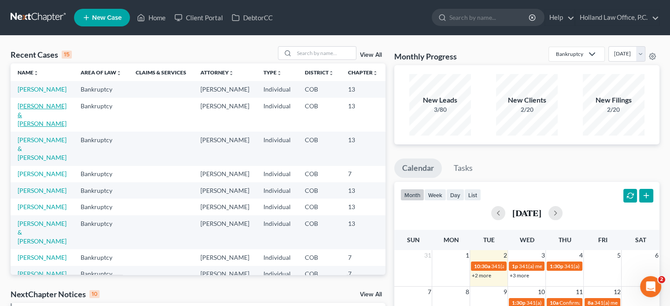
click at [27, 118] on link "Rolando, David & Nikki" at bounding box center [42, 114] width 49 height 25
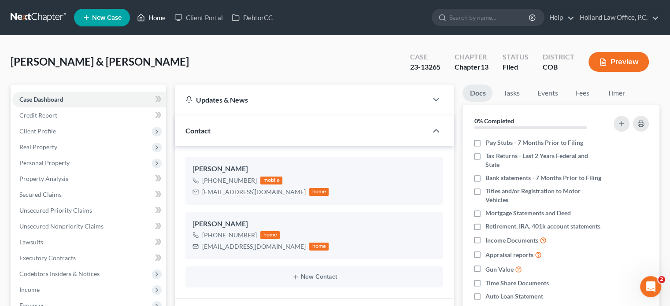
click at [160, 18] on link "Home" at bounding box center [151, 18] width 37 height 16
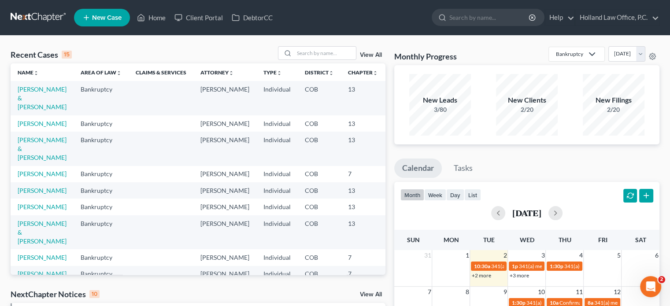
click at [25, 153] on td "Brown, Drew & Rebecca" at bounding box center [42, 149] width 63 height 34
click at [26, 149] on link "Brown, Drew & Rebecca" at bounding box center [42, 148] width 49 height 25
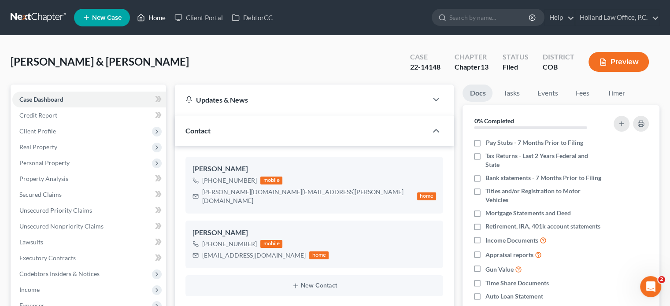
click at [153, 16] on link "Home" at bounding box center [151, 18] width 37 height 16
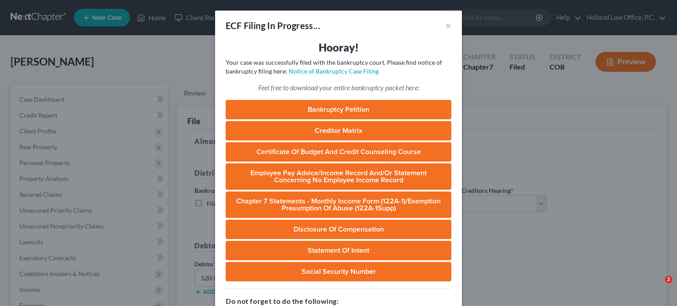
select select "0"
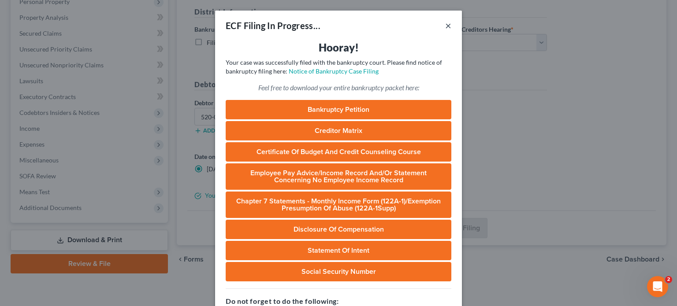
click at [446, 26] on button "×" at bounding box center [448, 25] width 6 height 11
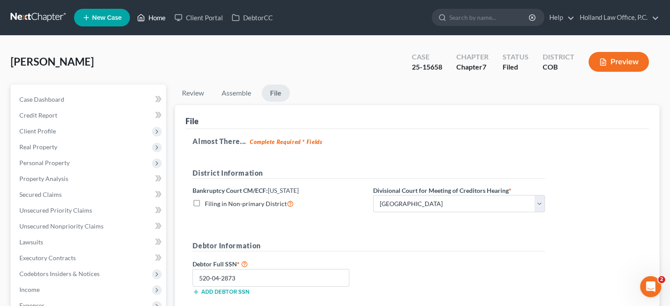
click at [156, 19] on link "Home" at bounding box center [151, 18] width 37 height 16
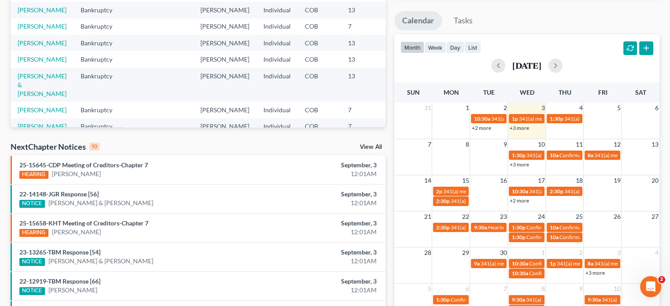
scroll to position [132, 0]
